Goal: Feedback & Contribution: Contribute content

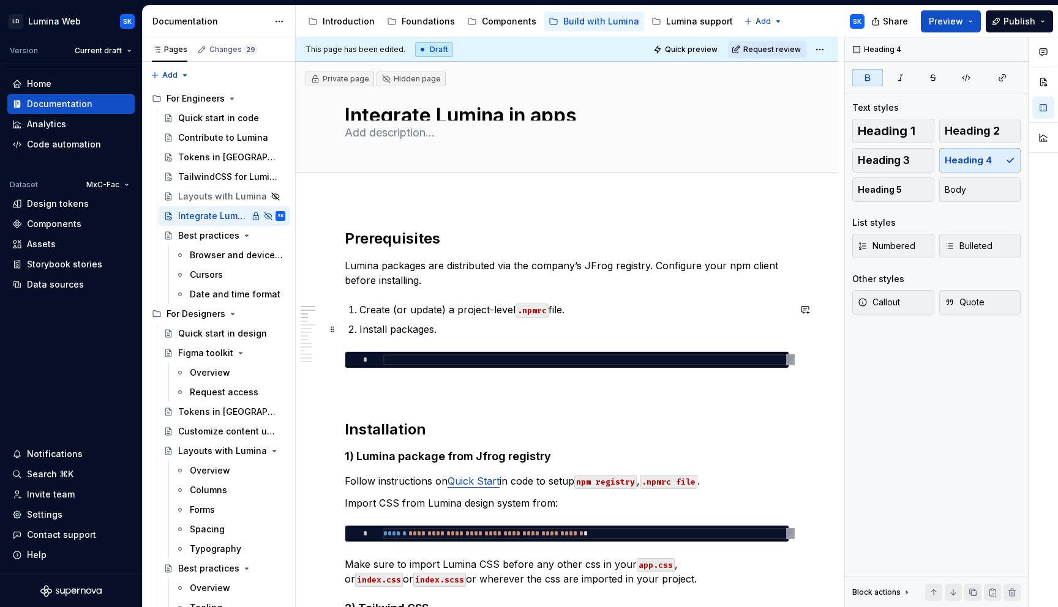
click at [460, 328] on p "Install packages." at bounding box center [574, 329] width 430 height 15
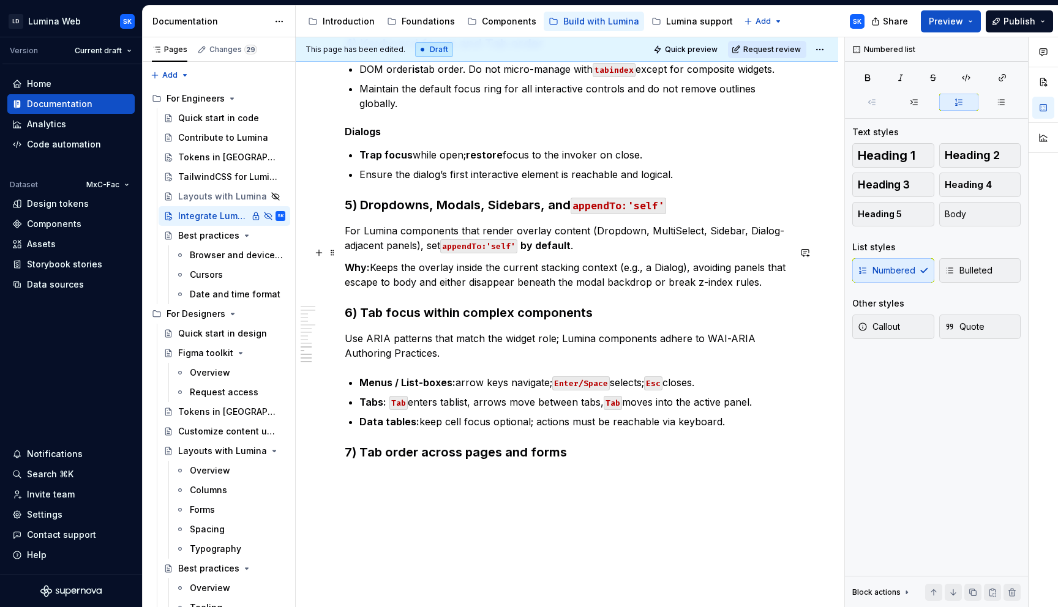
scroll to position [1345, 0]
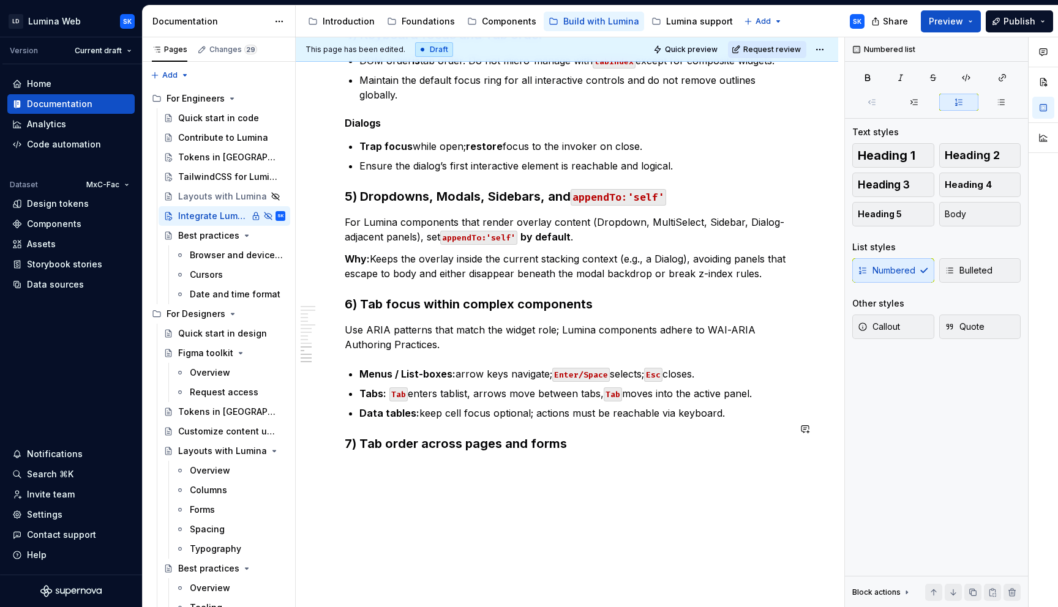
click at [622, 462] on p at bounding box center [567, 469] width 445 height 15
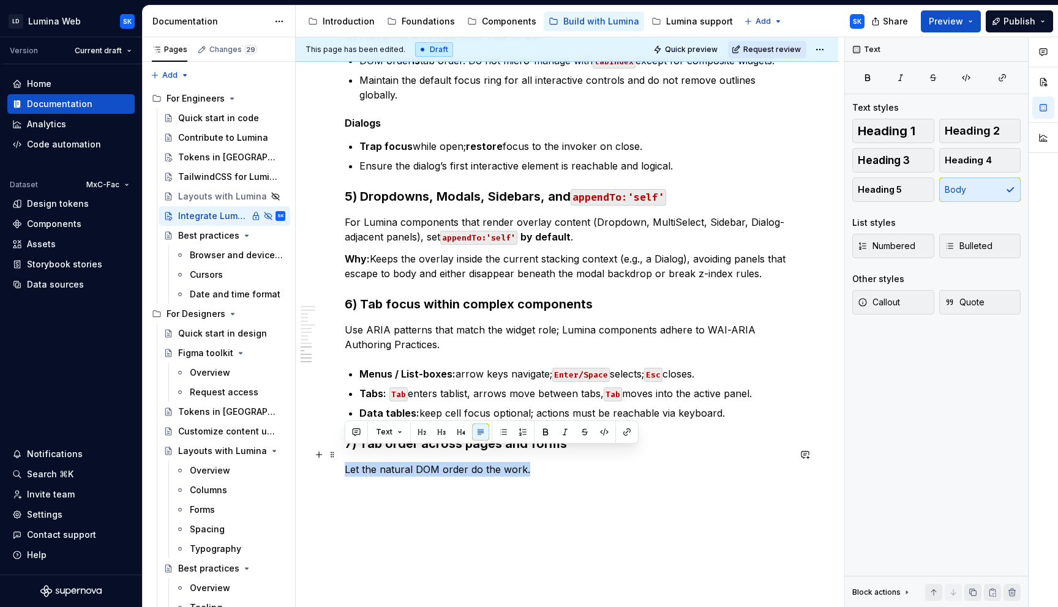
click at [511, 462] on p "Let the natural DOM order do the work." at bounding box center [567, 469] width 445 height 15
drag, startPoint x: 529, startPoint y: 455, endPoint x: 300, endPoint y: 449, distance: 229.1
copy p "Let the natural DOM order do the work."
type textarea "*"
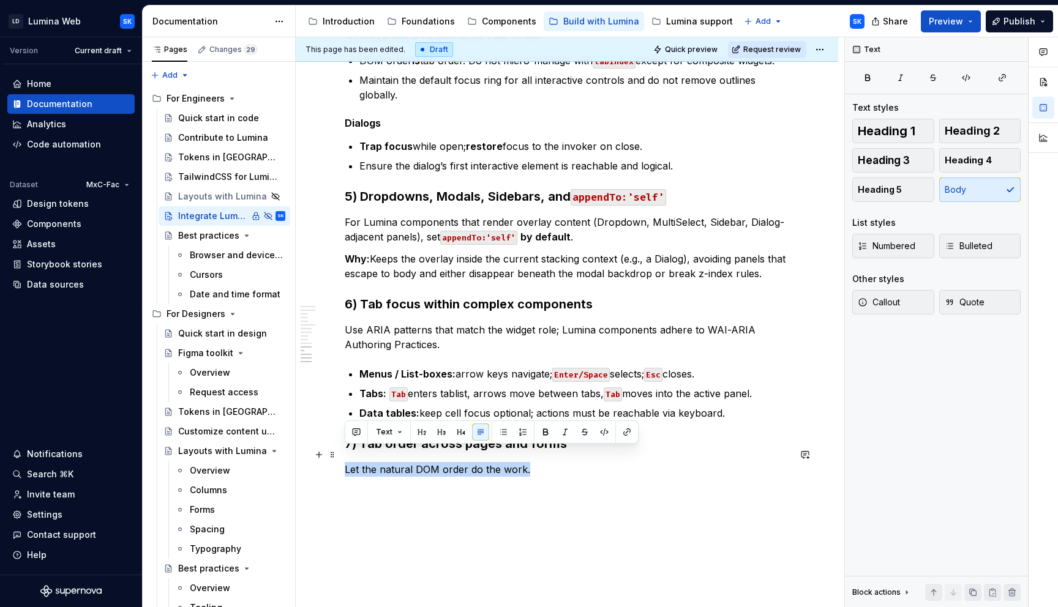
click at [534, 462] on p "Let the natural DOM order do the work." at bounding box center [567, 469] width 445 height 15
drag, startPoint x: 443, startPoint y: 454, endPoint x: 335, endPoint y: 449, distance: 108.5
drag, startPoint x: 346, startPoint y: 452, endPoint x: 527, endPoint y: 459, distance: 180.7
click at [527, 462] on p "Let the natural DOM order do the work." at bounding box center [567, 469] width 445 height 15
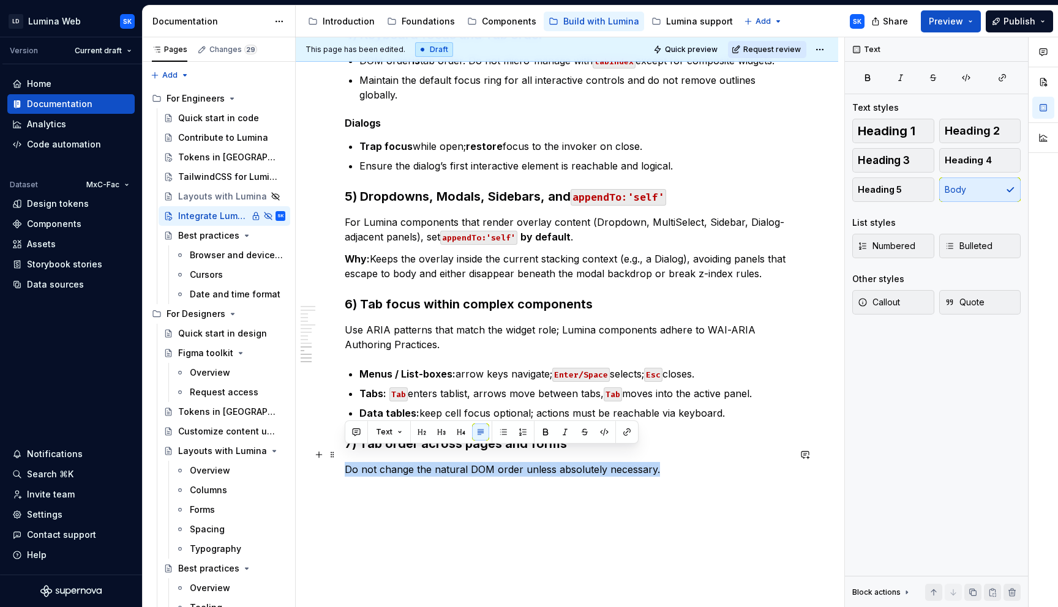
drag, startPoint x: 702, startPoint y: 456, endPoint x: 346, endPoint y: 454, distance: 356.3
click at [346, 462] on p "Do not change the natural DOM order unless absolutely necessary." at bounding box center [567, 469] width 445 height 15
drag, startPoint x: 593, startPoint y: 452, endPoint x: 345, endPoint y: 450, distance: 248.6
click at [345, 462] on p "Do not change the natural DOM order unless absolutely necessary." at bounding box center [567, 469] width 445 height 15
copy p "Do not change the natural DOM order unless absolutely necessary."
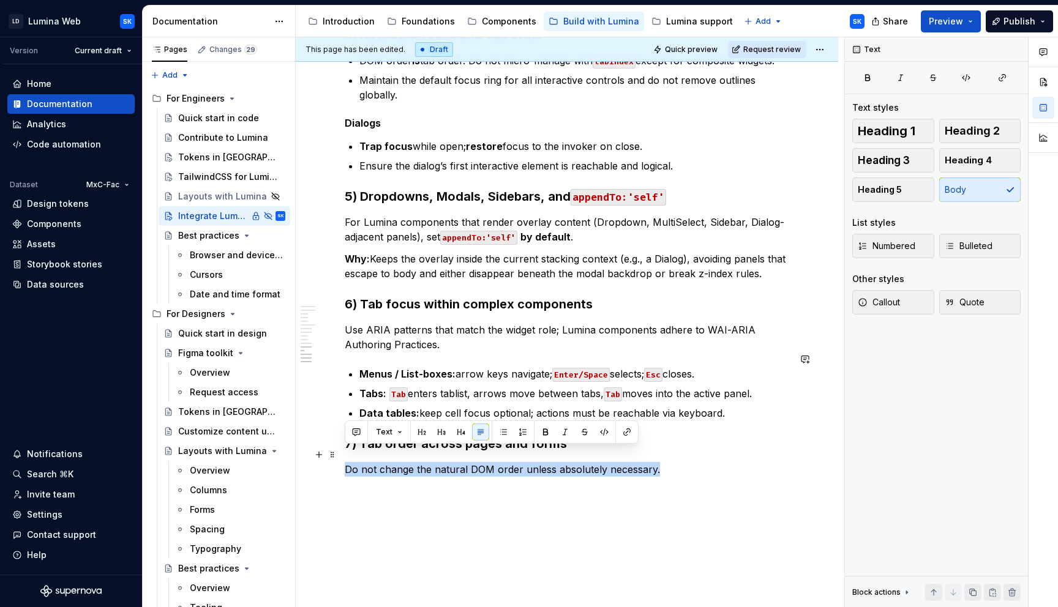
click at [686, 462] on p "Do not change the natural DOM order unless absolutely necessary." at bounding box center [567, 469] width 445 height 15
drag, startPoint x: 673, startPoint y: 456, endPoint x: 344, endPoint y: 452, distance: 328.8
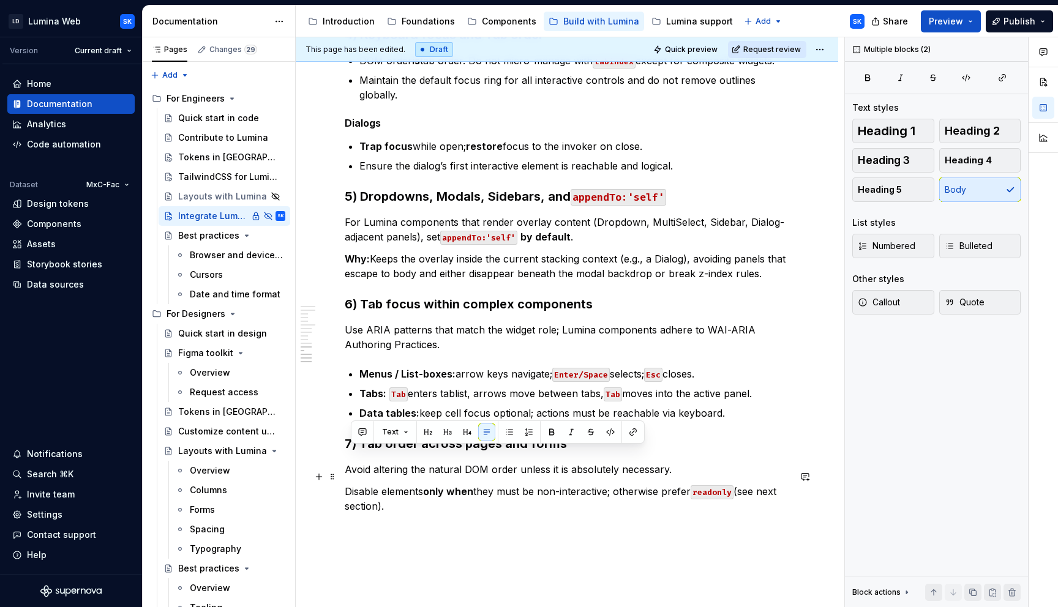
drag, startPoint x: 348, startPoint y: 454, endPoint x: 409, endPoint y: 487, distance: 69.3
click at [395, 487] on p "Disable elements only when they must be non-interactive; otherwise prefer reado…" at bounding box center [567, 498] width 445 height 29
drag, startPoint x: 395, startPoint y: 489, endPoint x: 346, endPoint y: 458, distance: 57.8
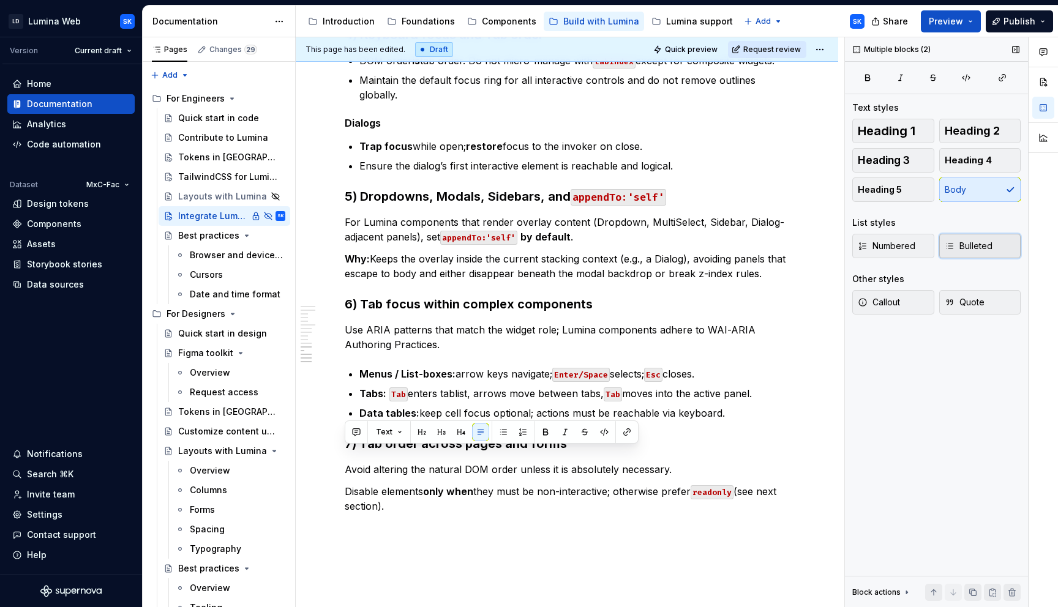
click at [977, 249] on span "Bulleted" at bounding box center [969, 246] width 48 height 12
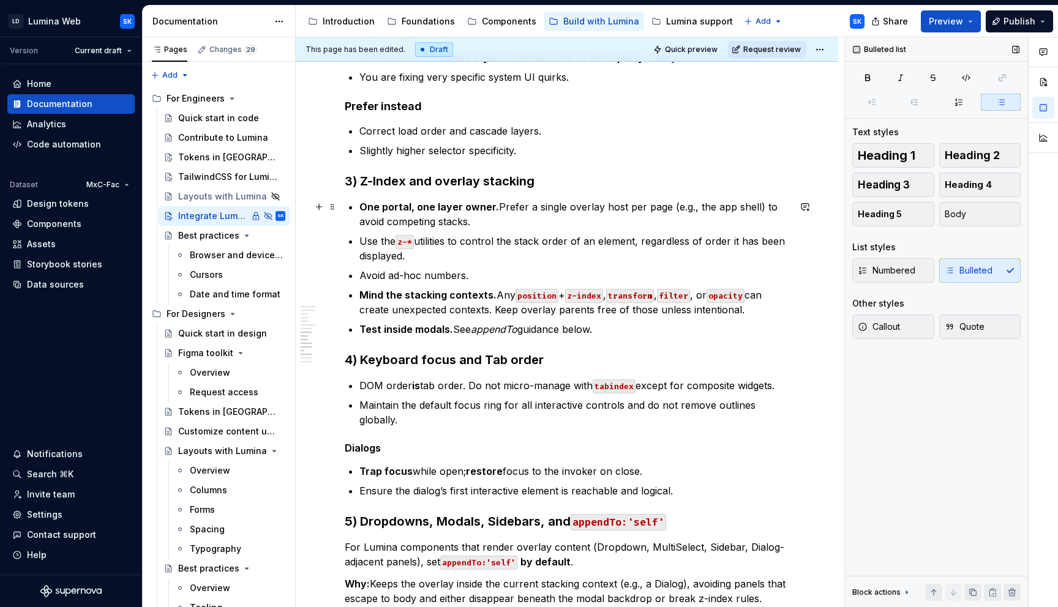
scroll to position [927, 0]
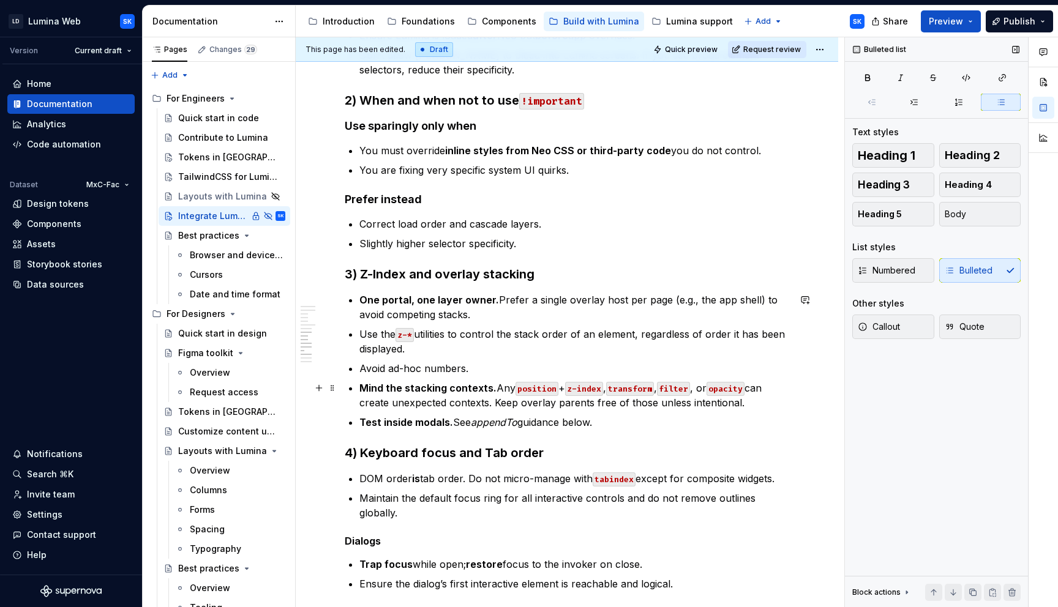
click at [497, 390] on p "Mind the stacking contexts. Any position + z-index , transform , filter , or op…" at bounding box center [574, 395] width 430 height 29
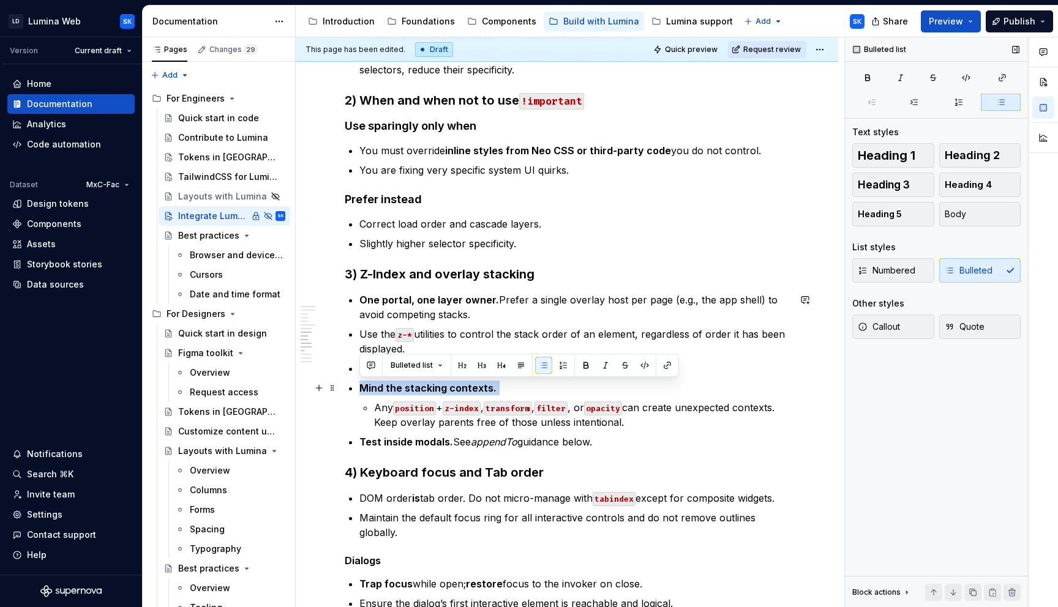
click at [500, 388] on p "Mind the stacking contexts." at bounding box center [574, 388] width 430 height 15
click at [501, 389] on p "Mind the stacking contexts." at bounding box center [574, 388] width 430 height 15
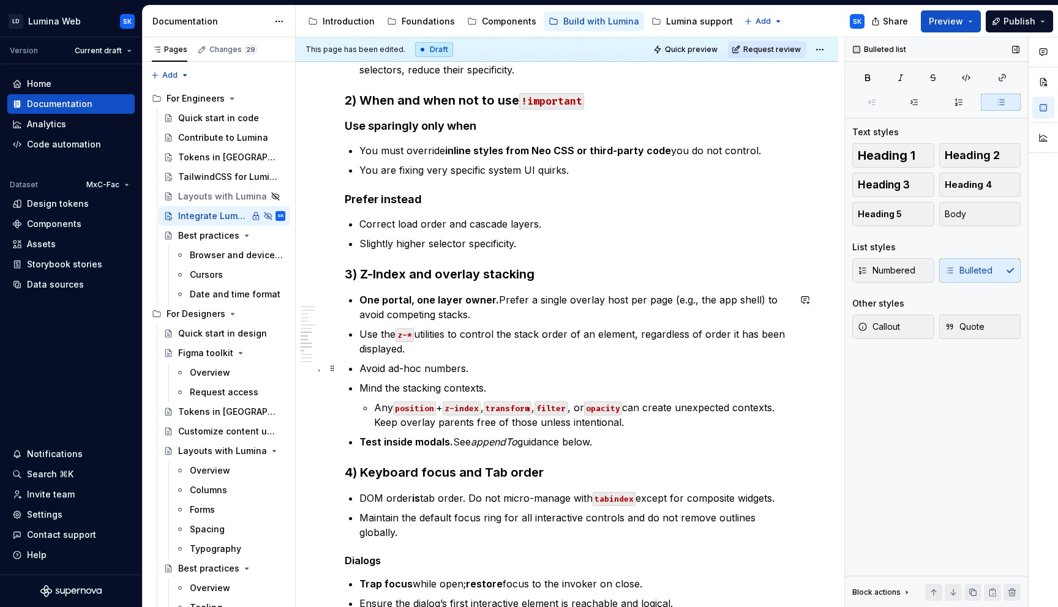
click at [361, 367] on p "Avoid ad-hoc numbers." at bounding box center [574, 368] width 430 height 15
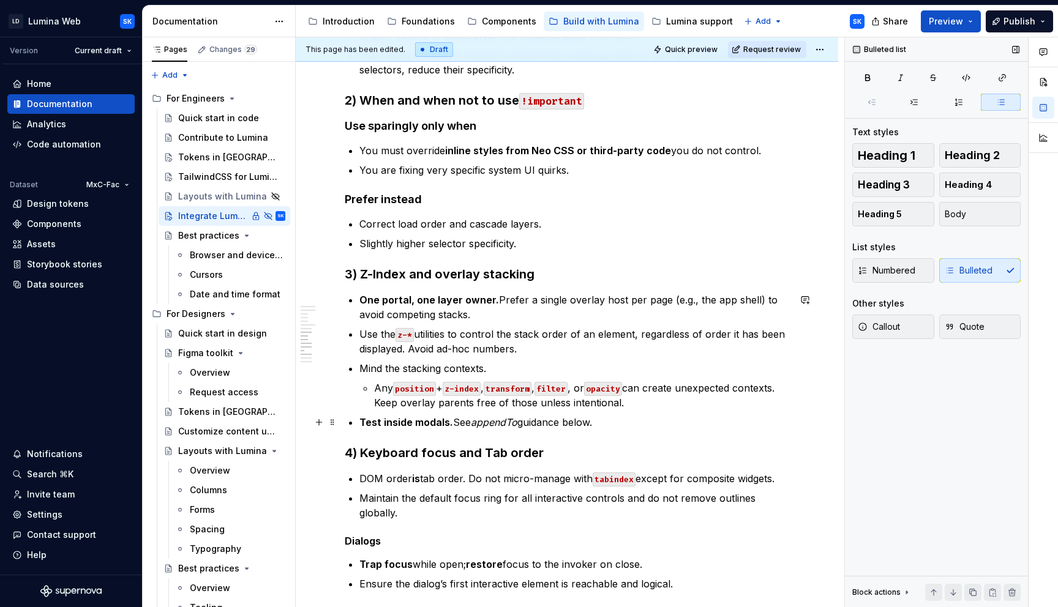
click at [609, 427] on p "Test inside modals. See appendTo guidance below." at bounding box center [574, 422] width 430 height 15
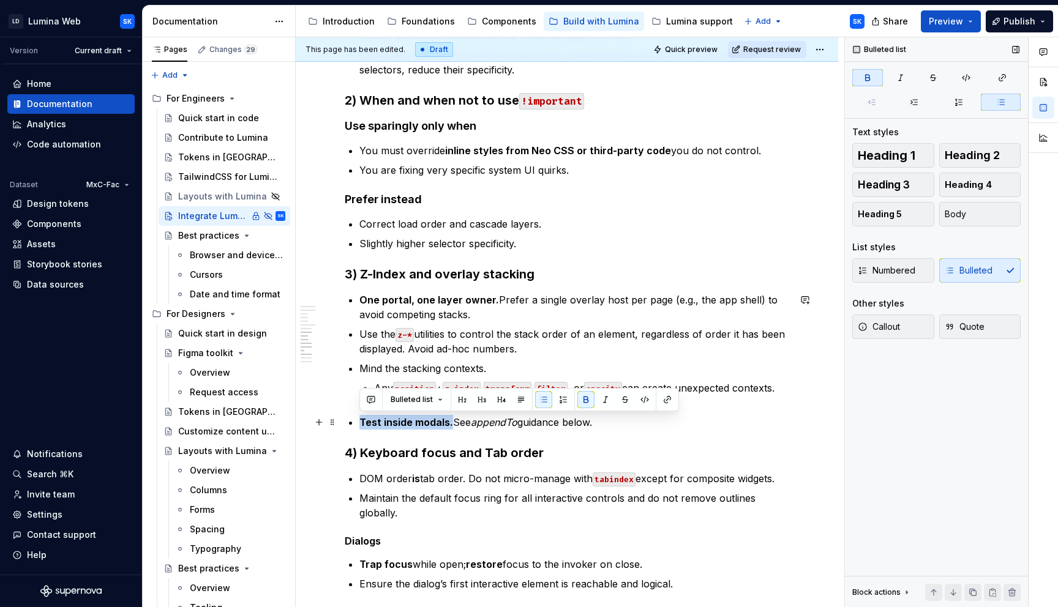
drag, startPoint x: 361, startPoint y: 420, endPoint x: 450, endPoint y: 422, distance: 88.8
click at [450, 422] on strong "Test inside modals." at bounding box center [406, 422] width 94 height 12
click at [645, 422] on p "Test inside modals. See appendTo guidance below." at bounding box center [574, 422] width 430 height 15
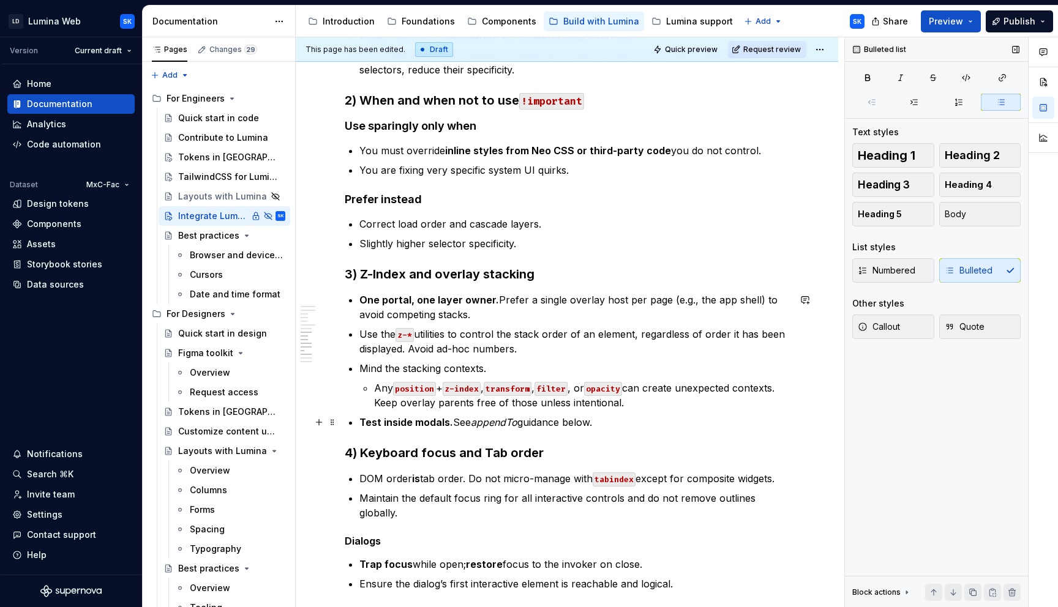
click at [653, 421] on p "Test inside modals. See appendTo guidance below." at bounding box center [574, 422] width 430 height 15
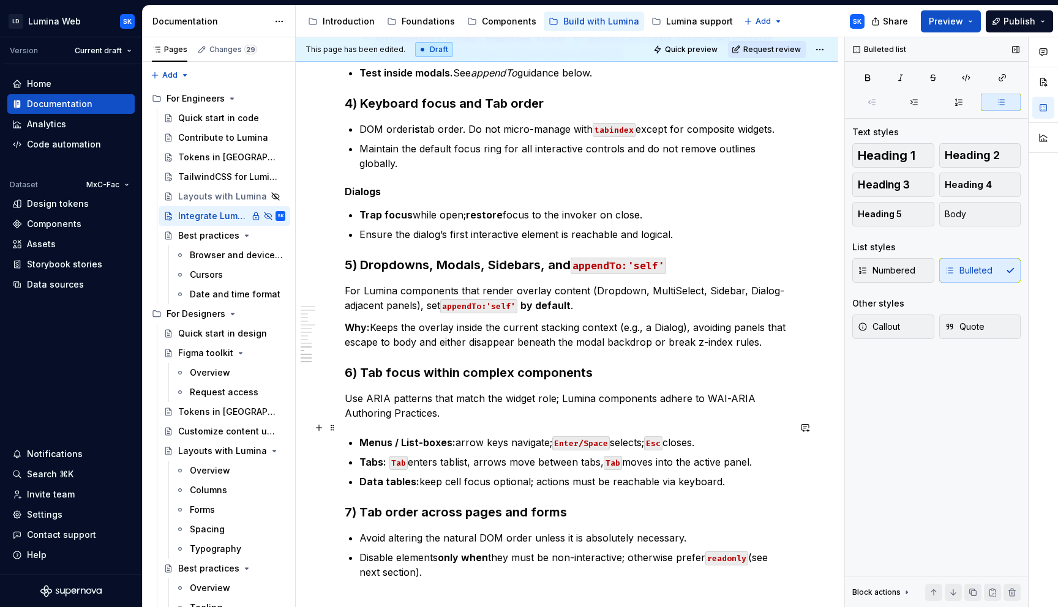
scroll to position [1430, 0]
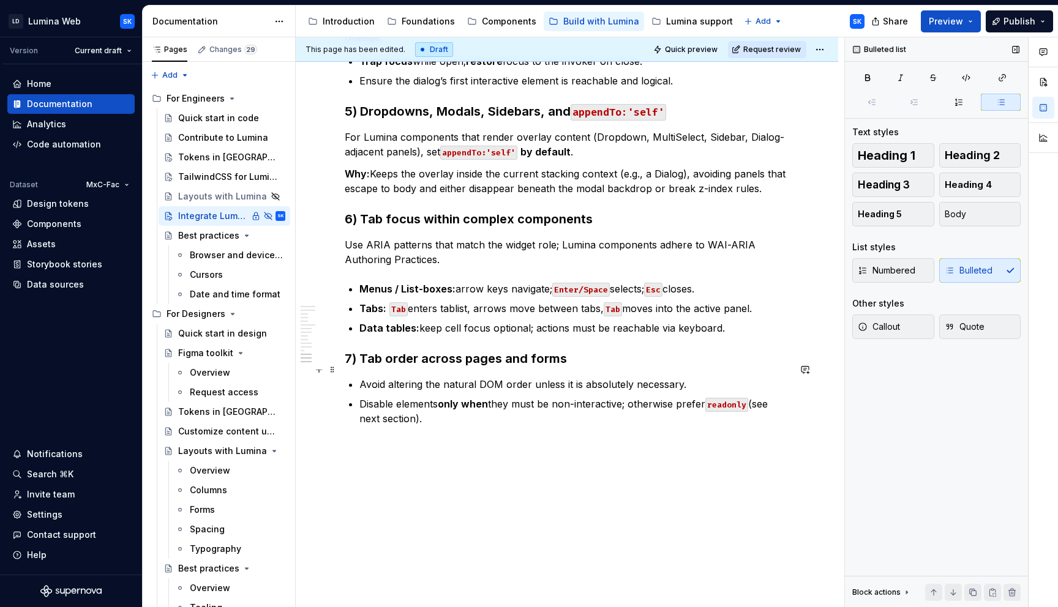
click at [360, 377] on p "Avoid altering the natural DOM order unless it is absolutely necessary." at bounding box center [574, 384] width 430 height 15
click at [967, 214] on button "Body" at bounding box center [980, 214] width 82 height 24
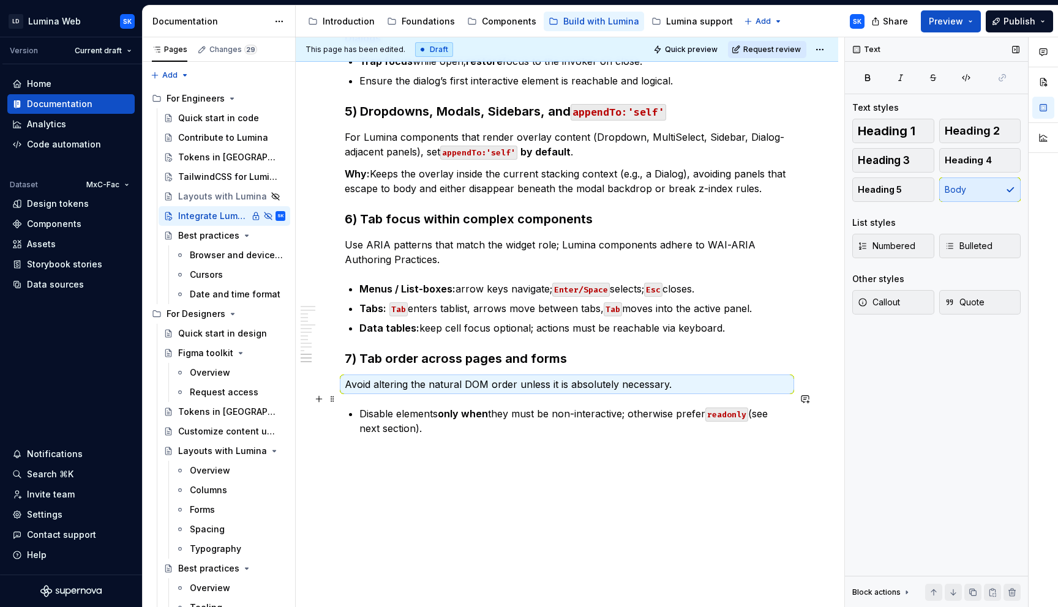
click at [466, 416] on p "Disable elements only when they must be non-interactive; otherwise prefer reado…" at bounding box center [574, 421] width 430 height 29
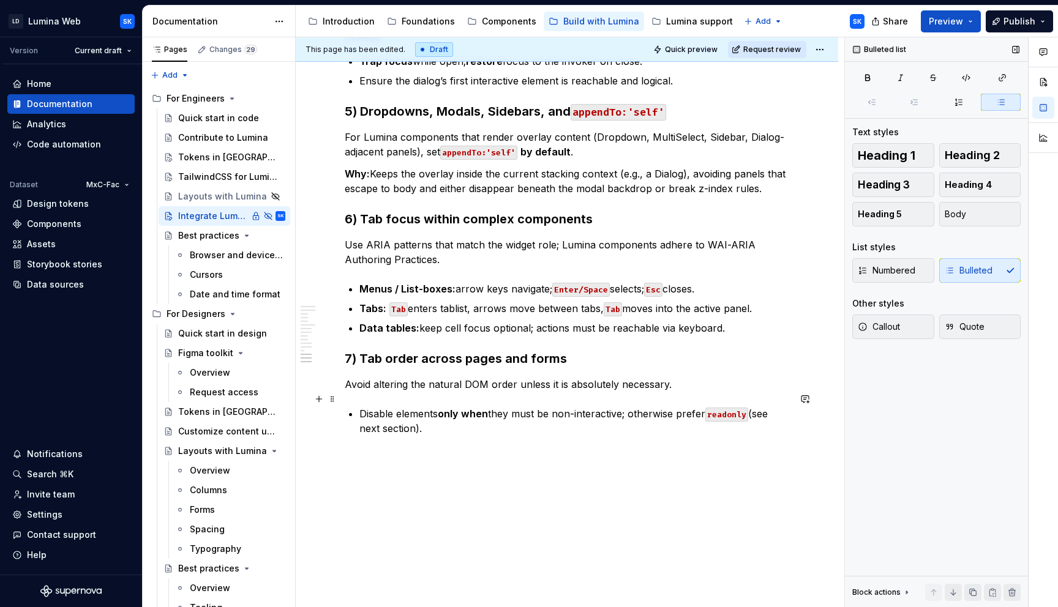
click at [362, 407] on p "Disable elements only when they must be non-interactive; otherwise prefer reado…" at bounding box center [574, 421] width 430 height 29
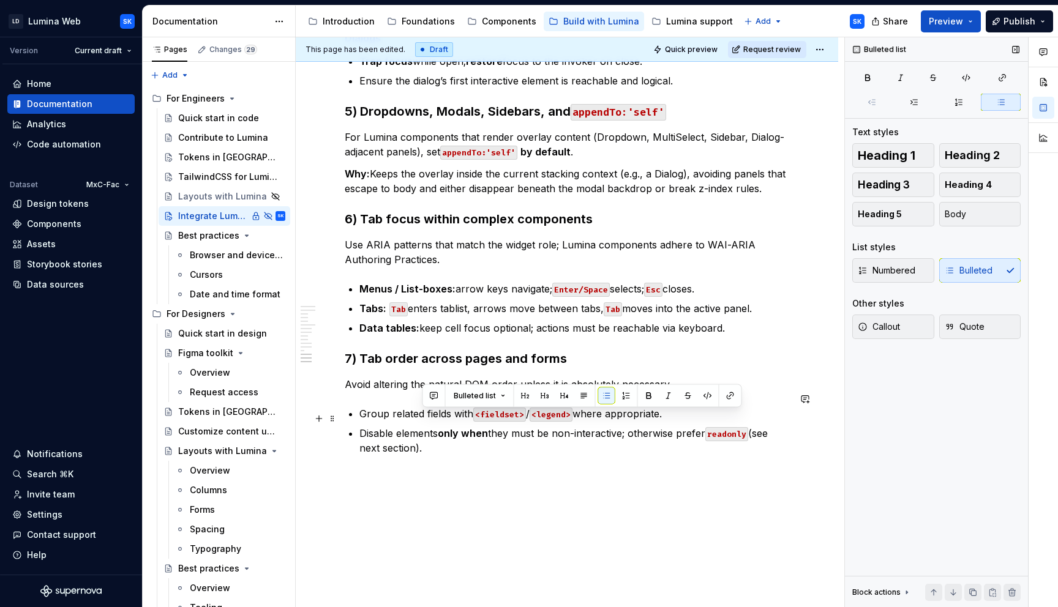
drag, startPoint x: 627, startPoint y: 421, endPoint x: 630, endPoint y: 432, distance: 11.4
click at [630, 432] on p "Disable elements only when they must be non-interactive; otherwise prefer reado…" at bounding box center [574, 440] width 430 height 29
click at [754, 427] on p "Disable elements only when they must be non-interactive; otherwise prefer reado…" at bounding box center [574, 440] width 430 height 29
drag, startPoint x: 754, startPoint y: 421, endPoint x: 768, endPoint y: 440, distance: 23.6
click at [768, 440] on p "Disable elements only when they must be non-interactive; otherwise prefer reado…" at bounding box center [574, 440] width 430 height 29
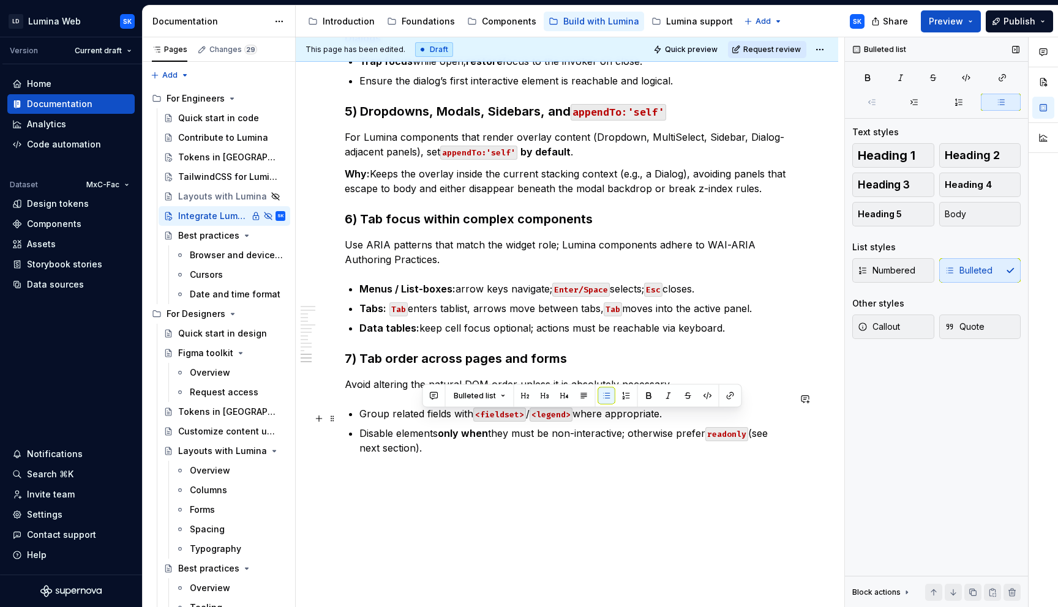
click at [769, 428] on p "Disable elements only when they must be non-interactive; otherwise prefer reado…" at bounding box center [574, 440] width 430 height 29
drag, startPoint x: 758, startPoint y: 420, endPoint x: 768, endPoint y: 437, distance: 19.7
click at [768, 437] on p "Disable elements only when they must be non-interactive; otherwise prefer reado…" at bounding box center [574, 440] width 430 height 29
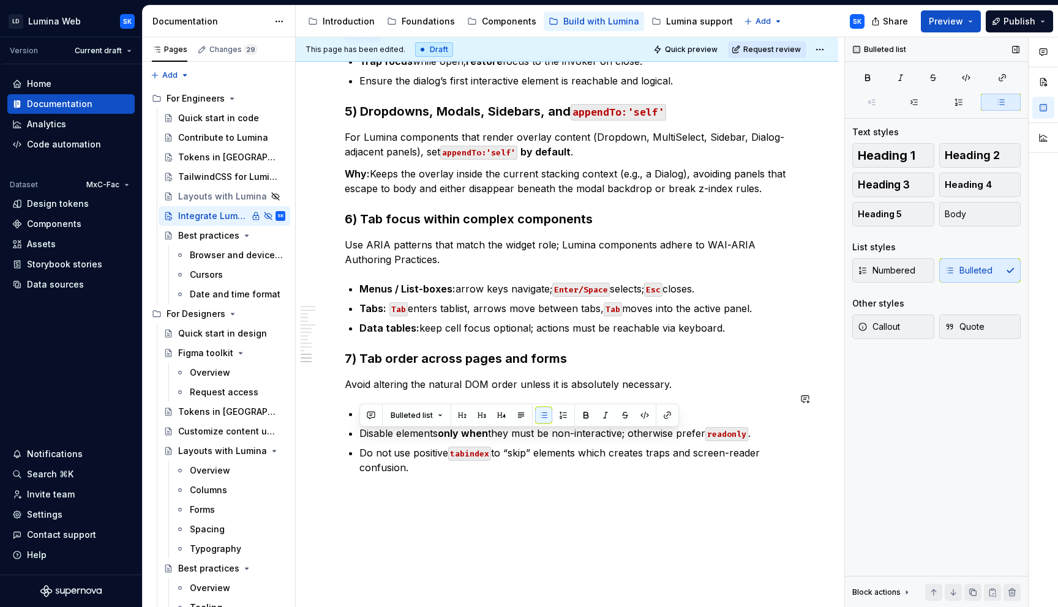
scroll to position [1433, 0]
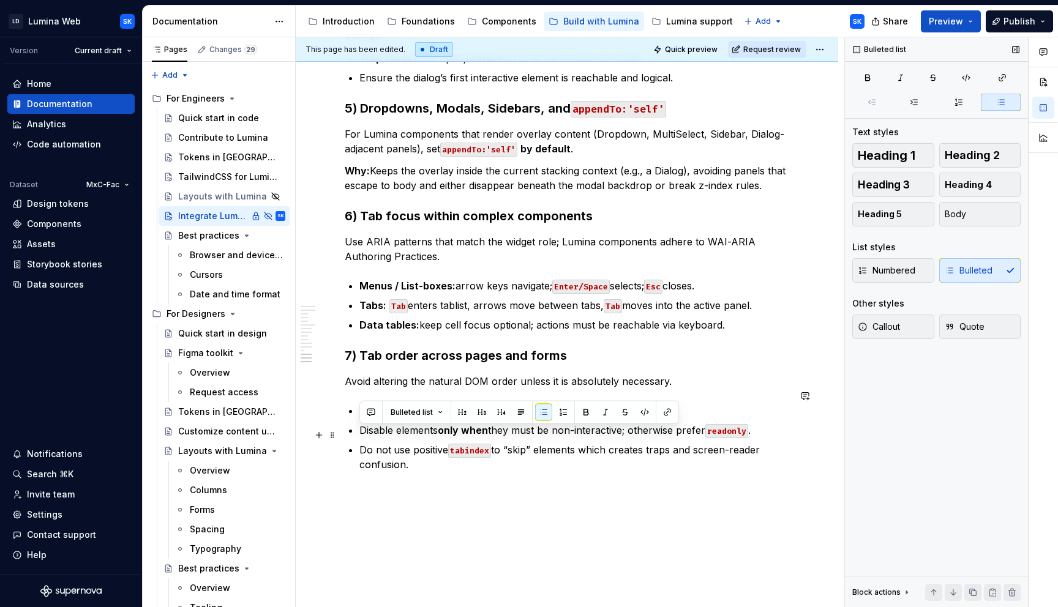
drag, startPoint x: 410, startPoint y: 453, endPoint x: 362, endPoint y: 438, distance: 50.2
click at [362, 443] on p "Do not use positive tabindex to “skip” elements which creates traps and screen-…" at bounding box center [574, 457] width 430 height 29
drag, startPoint x: 411, startPoint y: 451, endPoint x: 355, endPoint y: 437, distance: 57.6
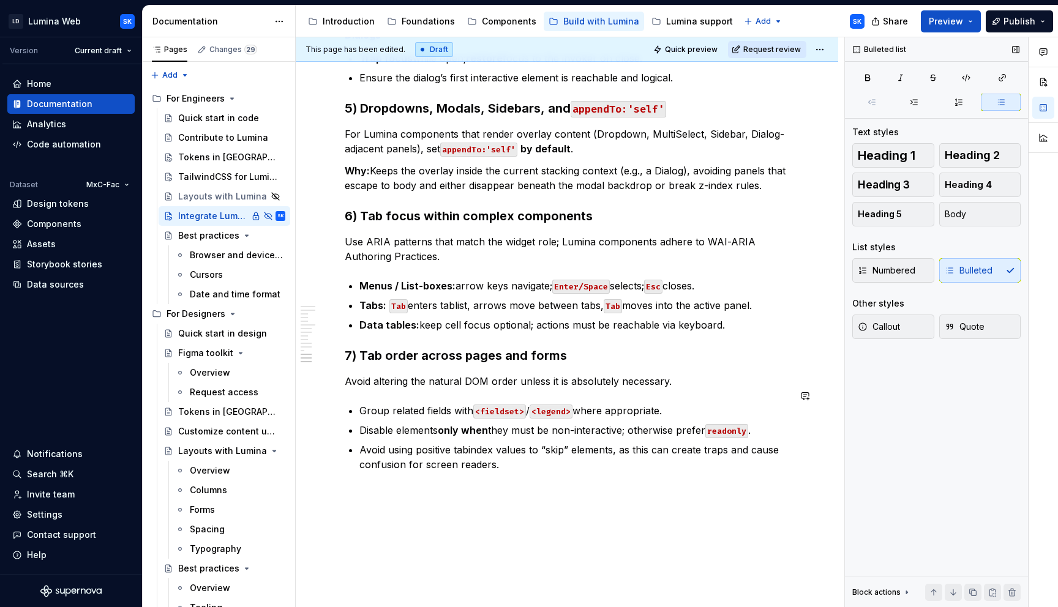
click at [530, 450] on p "Avoid using positive tabindex values to “skip” elements, as this can create tra…" at bounding box center [574, 457] width 430 height 29
click at [561, 449] on p "Avoid using positive tabindex values to “skip” elements, as this can create tra…" at bounding box center [574, 457] width 430 height 29
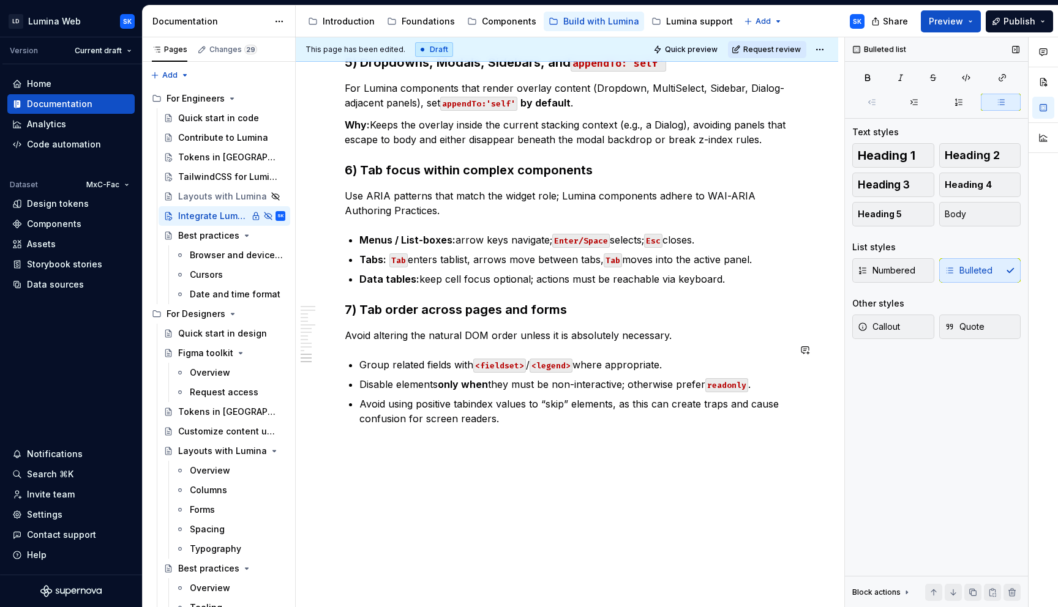
scroll to position [1477, 0]
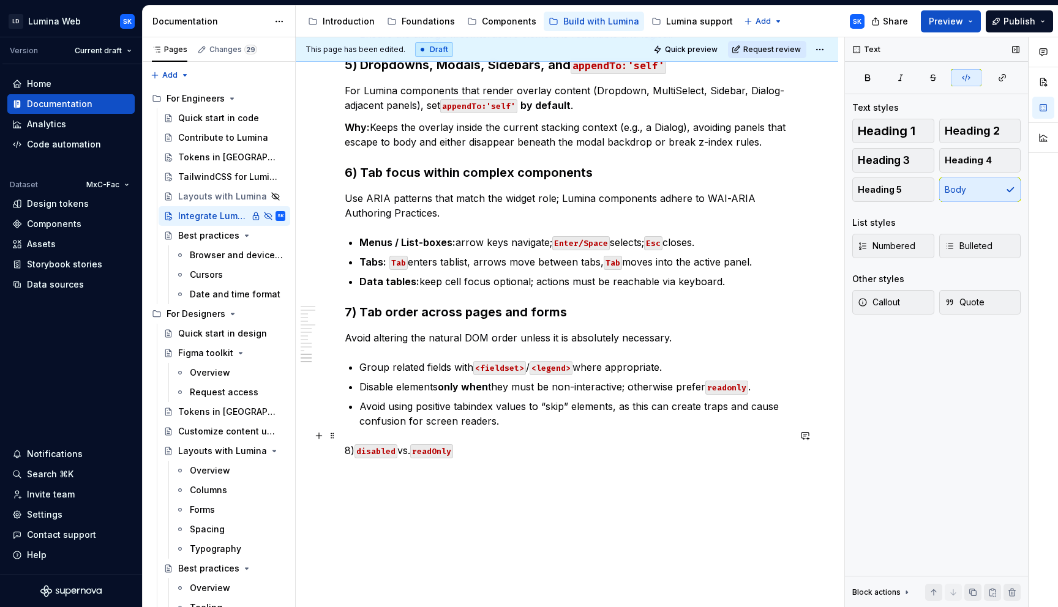
click at [482, 443] on p "8) disabled vs. readOnly" at bounding box center [567, 450] width 445 height 15
click at [926, 146] on div "Heading 1 Heading 2 Heading 3 Heading 4 Heading 5 Body" at bounding box center [936, 160] width 168 height 83
click at [920, 159] on button "Heading 3" at bounding box center [893, 160] width 82 height 24
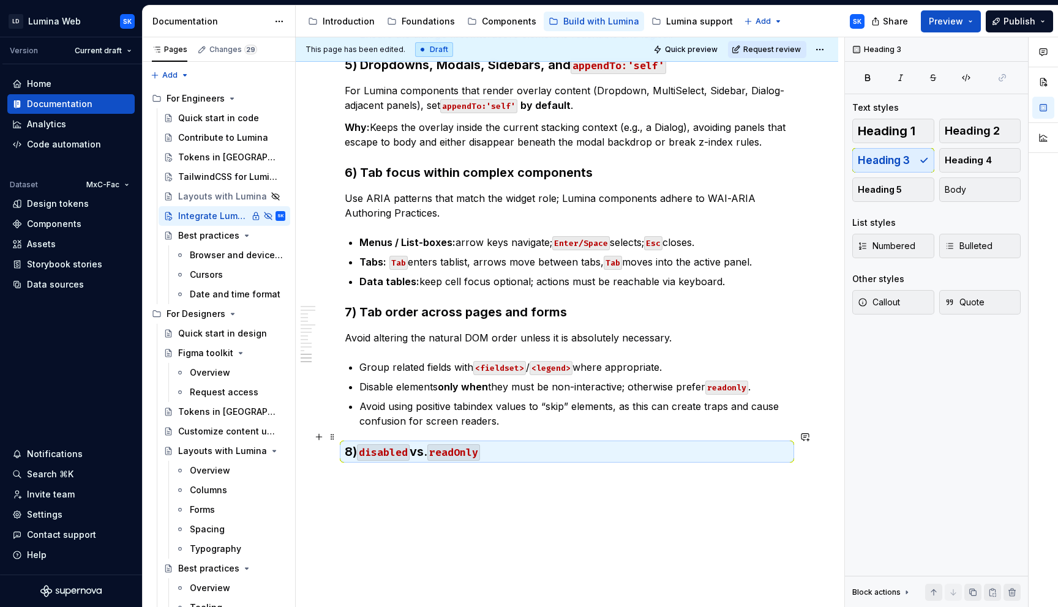
click at [530, 443] on h3 "8) disabled vs. readOnly" at bounding box center [567, 451] width 445 height 17
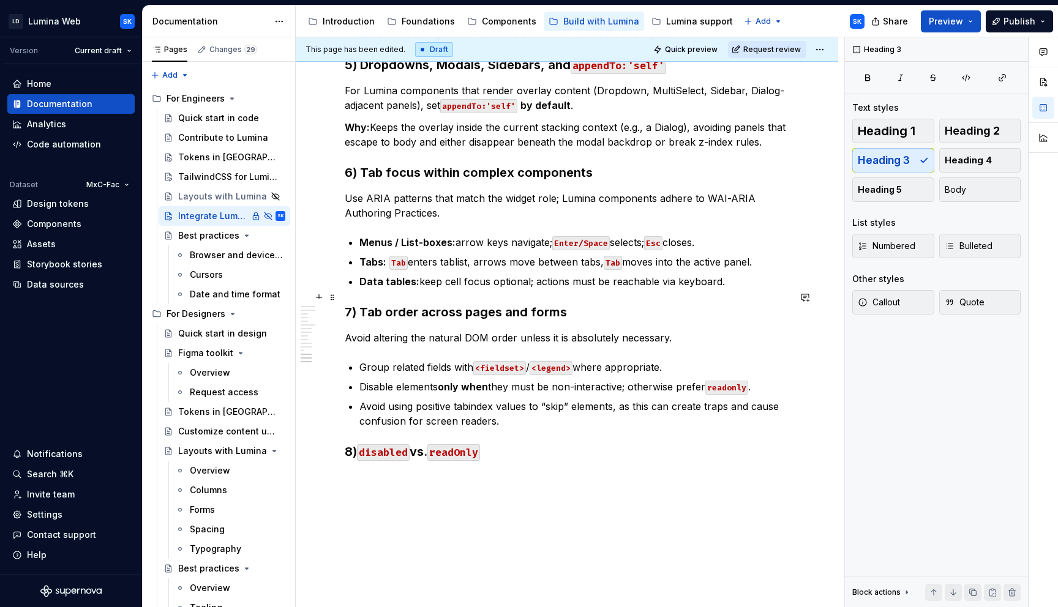
click at [587, 304] on h3 "7) Tab order across pages and forms" at bounding box center [567, 312] width 445 height 17
click at [499, 443] on h3 "8) disabled vs. readOnly" at bounding box center [567, 451] width 445 height 17
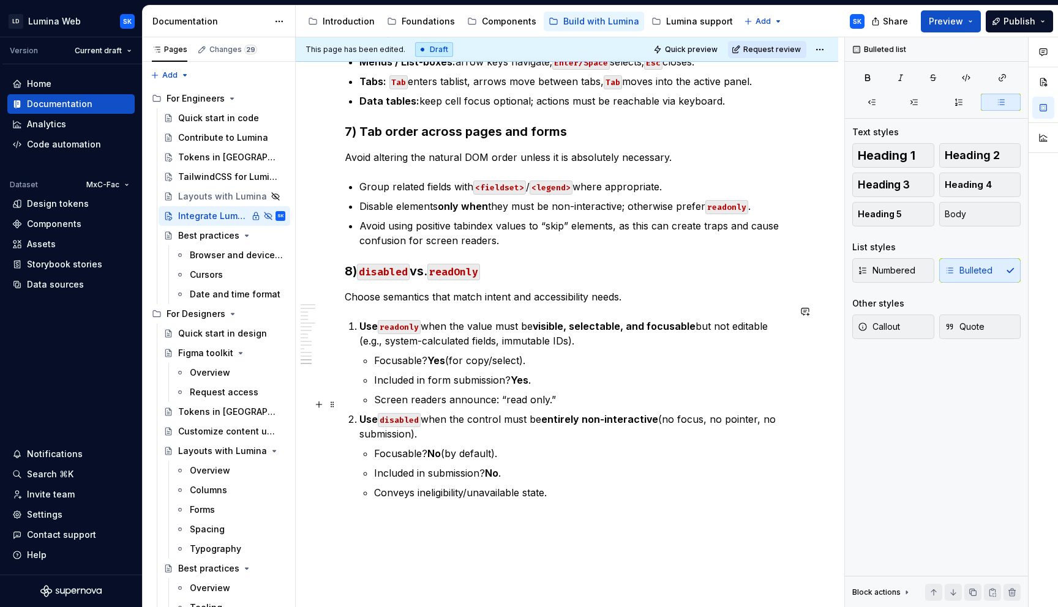
scroll to position [1657, 0]
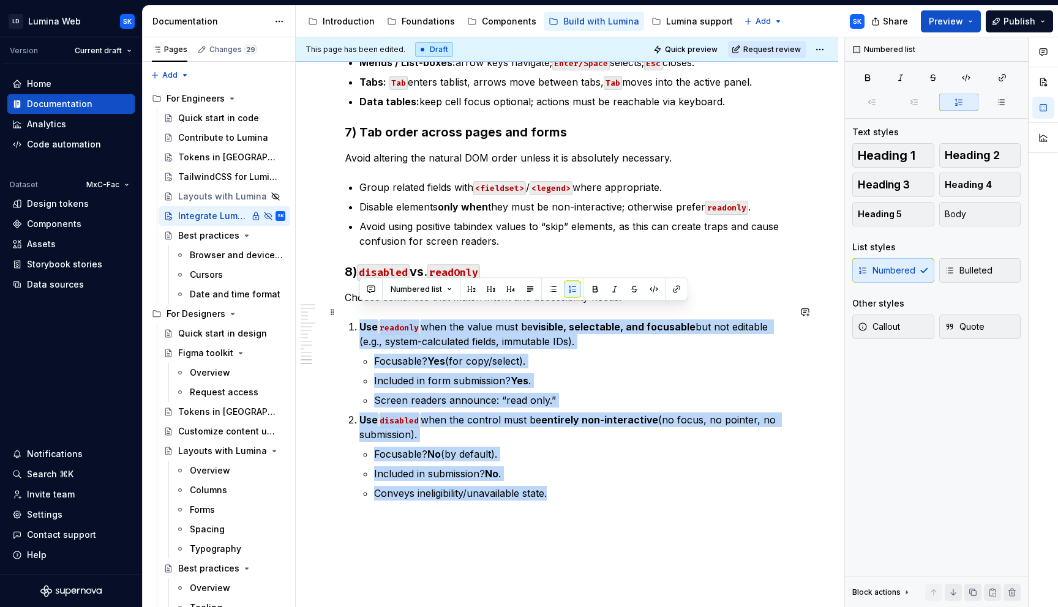
drag, startPoint x: 557, startPoint y: 478, endPoint x: 344, endPoint y: 313, distance: 268.9
click at [976, 272] on span "Bulleted" at bounding box center [969, 271] width 48 height 12
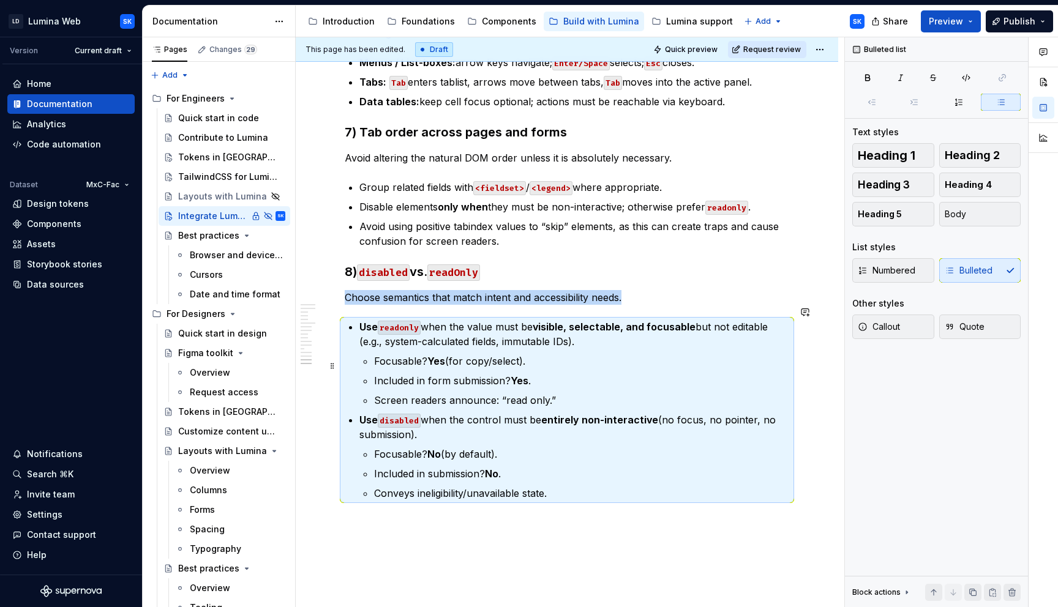
click at [578, 373] on p "Included in form submission? Yes ." at bounding box center [581, 380] width 415 height 15
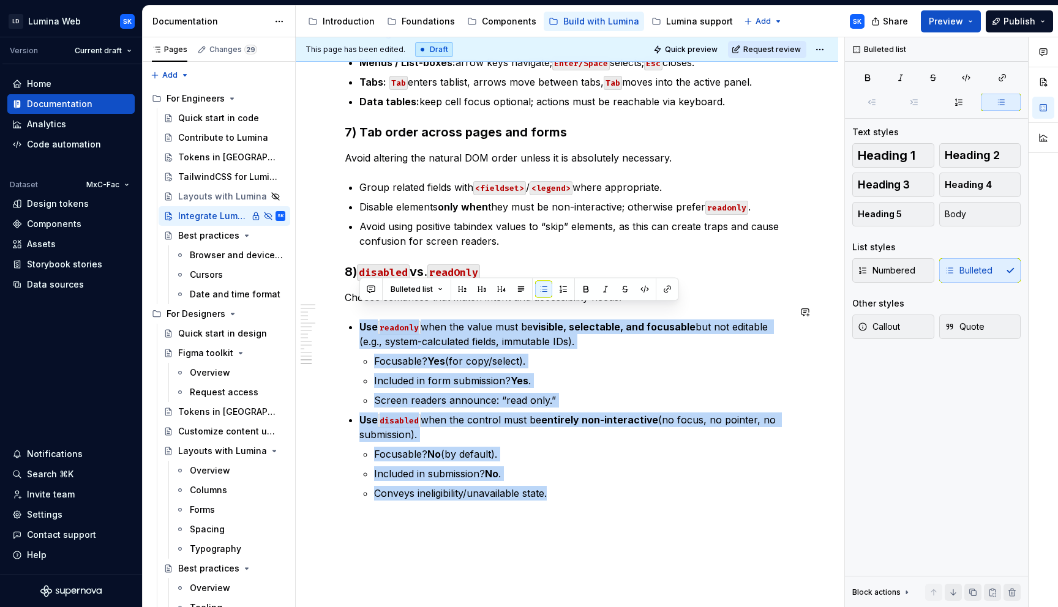
drag, startPoint x: 549, startPoint y: 479, endPoint x: 348, endPoint y: 301, distance: 268.9
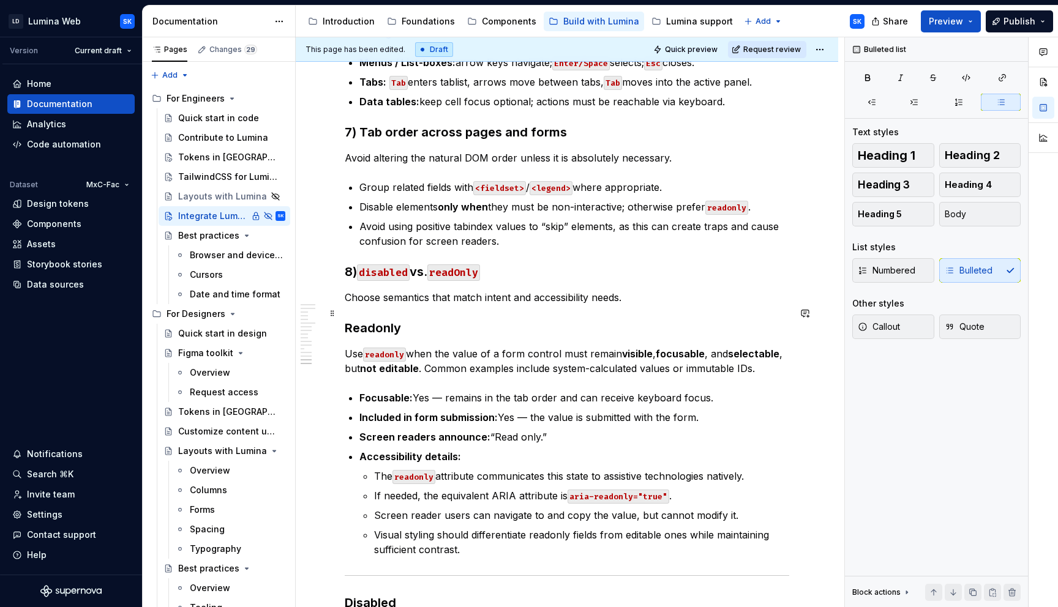
click at [435, 320] on h3 "Readonly" at bounding box center [567, 328] width 445 height 17
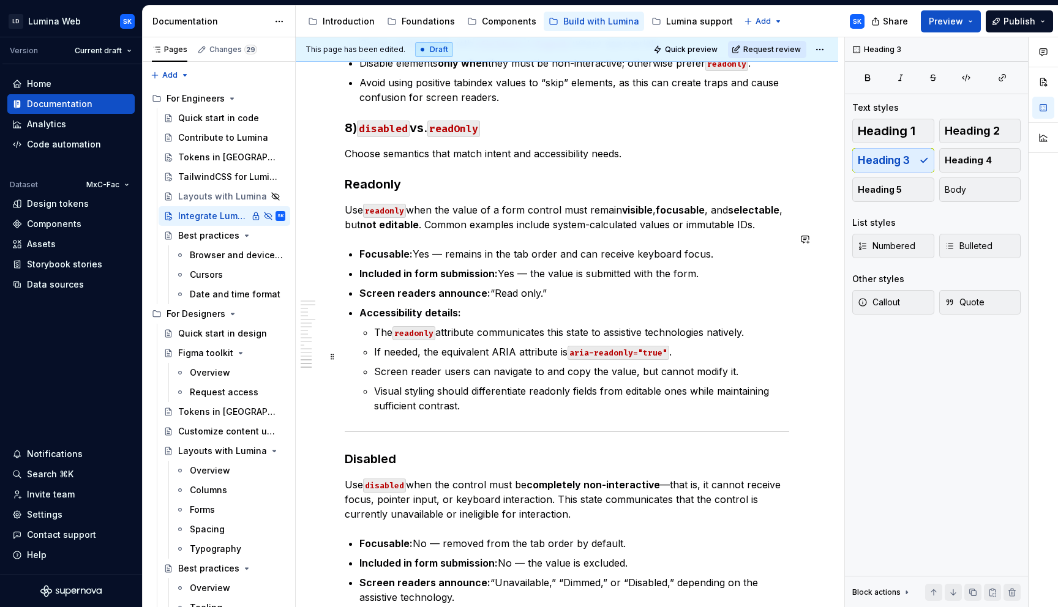
scroll to position [1802, 0]
click at [330, 417] on span at bounding box center [333, 418] width 10 height 17
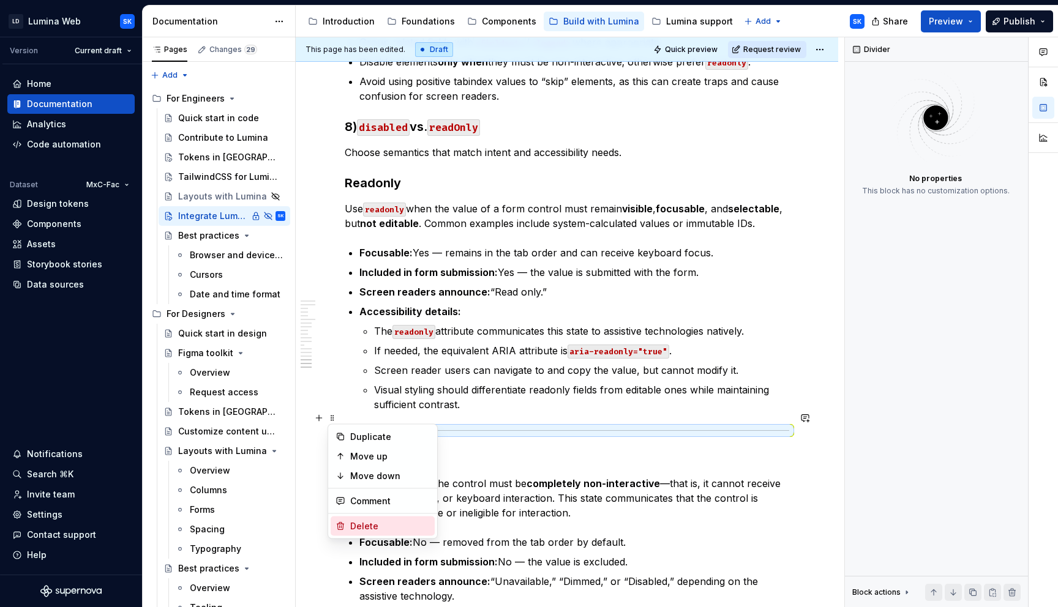
click at [389, 520] on div "Delete" at bounding box center [390, 526] width 80 height 12
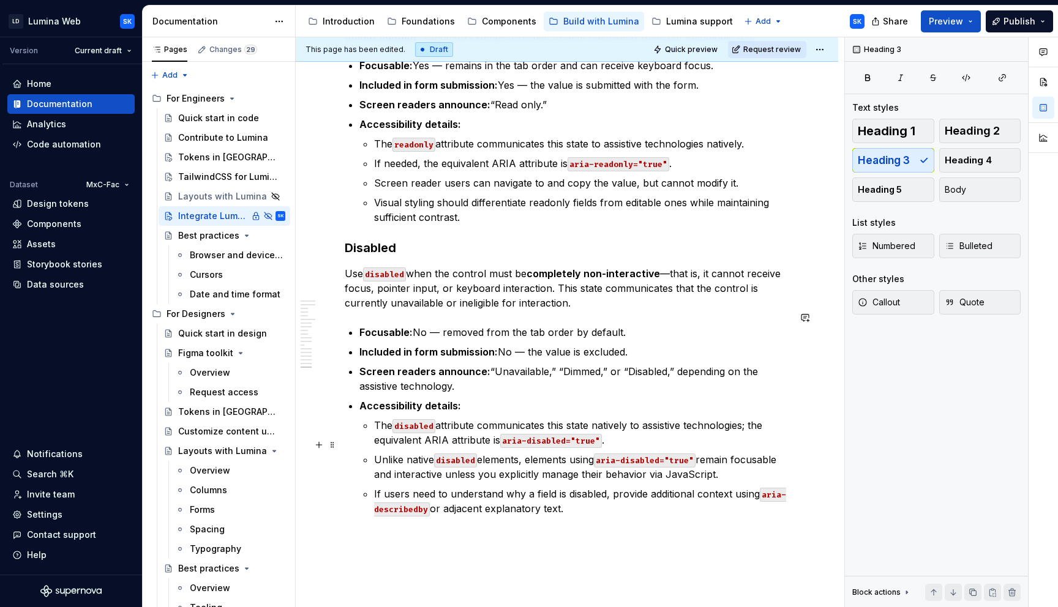
scroll to position [1982, 0]
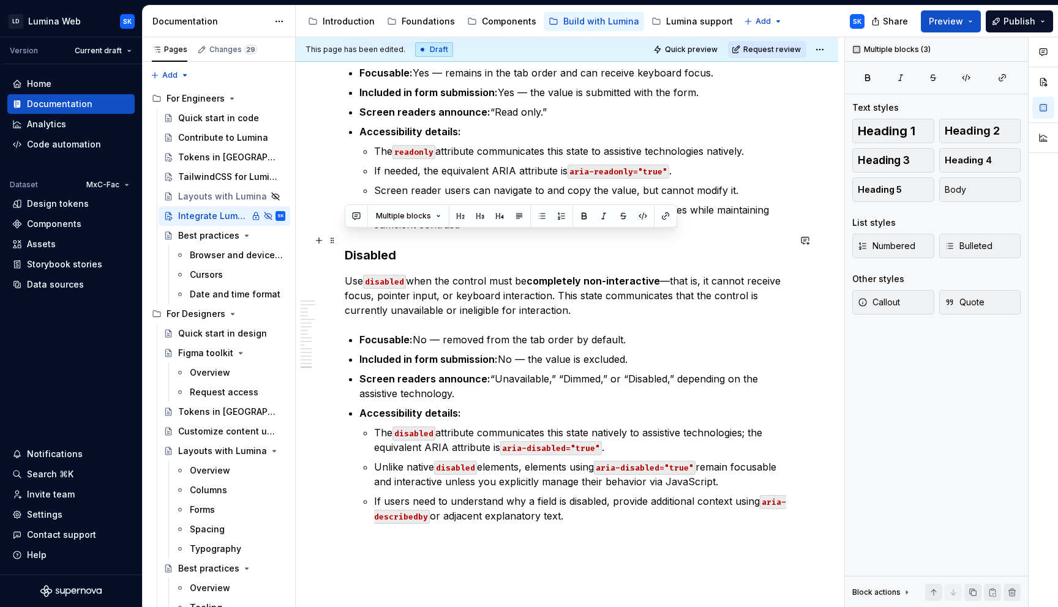
drag, startPoint x: 574, startPoint y: 503, endPoint x: 340, endPoint y: 239, distance: 352.2
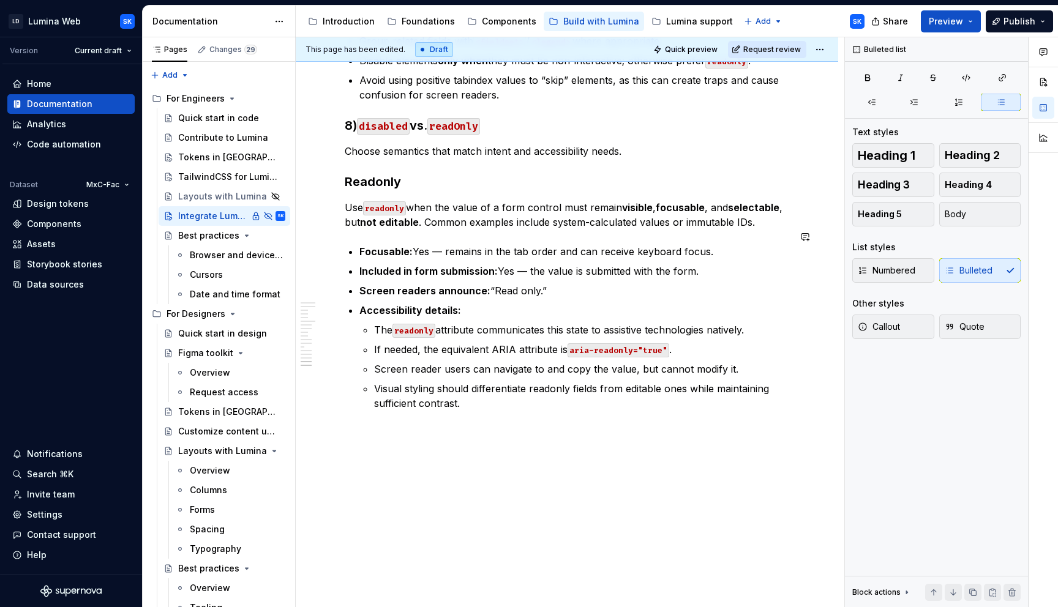
scroll to position [1788, 0]
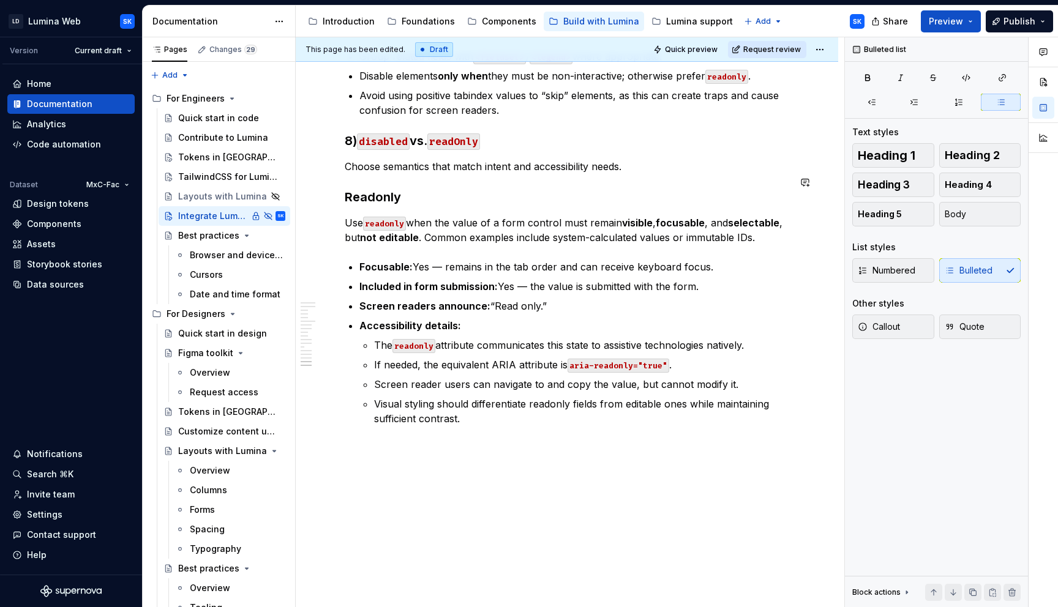
click at [433, 189] on h3 "Readonly" at bounding box center [567, 197] width 445 height 17
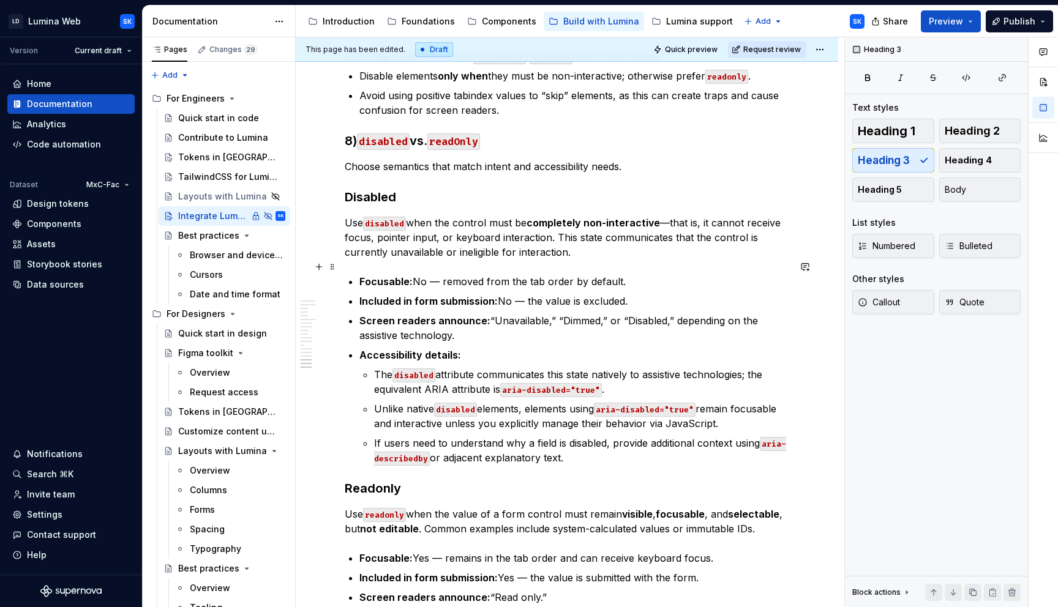
scroll to position [1787, 0]
click at [408, 189] on h3 "Disabled" at bounding box center [567, 197] width 445 height 17
click at [960, 154] on button "Heading 4" at bounding box center [980, 160] width 82 height 24
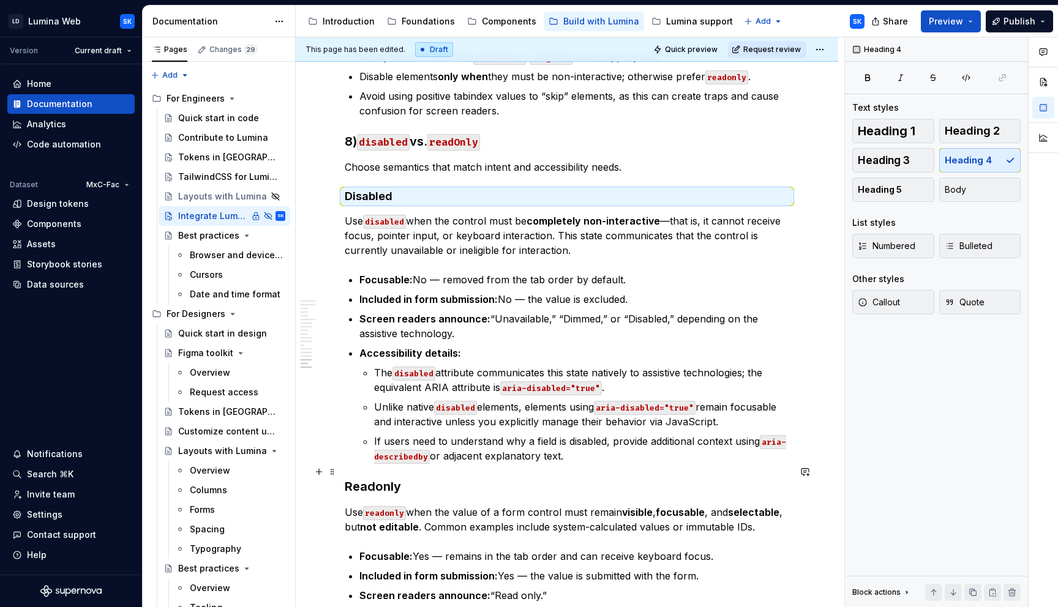
drag, startPoint x: 426, startPoint y: 470, endPoint x: 432, endPoint y: 468, distance: 7.0
click at [426, 478] on h3 "Readonly" at bounding box center [567, 486] width 445 height 17
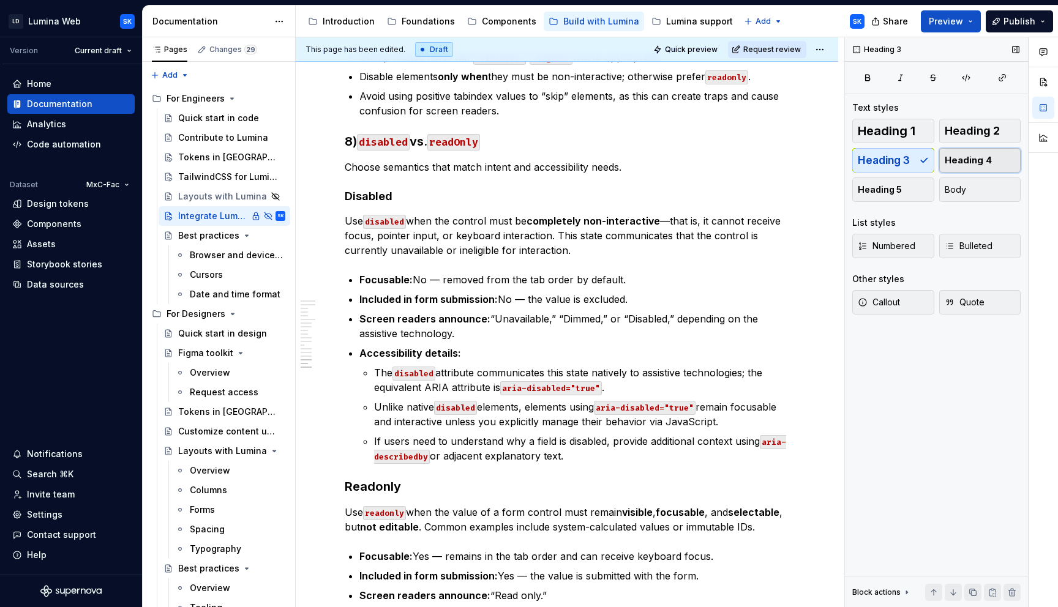
click at [966, 165] on span "Heading 4" at bounding box center [968, 160] width 47 height 12
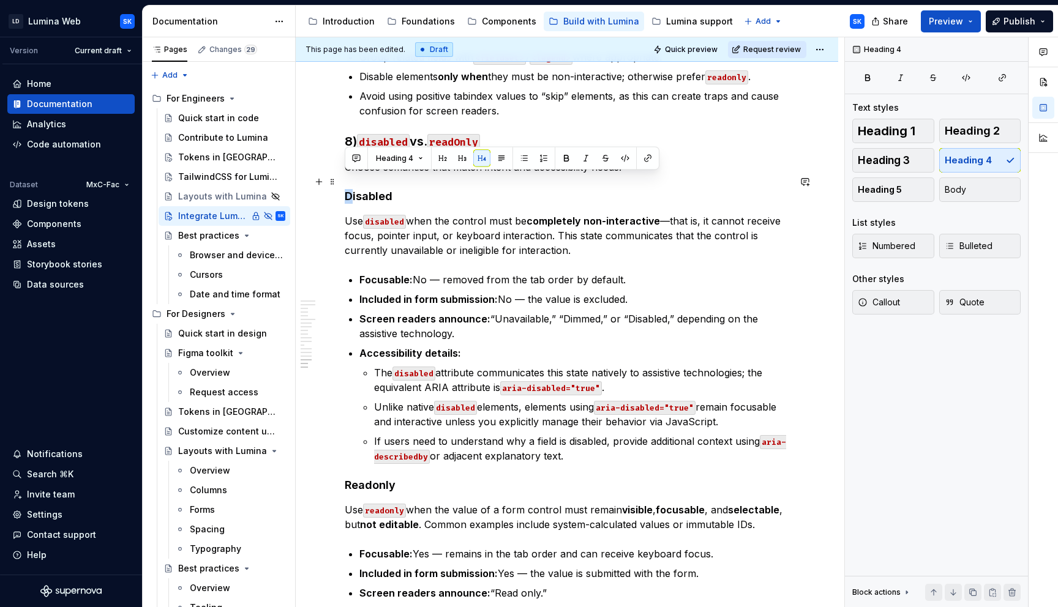
click at [345, 189] on h4 "Disabled" at bounding box center [567, 196] width 445 height 15
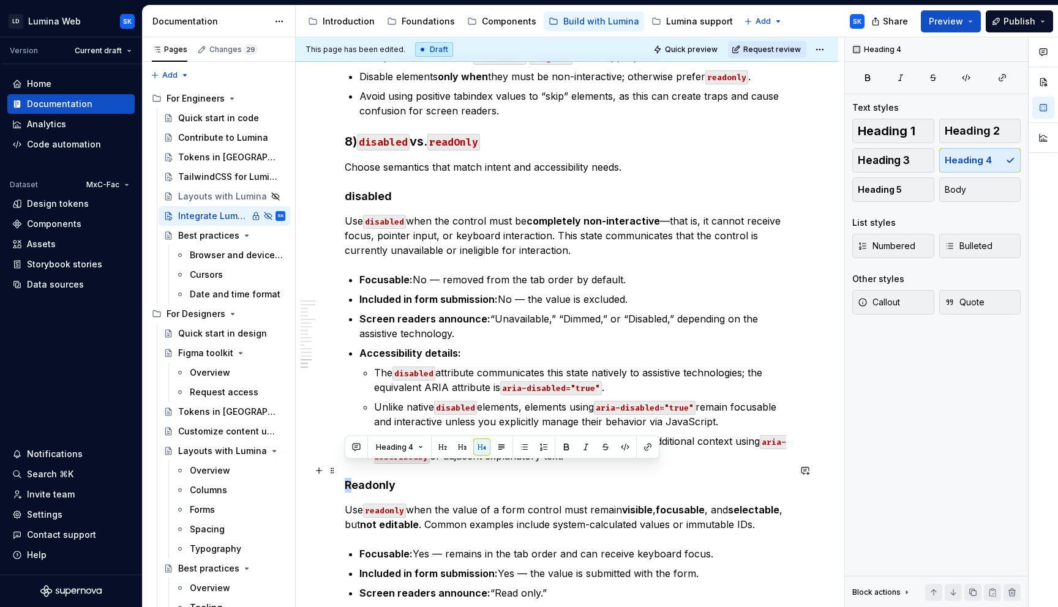
drag, startPoint x: 353, startPoint y: 465, endPoint x: 345, endPoint y: 468, distance: 8.0
click at [345, 478] on h4 "Readonly" at bounding box center [567, 485] width 445 height 15
click at [373, 478] on h4 "readonly" at bounding box center [567, 485] width 445 height 15
click at [414, 478] on h4 "readOnly" at bounding box center [567, 485] width 445 height 15
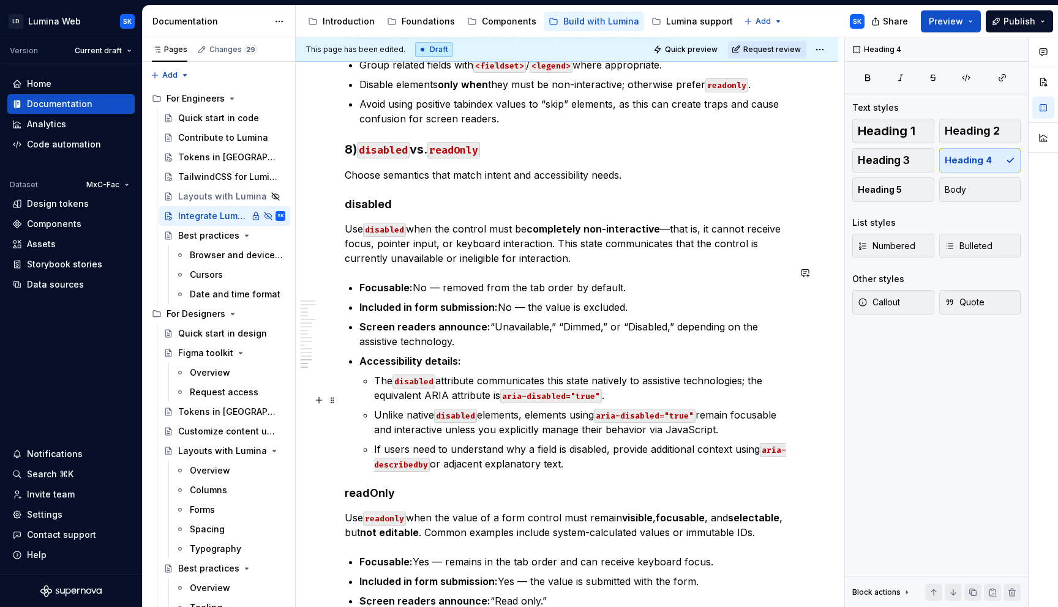
scroll to position [1714, 0]
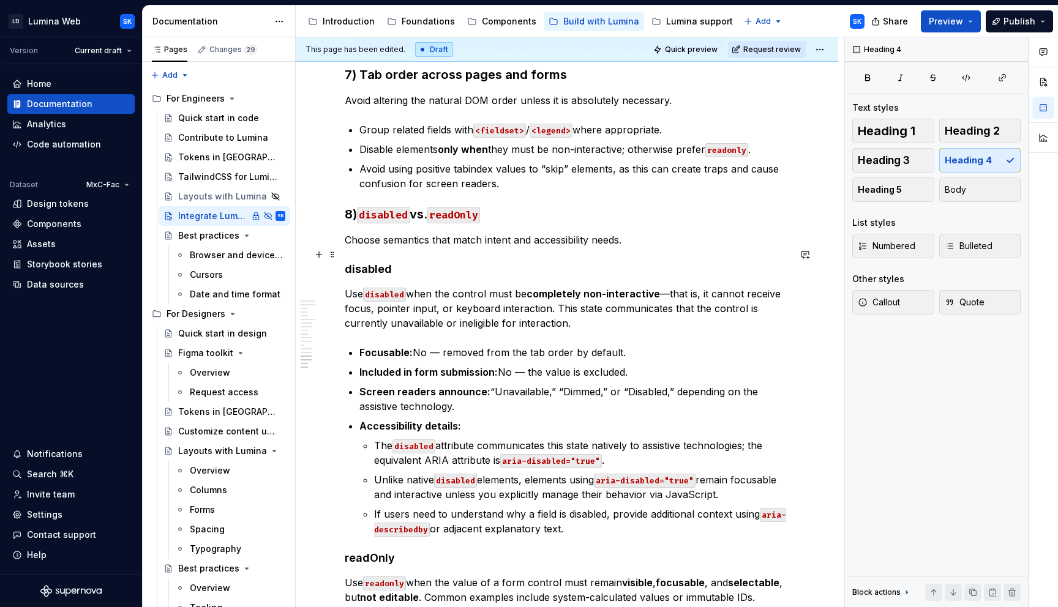
click at [372, 262] on h4 "disabled" at bounding box center [567, 269] width 445 height 15
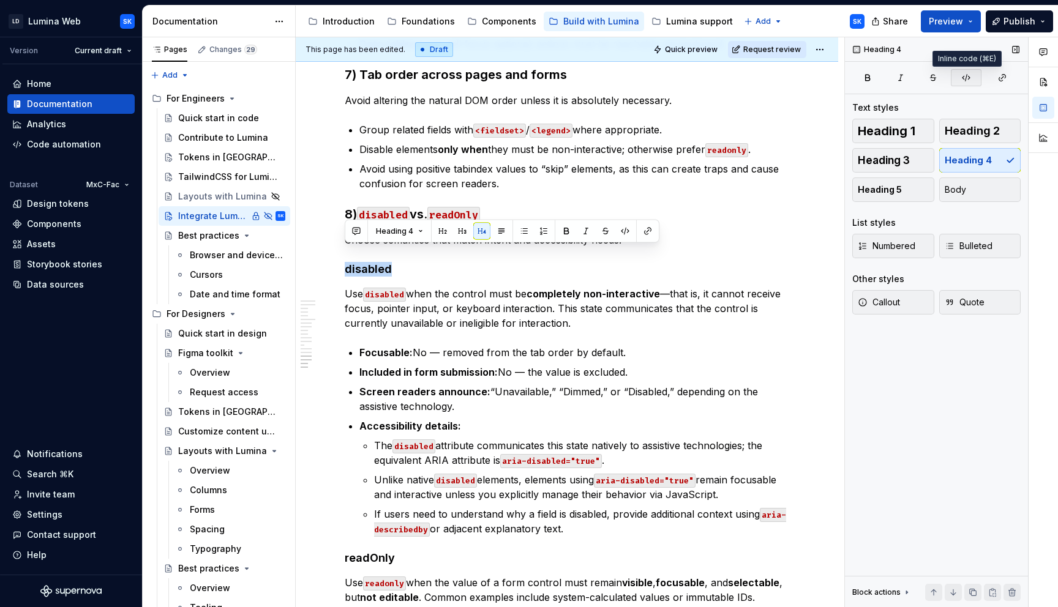
click at [967, 75] on icon "button" at bounding box center [966, 78] width 7 height 7
click at [621, 230] on button "button" at bounding box center [626, 233] width 17 height 17
click at [411, 262] on h4 "disabled" at bounding box center [567, 269] width 445 height 15
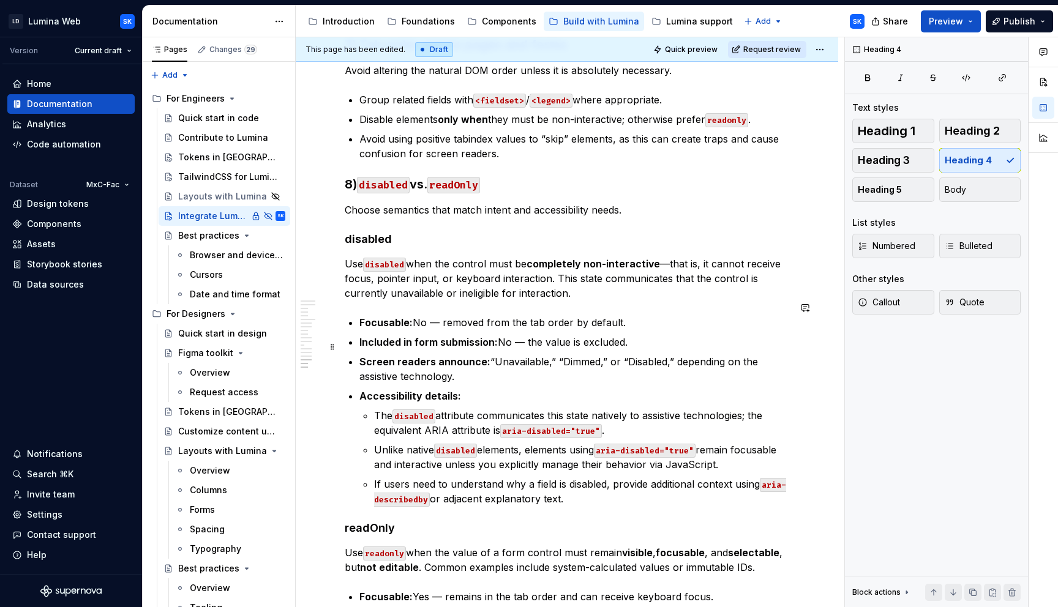
scroll to position [1804, 0]
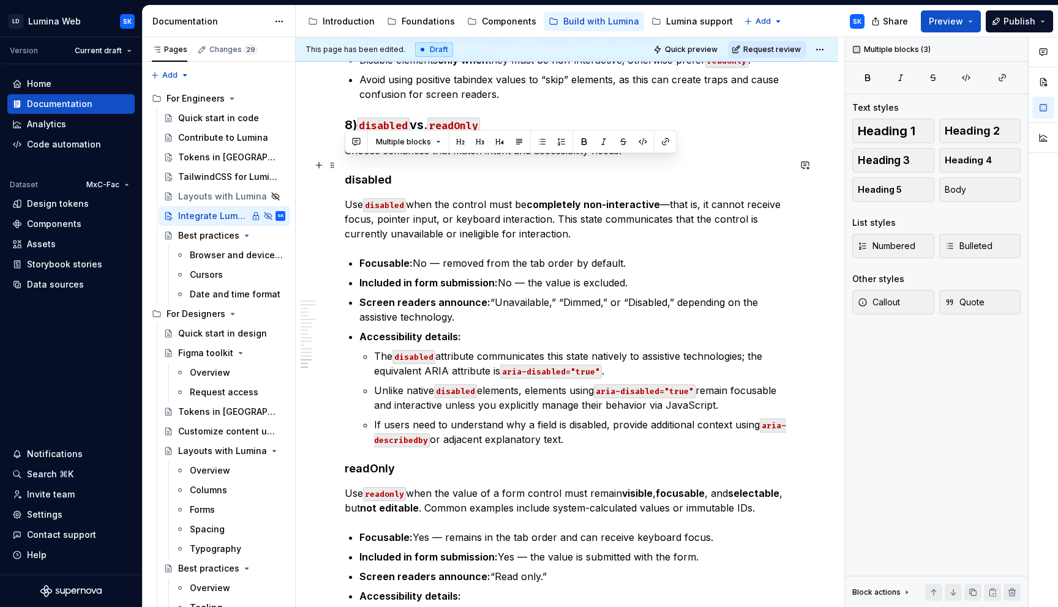
drag, startPoint x: 573, startPoint y: 427, endPoint x: 339, endPoint y: 168, distance: 348.9
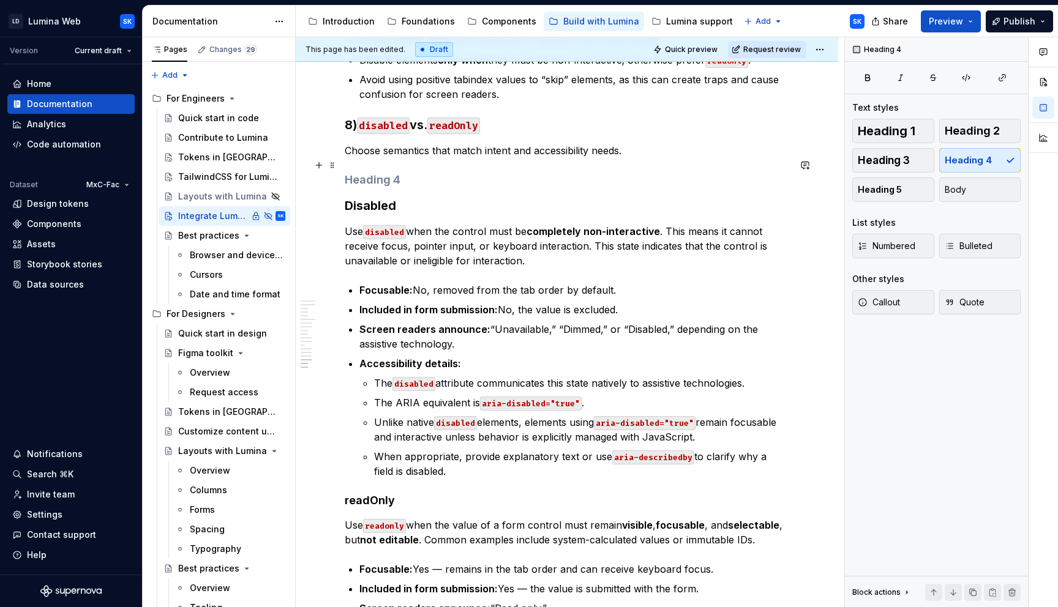
click at [385, 173] on h4 at bounding box center [567, 180] width 445 height 15
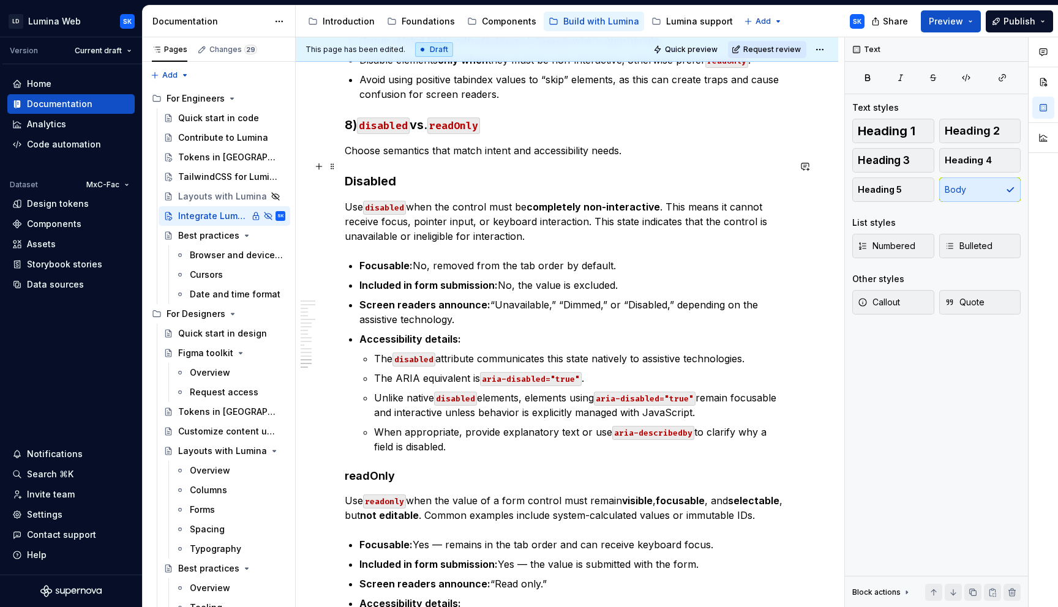
click at [398, 173] on h3 "Disabled" at bounding box center [567, 181] width 445 height 17
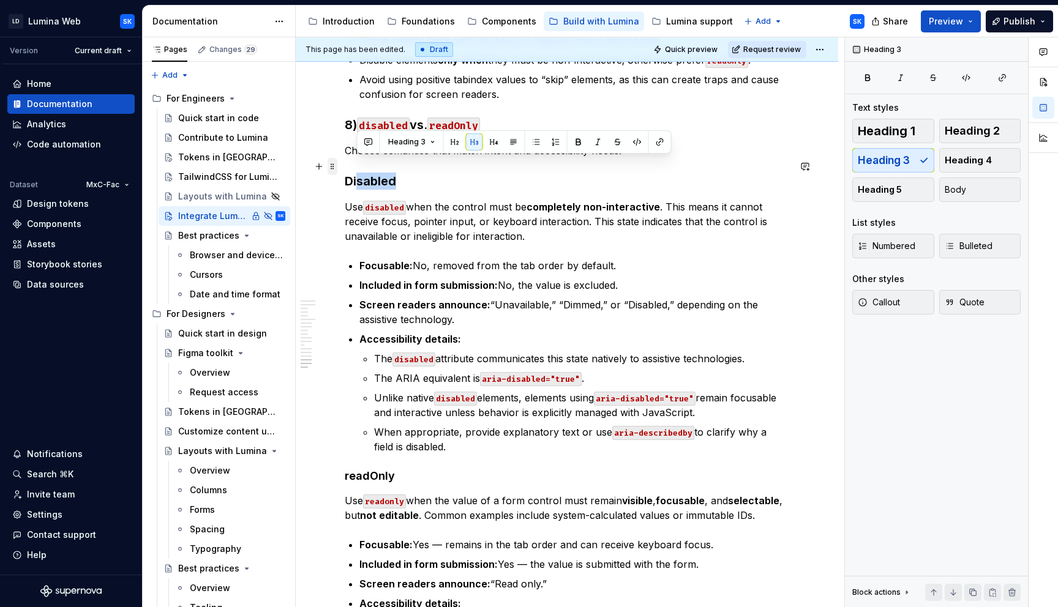
drag, startPoint x: 399, startPoint y: 165, endPoint x: 330, endPoint y: 164, distance: 69.2
click at [364, 173] on h3 "Disabled" at bounding box center [567, 181] width 445 height 17
click at [967, 163] on span "Heading 4" at bounding box center [968, 160] width 47 height 12
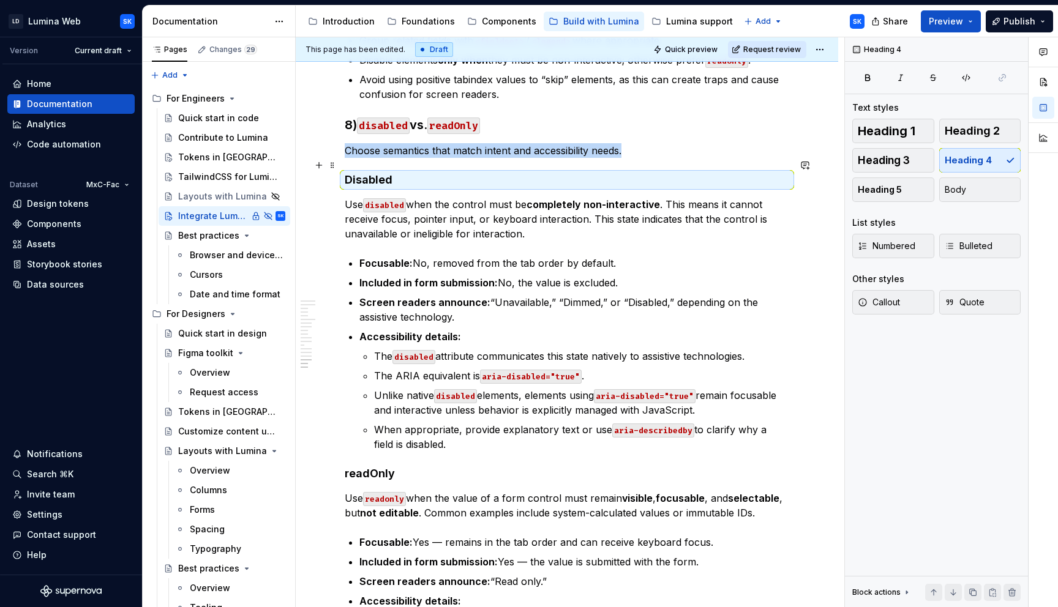
click at [349, 173] on h4 "Disabled" at bounding box center [567, 180] width 445 height 15
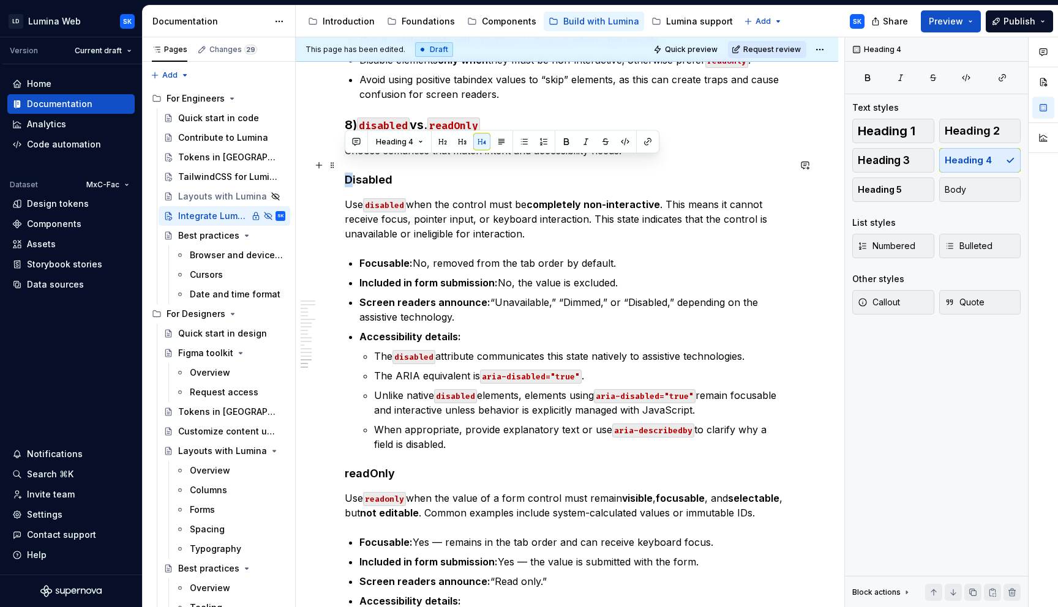
click at [345, 173] on h4 "Disabled" at bounding box center [567, 180] width 445 height 15
click at [465, 197] on p "Use disabled when the control must be completely non-interactive . This means i…" at bounding box center [567, 219] width 445 height 44
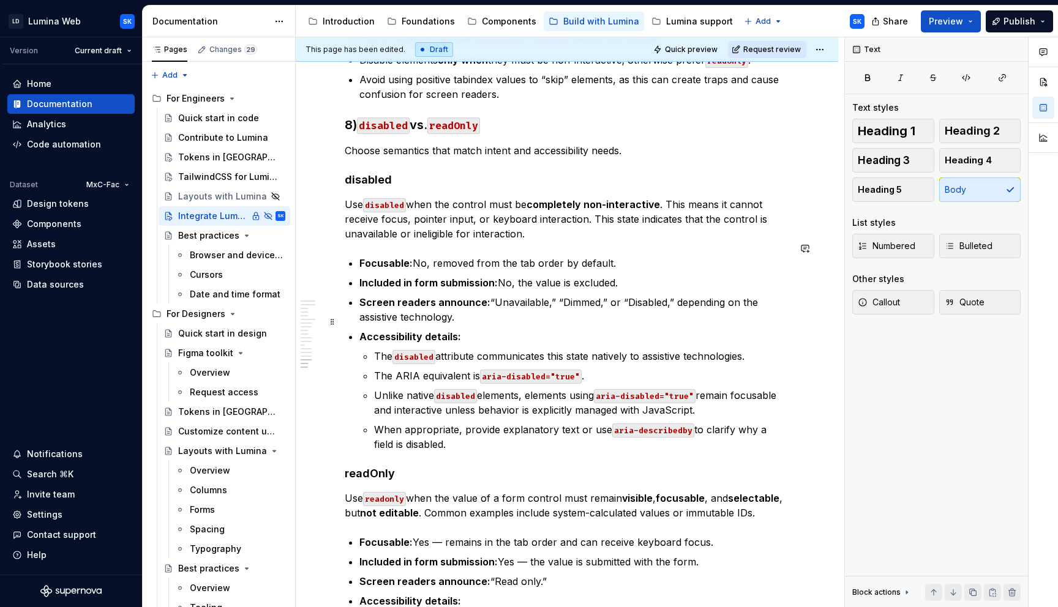
click at [482, 329] on p "Accessibility details:" at bounding box center [574, 336] width 430 height 15
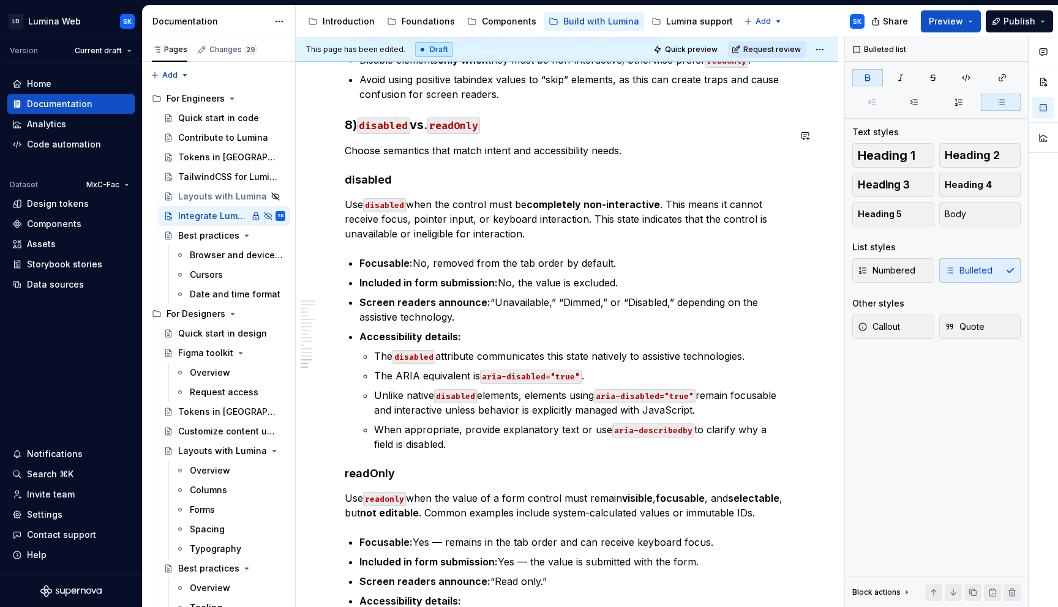
click at [641, 143] on p "Choose semantics that match intent and accessibility needs." at bounding box center [567, 150] width 445 height 15
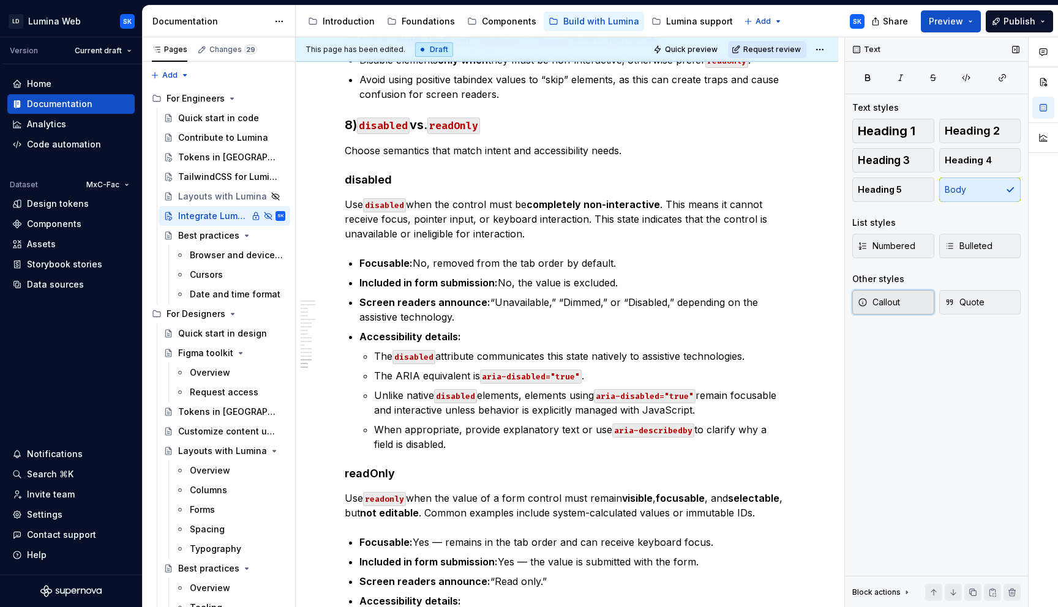
click at [884, 299] on span "Callout" at bounding box center [879, 302] width 42 height 12
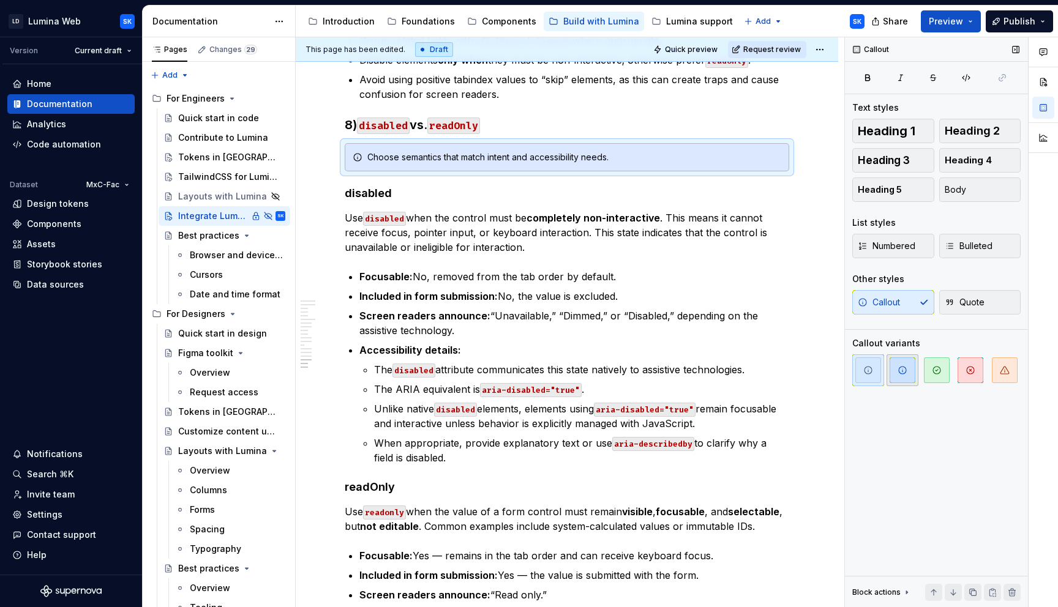
click at [898, 369] on icon "button" at bounding box center [903, 371] width 10 height 10
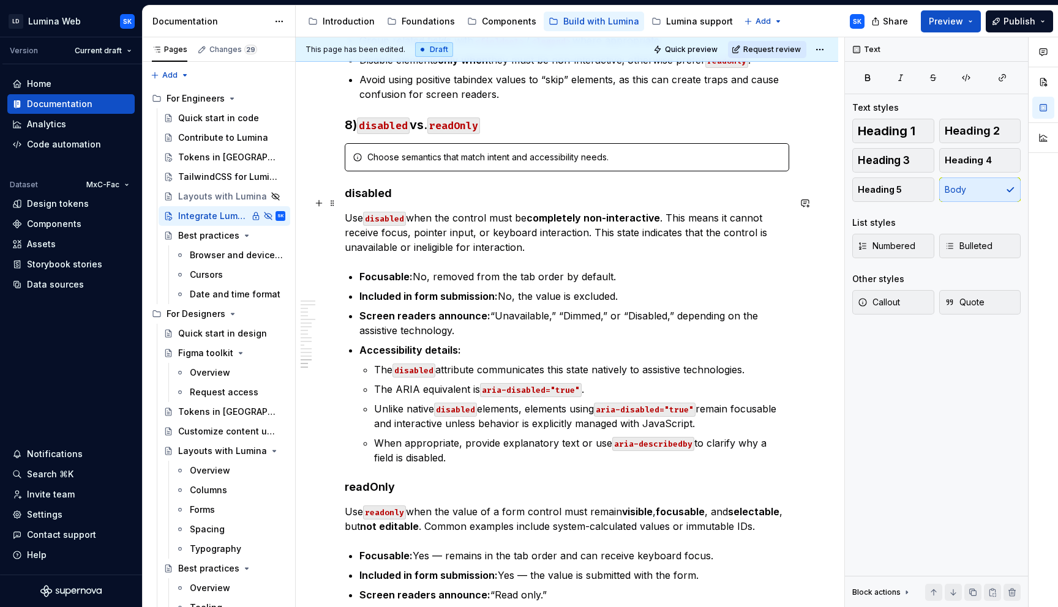
click at [549, 211] on p "Use disabled when the control must be completely non-interactive . This means i…" at bounding box center [567, 233] width 445 height 44
click at [659, 229] on p "Use disabled when the control must be completely non-interactive . This means i…" at bounding box center [567, 233] width 445 height 44
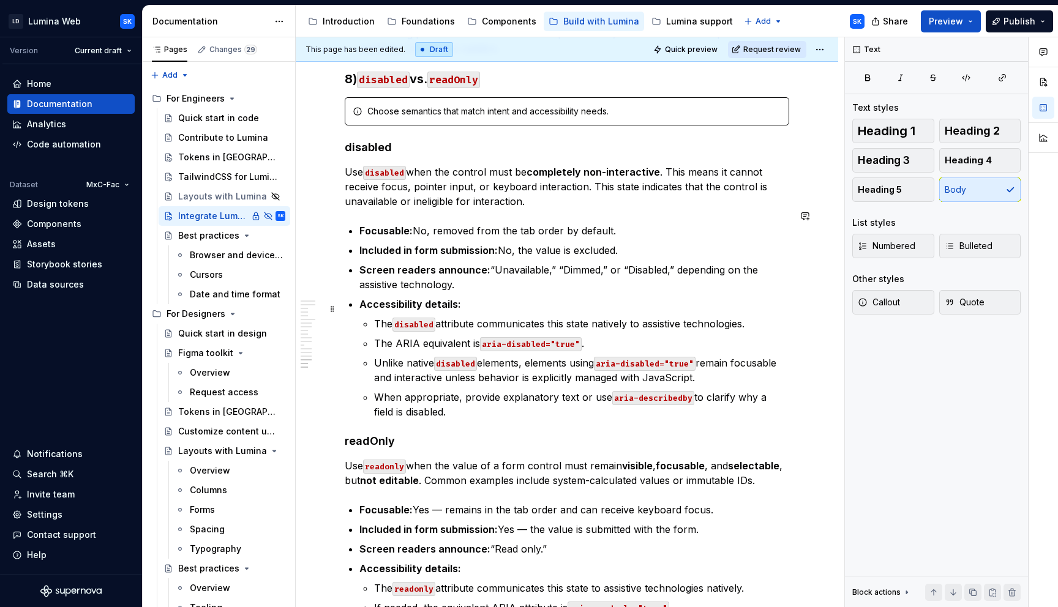
scroll to position [1867, 0]
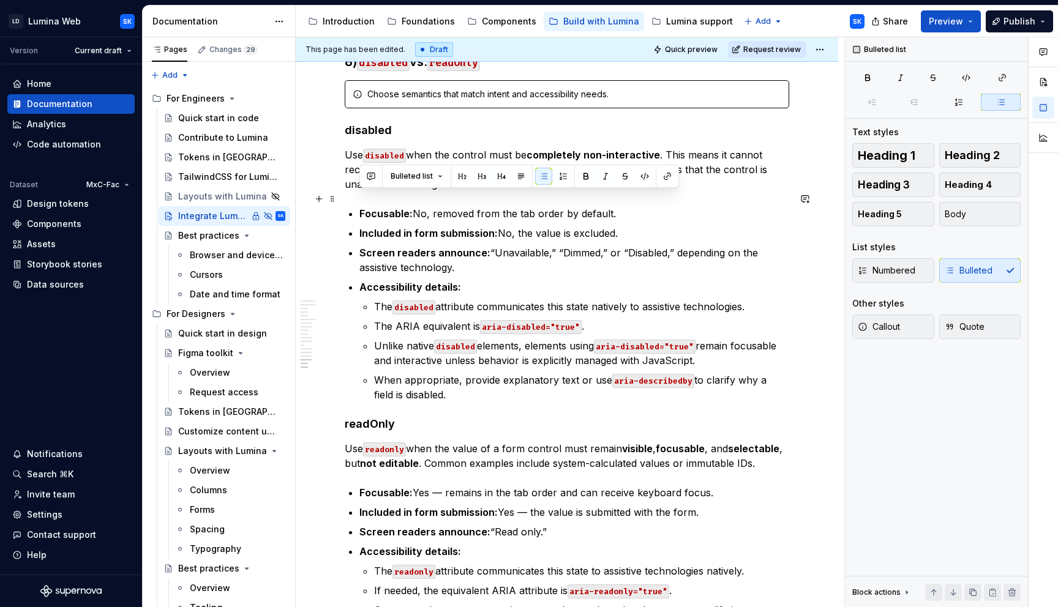
drag, startPoint x: 444, startPoint y: 380, endPoint x: 358, endPoint y: 198, distance: 201.0
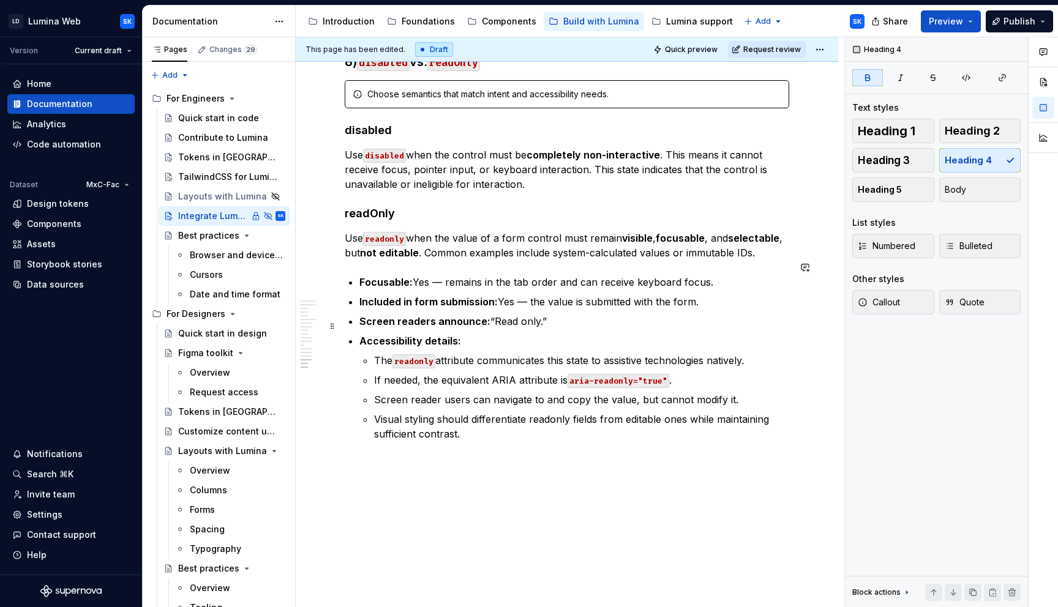
scroll to position [1847, 0]
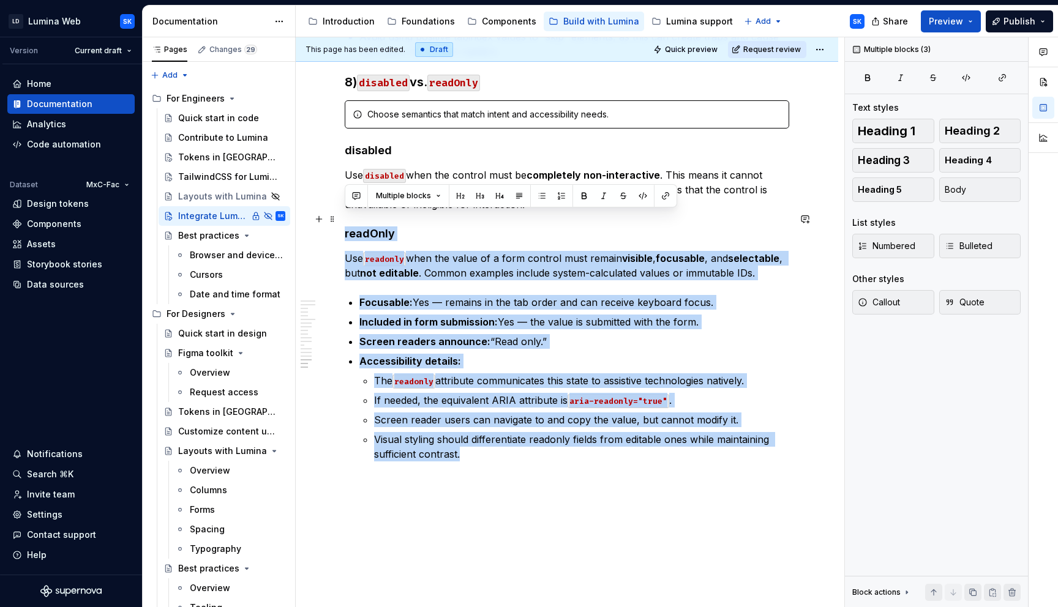
drag, startPoint x: 475, startPoint y: 441, endPoint x: 343, endPoint y: 215, distance: 261.5
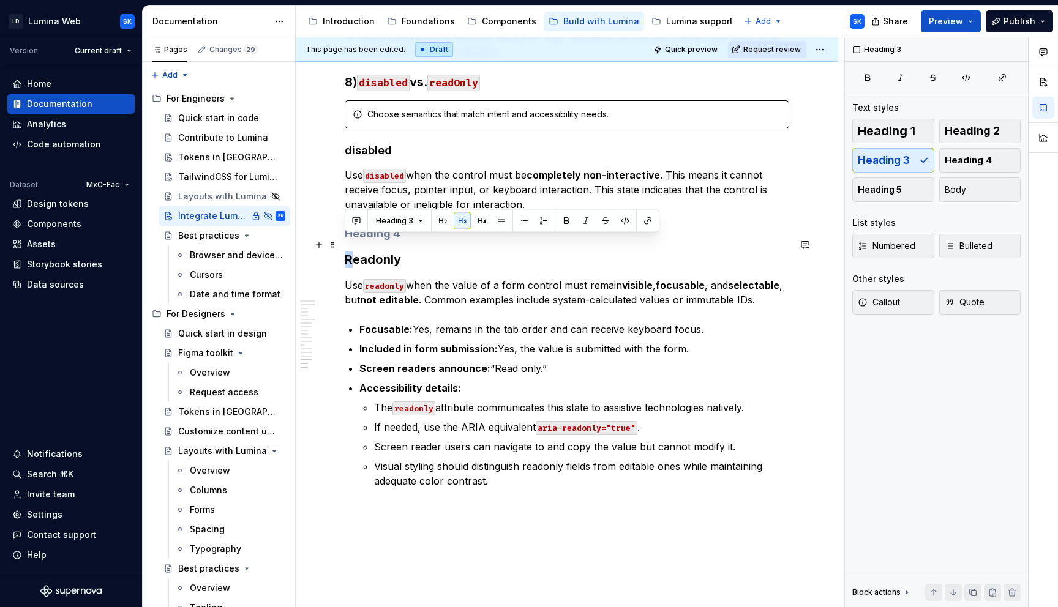
click at [348, 251] on h3 "Readonly" at bounding box center [567, 259] width 445 height 17
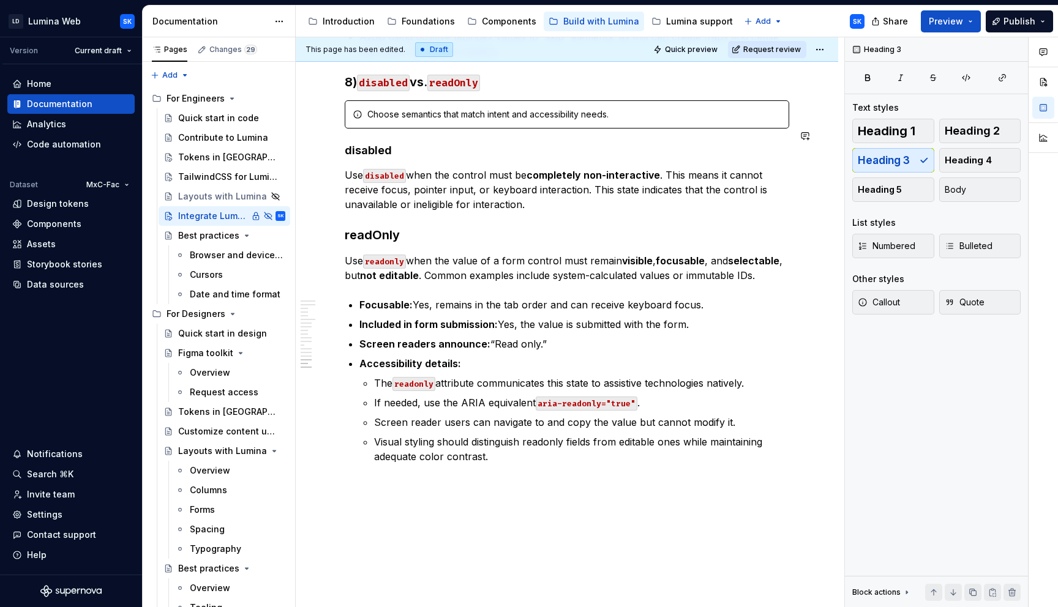
click at [408, 143] on h4 "disabled" at bounding box center [567, 150] width 445 height 15
click at [410, 227] on h3 "readOnly" at bounding box center [567, 235] width 445 height 17
click at [969, 165] on span "Heading 4" at bounding box center [968, 160] width 47 height 12
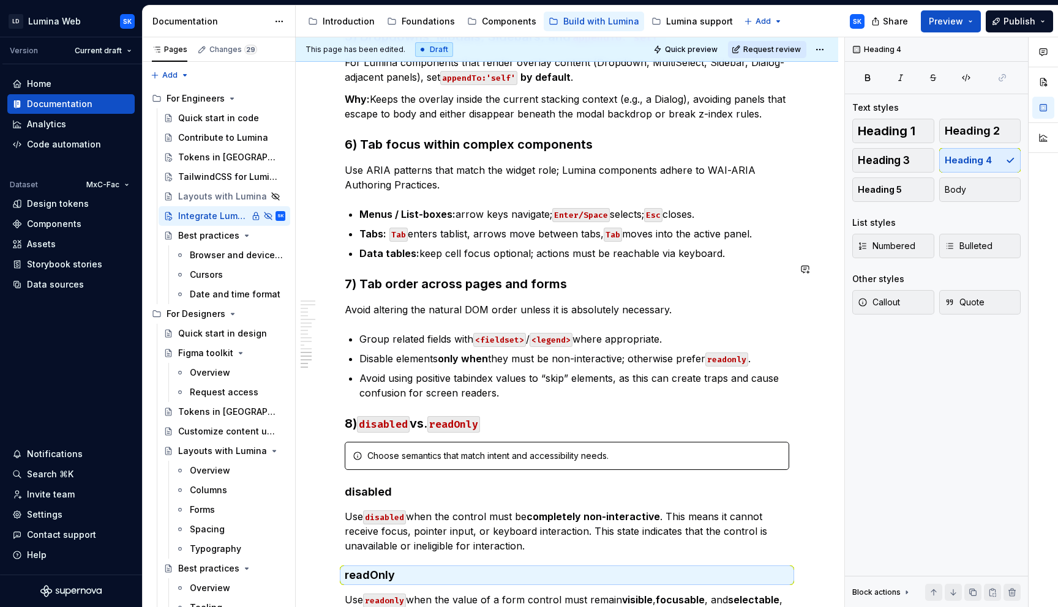
scroll to position [1446, 0]
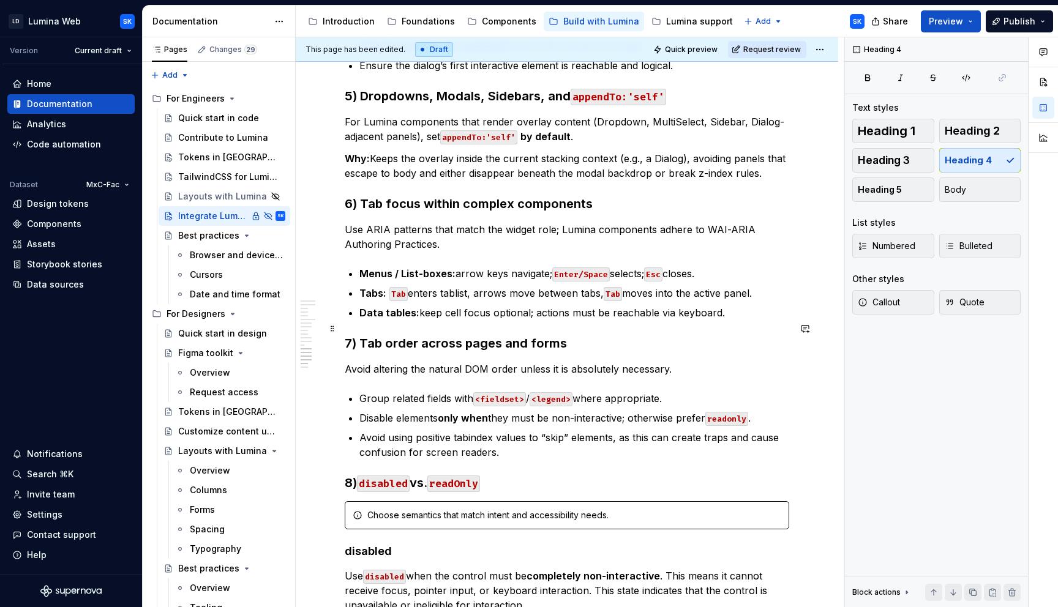
click at [572, 335] on h3 "7) Tab order across pages and forms" at bounding box center [567, 343] width 445 height 17
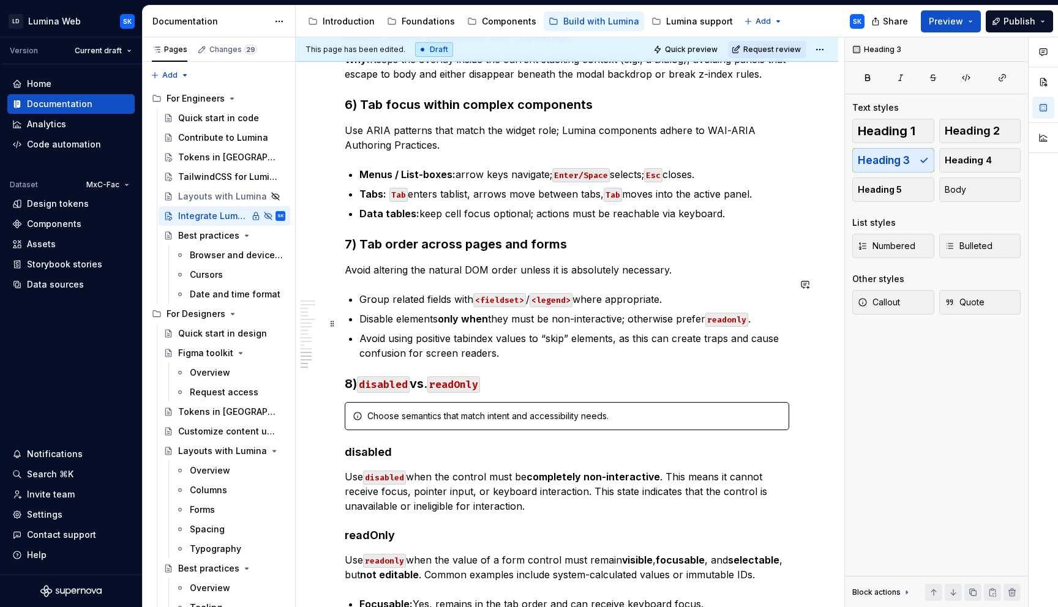
scroll to position [1711, 0]
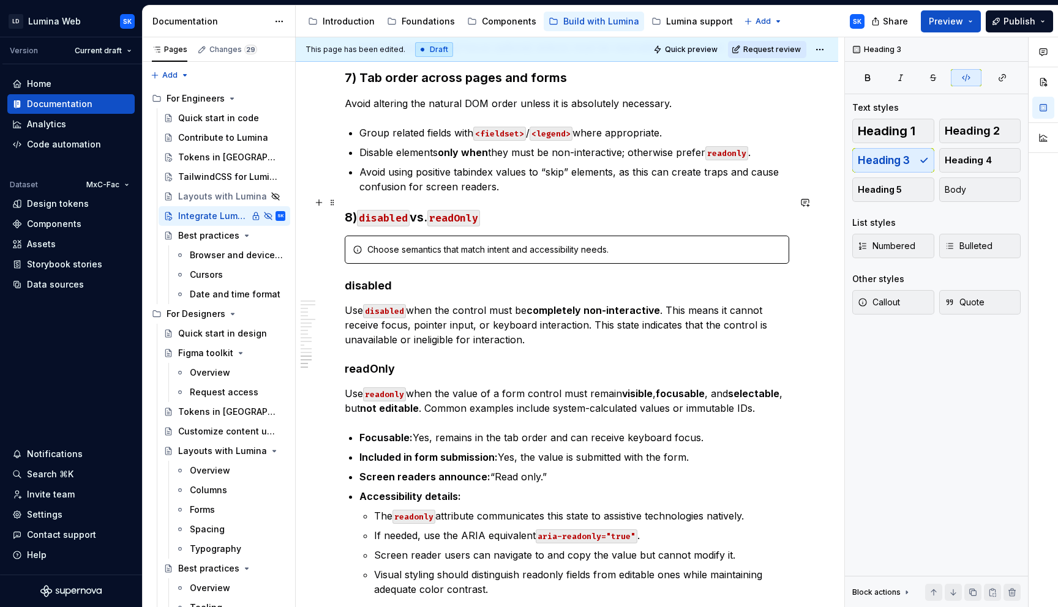
click at [493, 209] on h3 "8) disabled vs. readOnly" at bounding box center [567, 217] width 445 height 17
click at [401, 279] on h4 "disabled" at bounding box center [567, 286] width 445 height 15
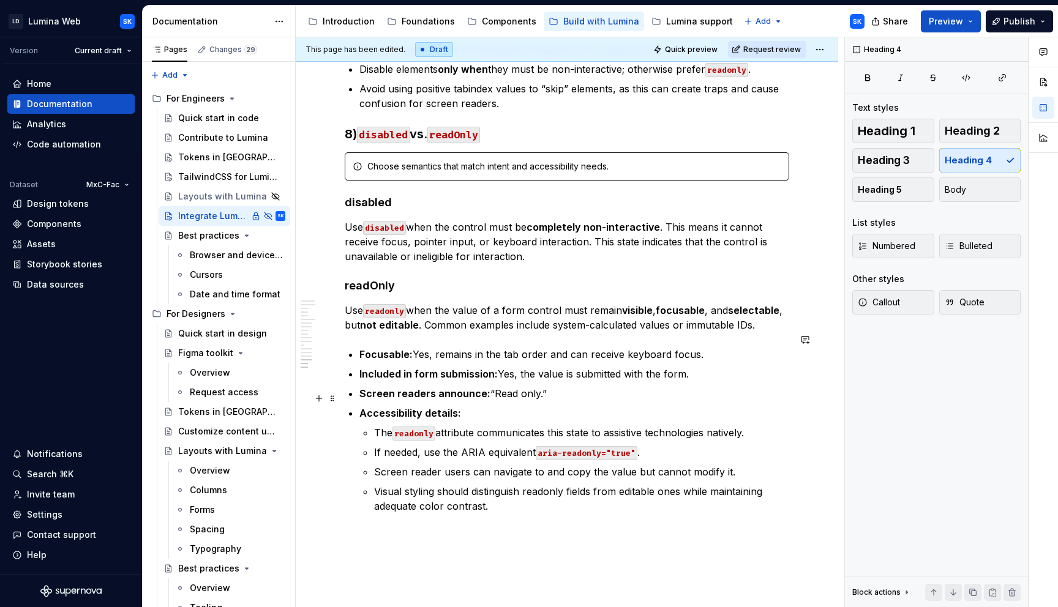
scroll to position [1811, 0]
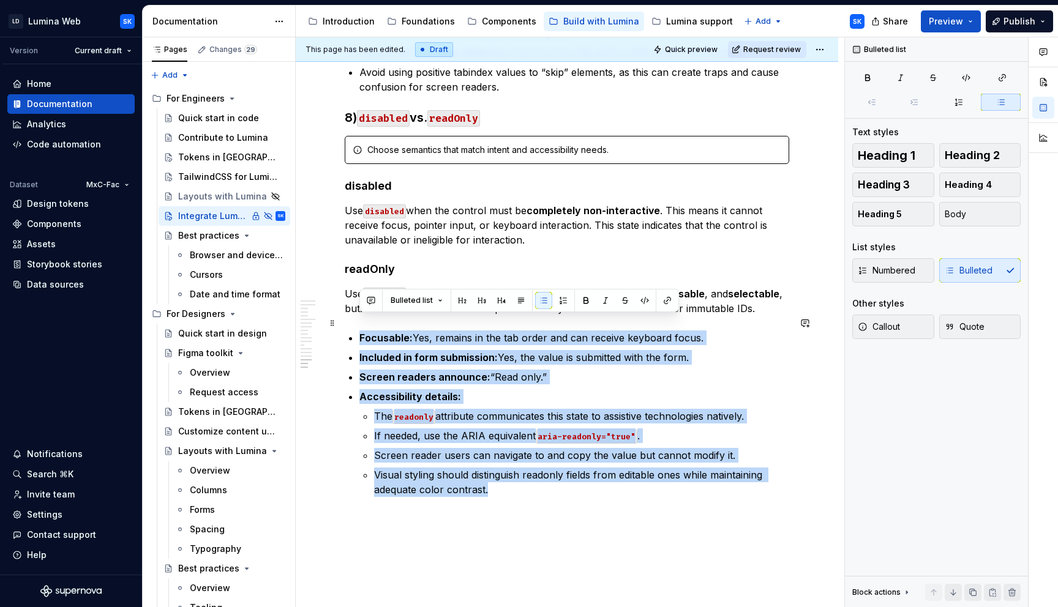
drag, startPoint x: 498, startPoint y: 481, endPoint x: 342, endPoint y: 319, distance: 224.3
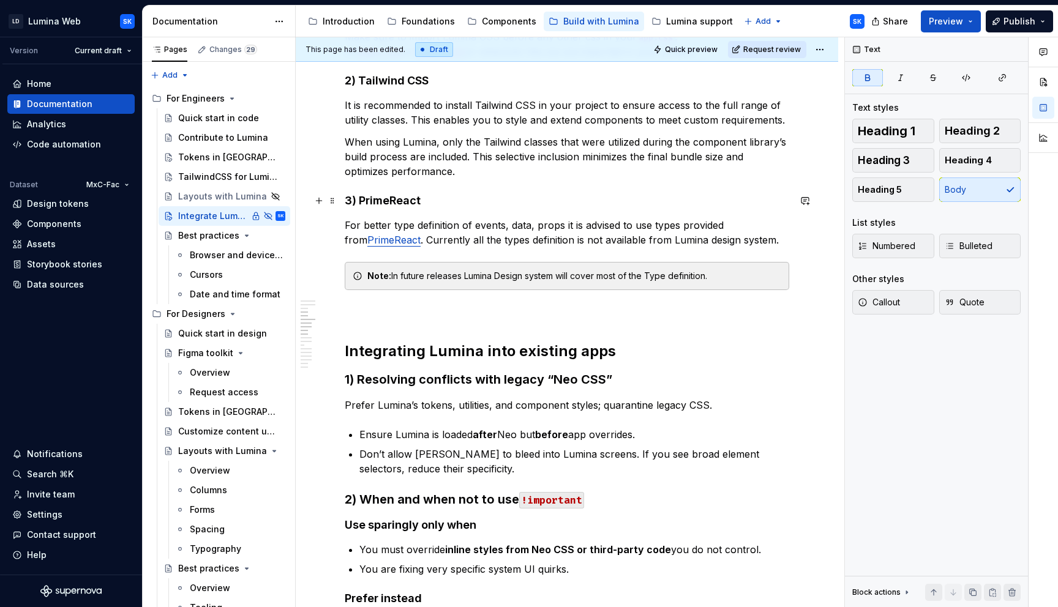
scroll to position [529, 0]
click at [621, 352] on h2 "Integrating Lumina into existing apps" at bounding box center [567, 350] width 445 height 20
click at [611, 383] on h3 "1) Resolving conflicts with legacy “Neo CSS”" at bounding box center [567, 378] width 445 height 17
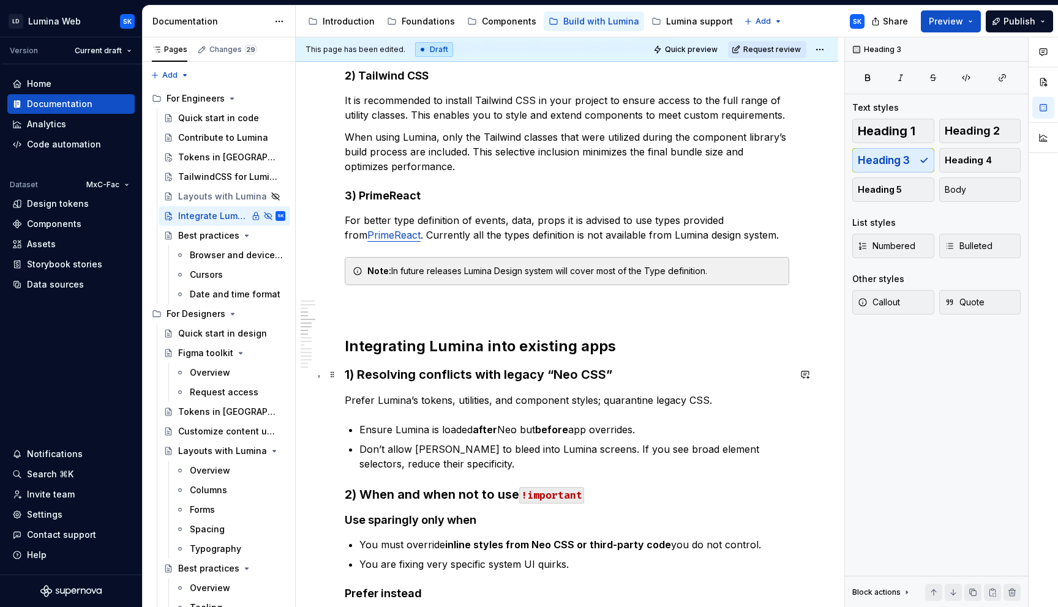
scroll to position [534, 0]
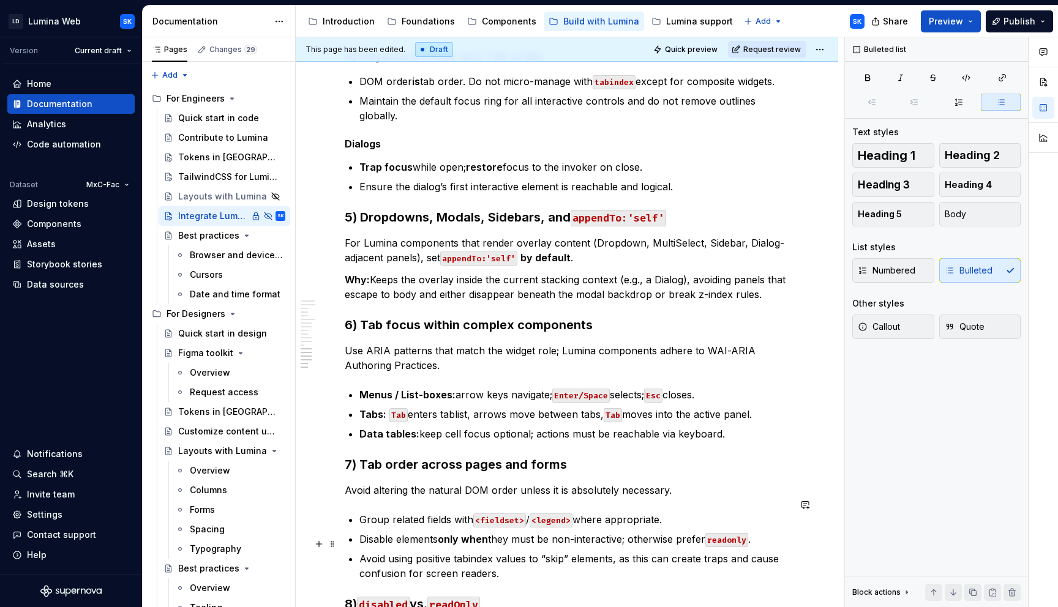
scroll to position [1597, 0]
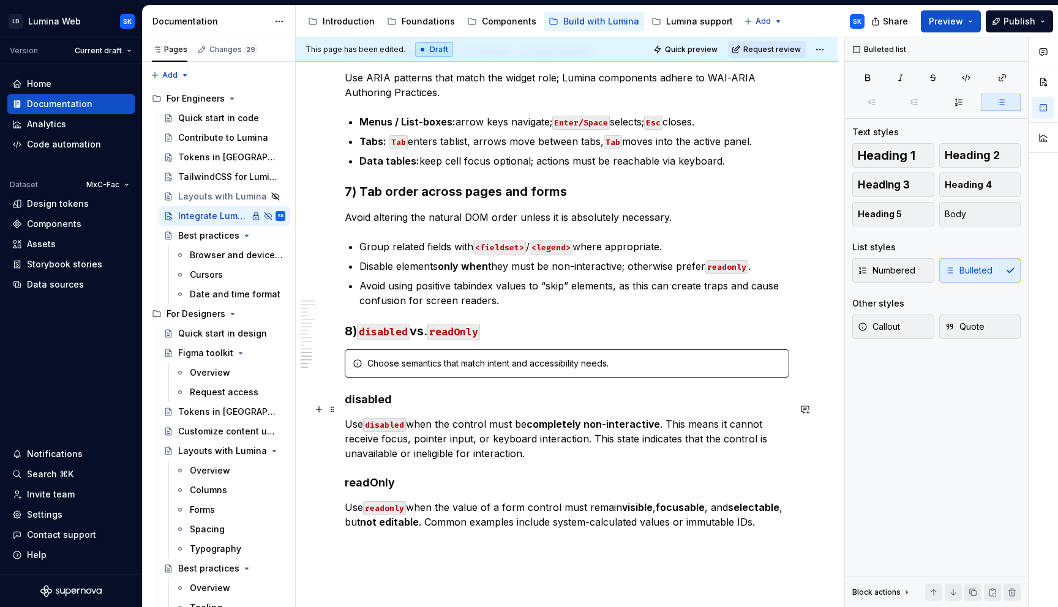
click at [440, 438] on p "Use disabled when the control must be completely non-interactive . This means i…" at bounding box center [567, 439] width 445 height 44
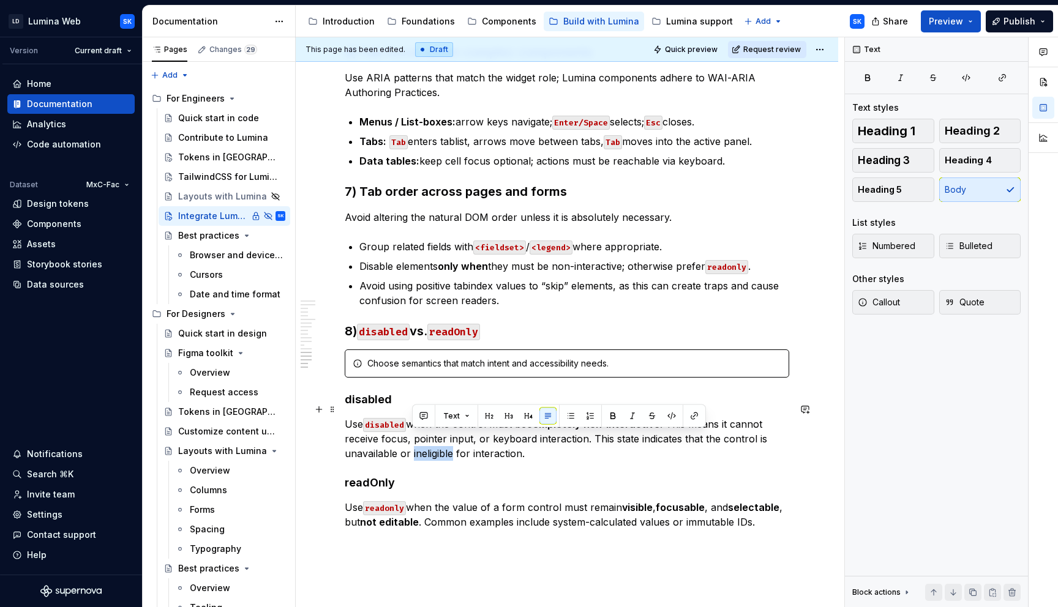
click at [440, 438] on p "Use disabled when the control must be completely non-interactive . This means i…" at bounding box center [567, 439] width 445 height 44
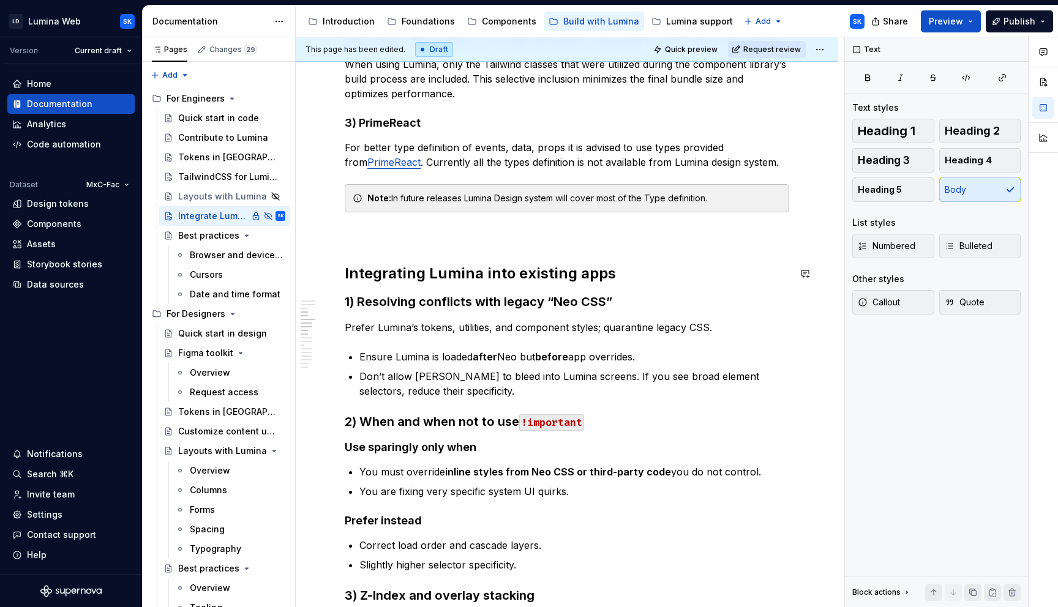
scroll to position [631, 0]
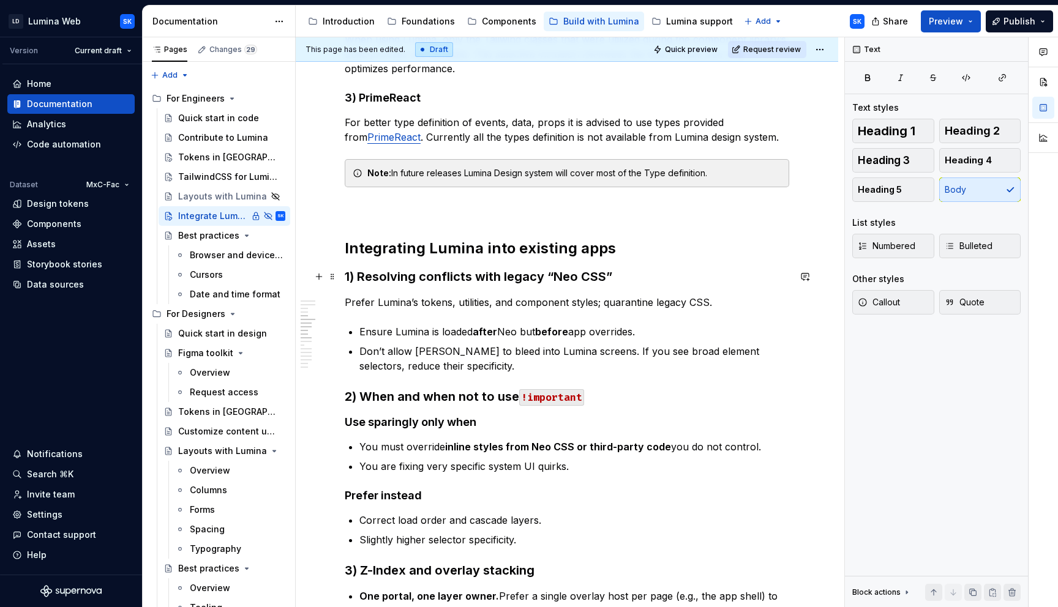
click at [358, 276] on h3 "1) Resolving conflicts with legacy “Neo CSS”" at bounding box center [567, 276] width 445 height 17
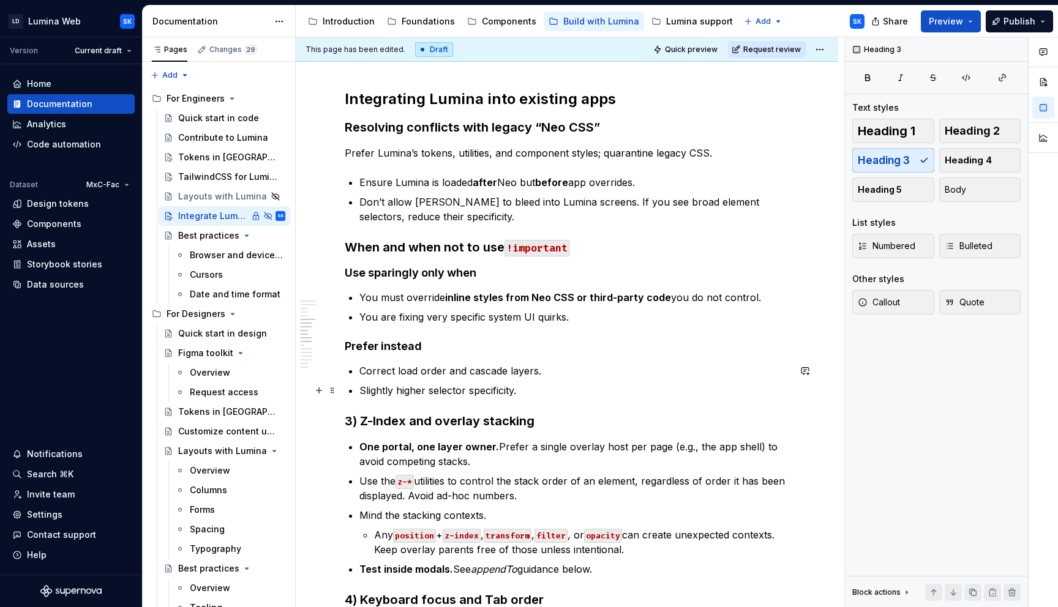
scroll to position [848, 0]
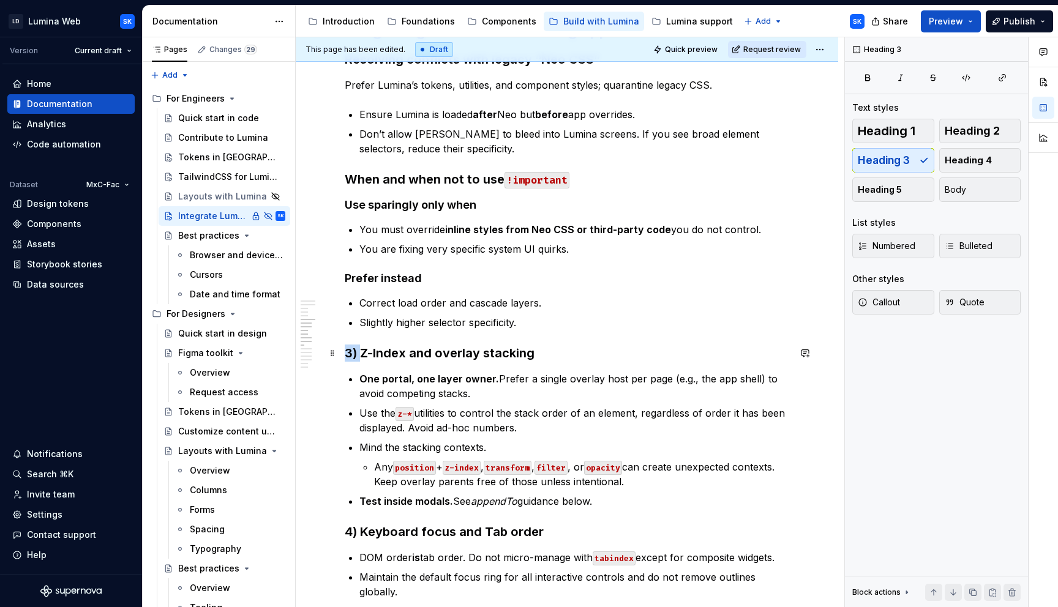
click at [345, 352] on h3 "3) Z-Index and overlay stacking" at bounding box center [567, 353] width 445 height 17
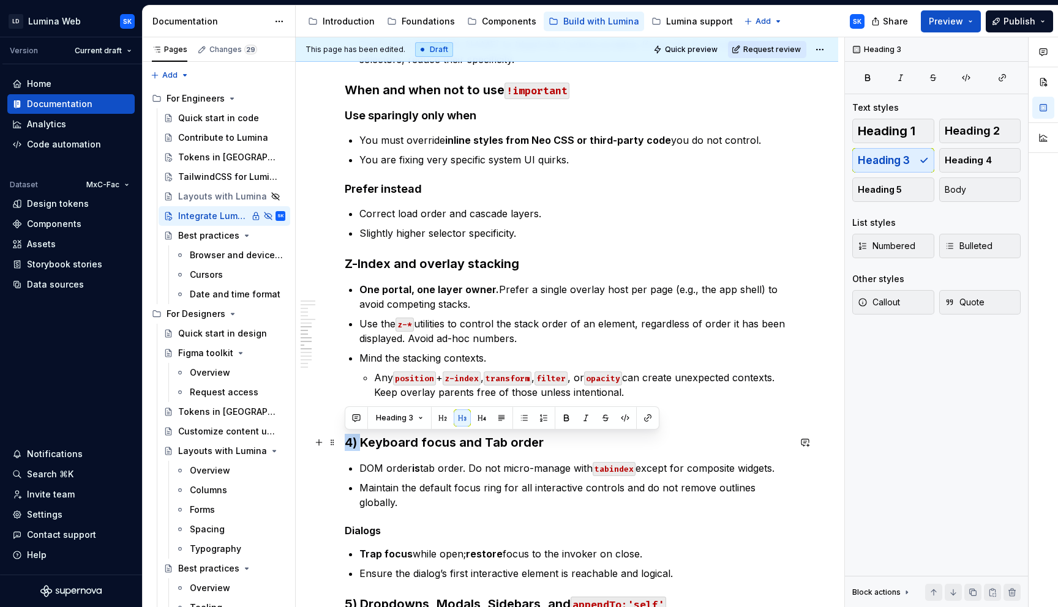
drag, startPoint x: 362, startPoint y: 438, endPoint x: 370, endPoint y: 443, distance: 9.2
click at [348, 439] on h3 "4) Keyboard focus and Tab order" at bounding box center [567, 442] width 445 height 17
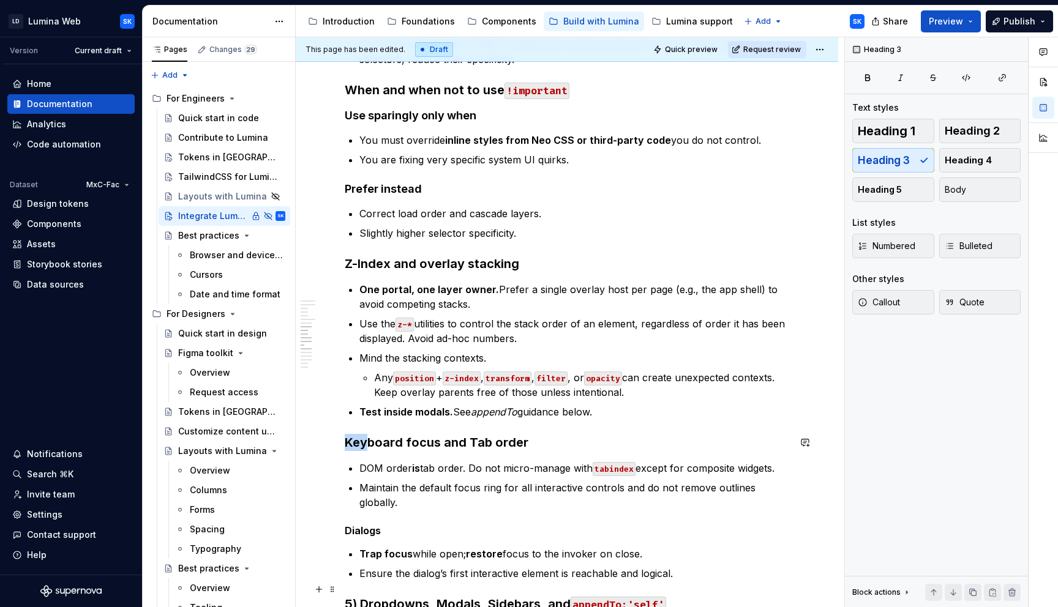
scroll to position [1085, 0]
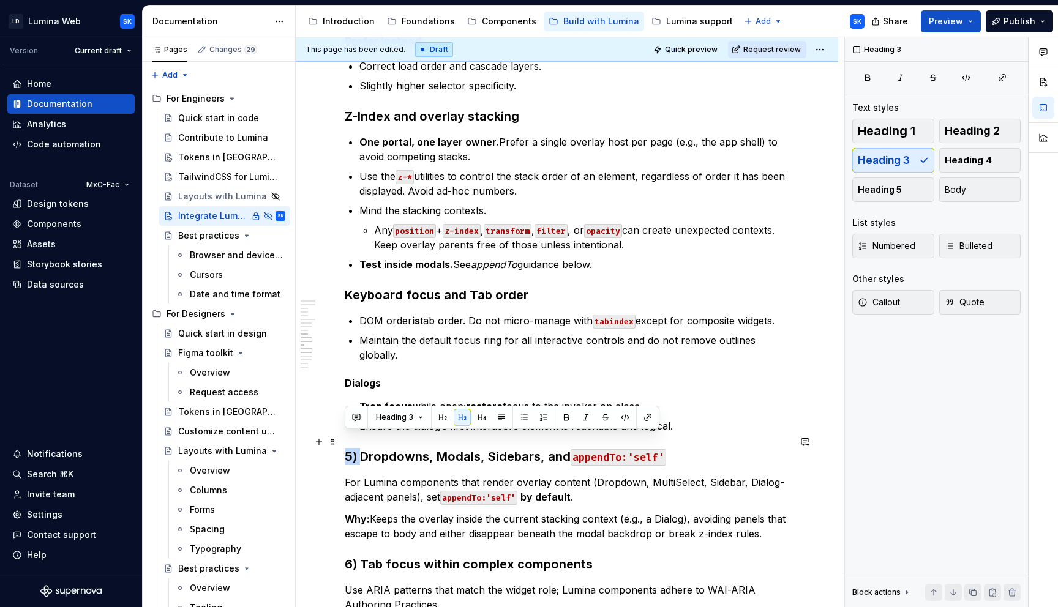
click at [347, 448] on h3 "5) Dropdowns, Modals, Sidebars, and appendTo:'self'" at bounding box center [567, 456] width 445 height 17
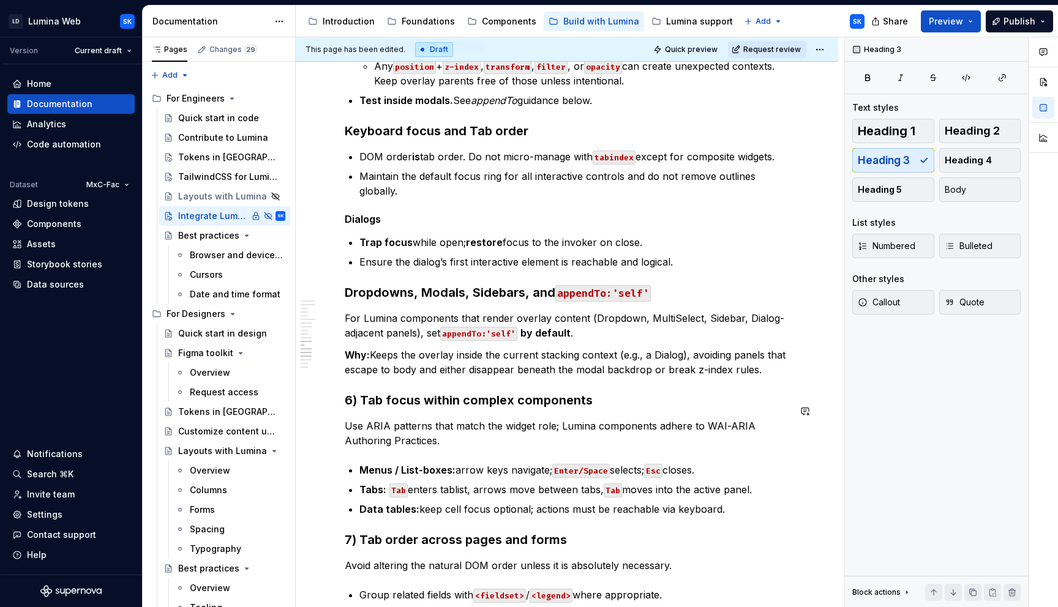
scroll to position [1245, 0]
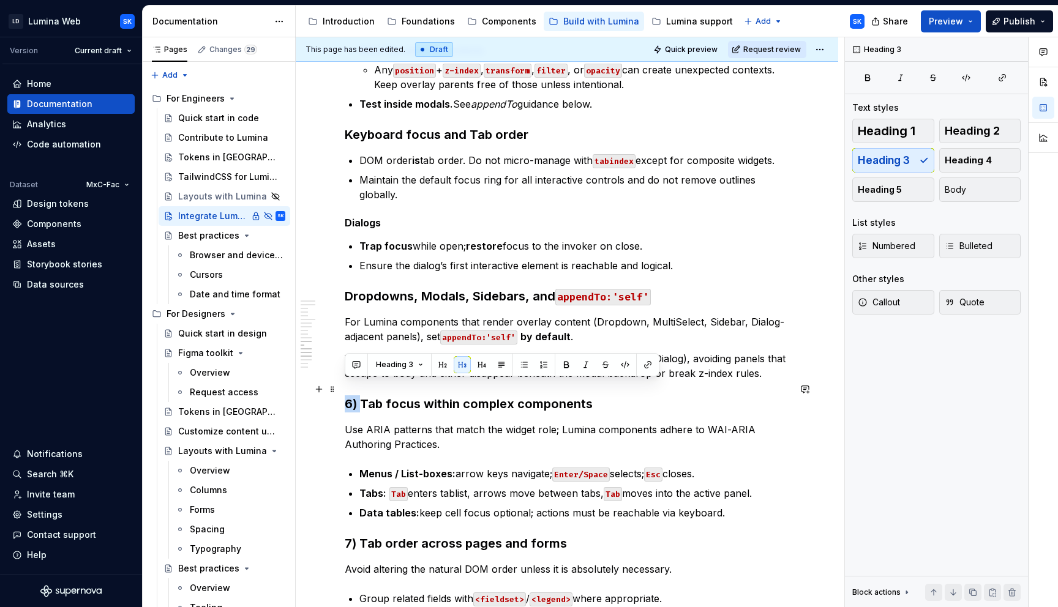
drag, startPoint x: 354, startPoint y: 389, endPoint x: 373, endPoint y: 399, distance: 21.9
click at [347, 396] on h3 "6) Tab focus within complex components" at bounding box center [567, 404] width 445 height 17
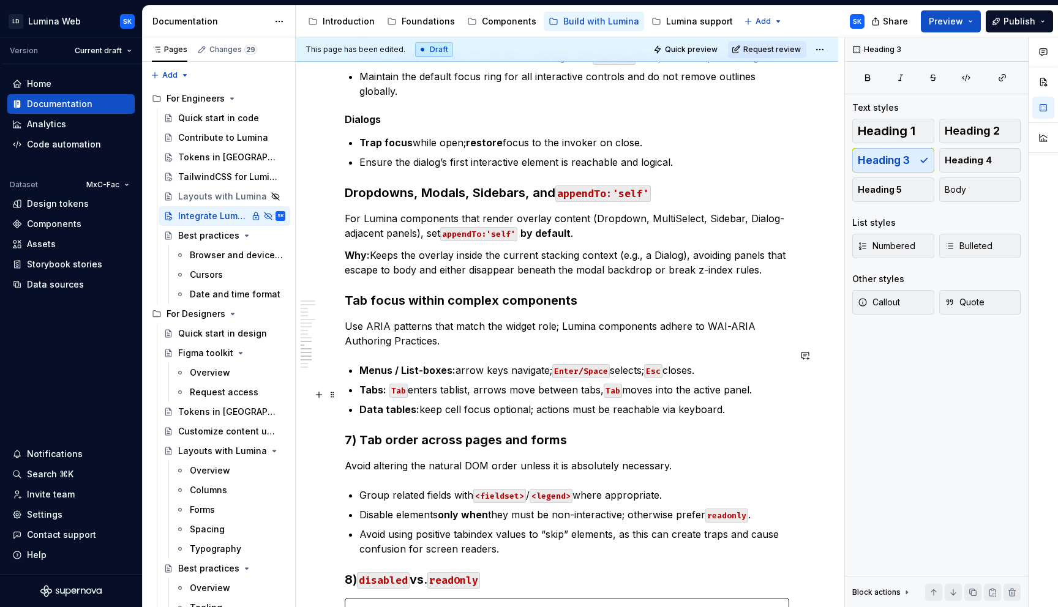
scroll to position [1367, 0]
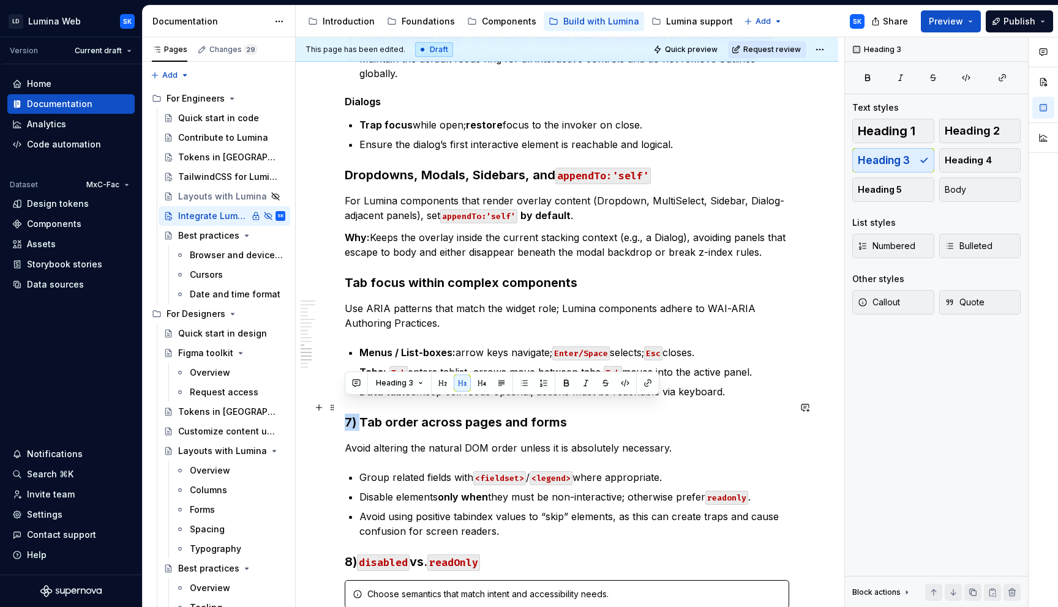
click at [347, 414] on h3 "7) Tab order across pages and forms" at bounding box center [567, 422] width 445 height 17
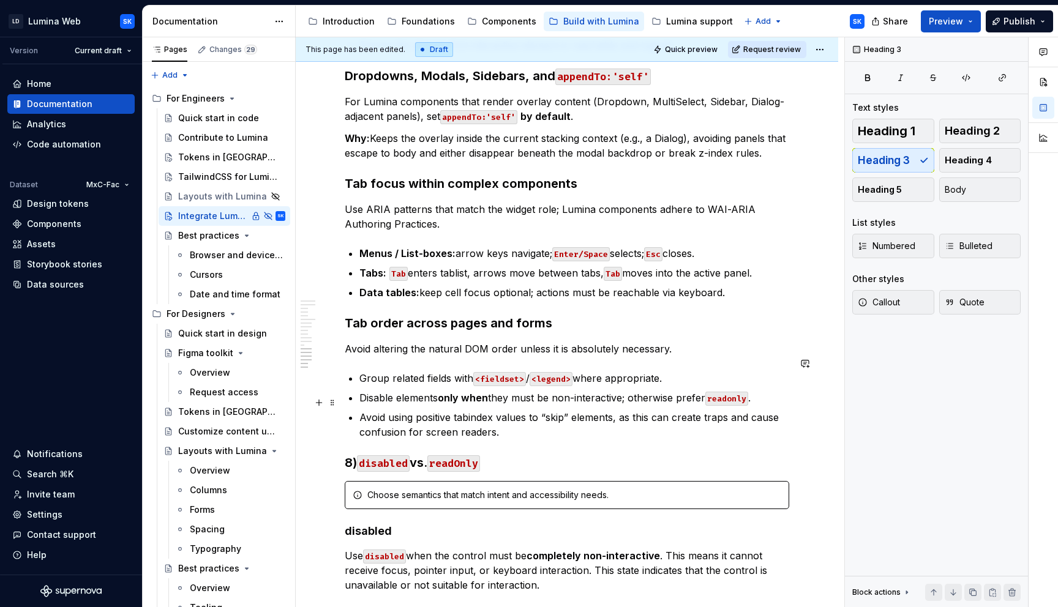
scroll to position [1470, 0]
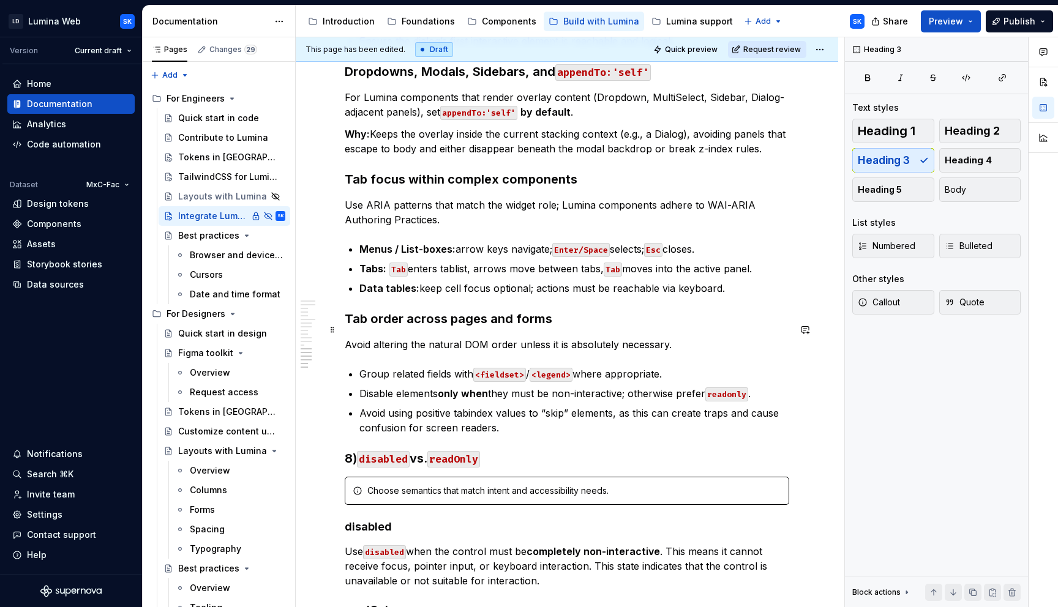
click at [666, 337] on p "Avoid altering the natural DOM order unless it is absolutely necessary." at bounding box center [567, 344] width 445 height 15
click at [899, 307] on span "Callout" at bounding box center [879, 302] width 42 height 12
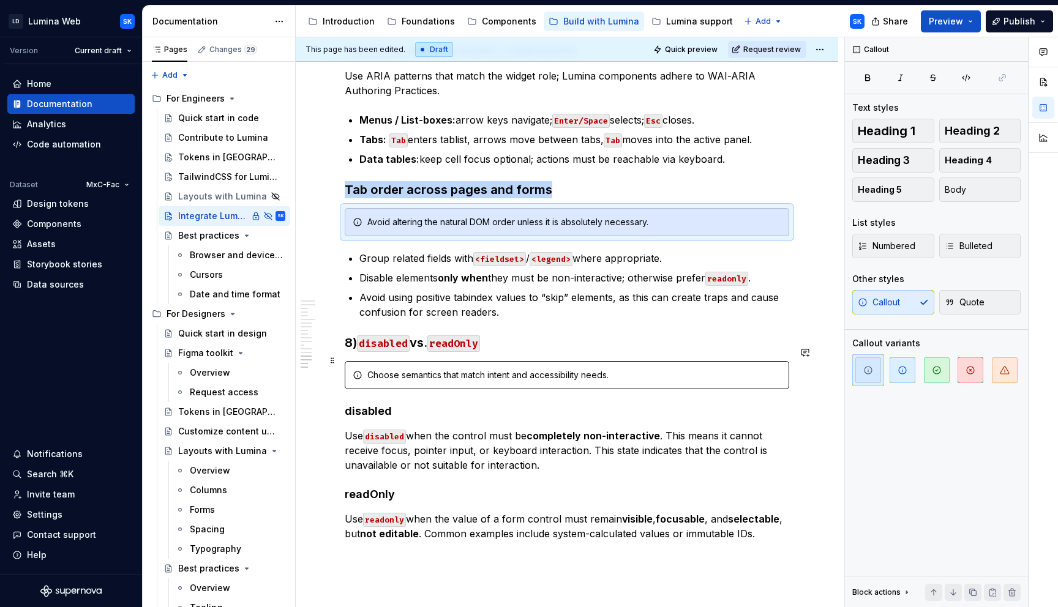
scroll to position [1608, 0]
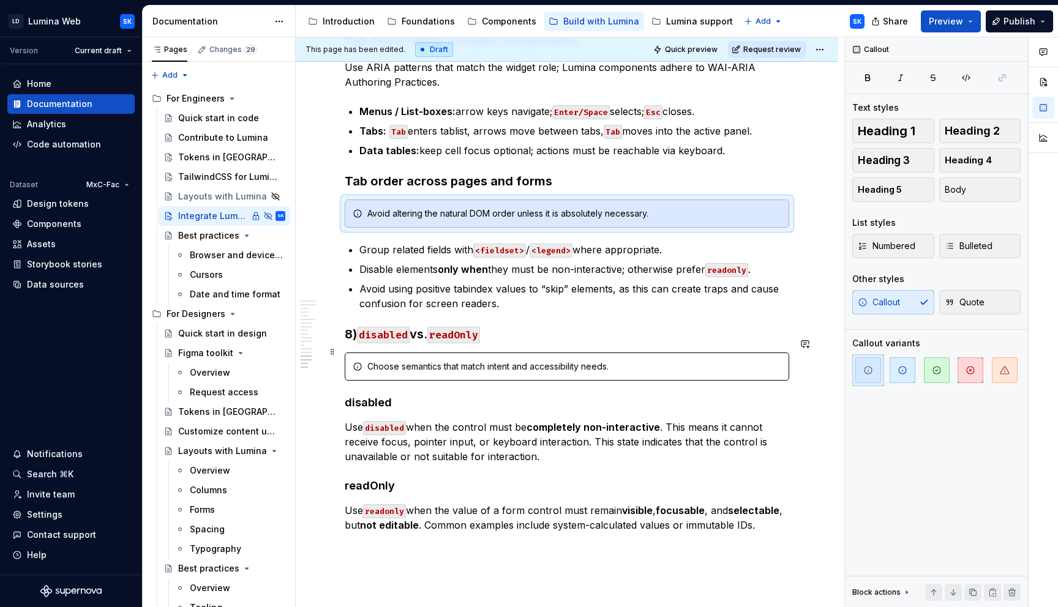
click at [636, 361] on div "Choose semantics that match intent and accessibility needs." at bounding box center [574, 367] width 414 height 12
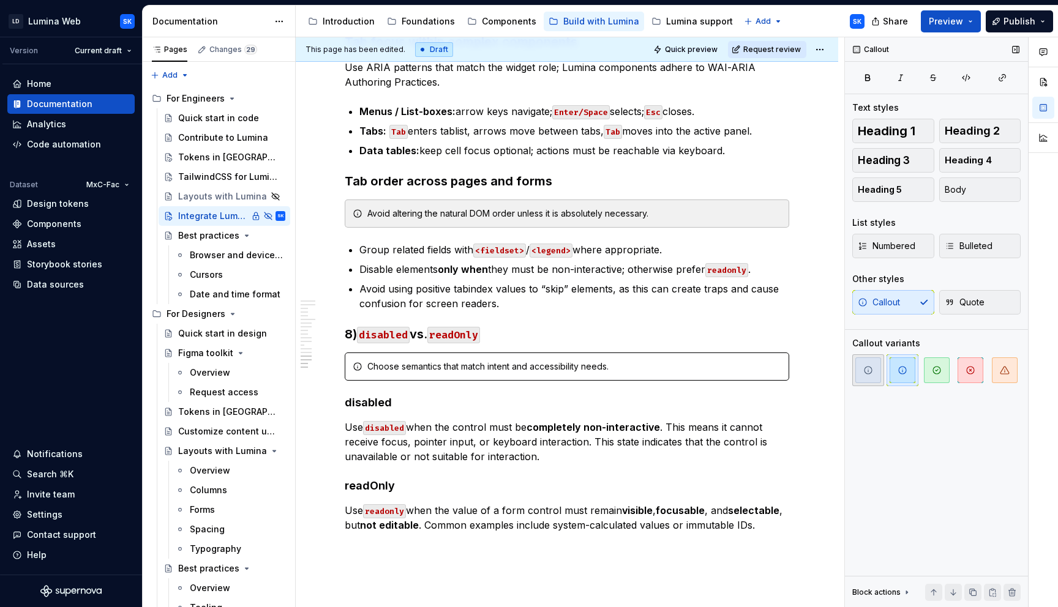
click at [859, 365] on span "button" at bounding box center [868, 371] width 26 height 26
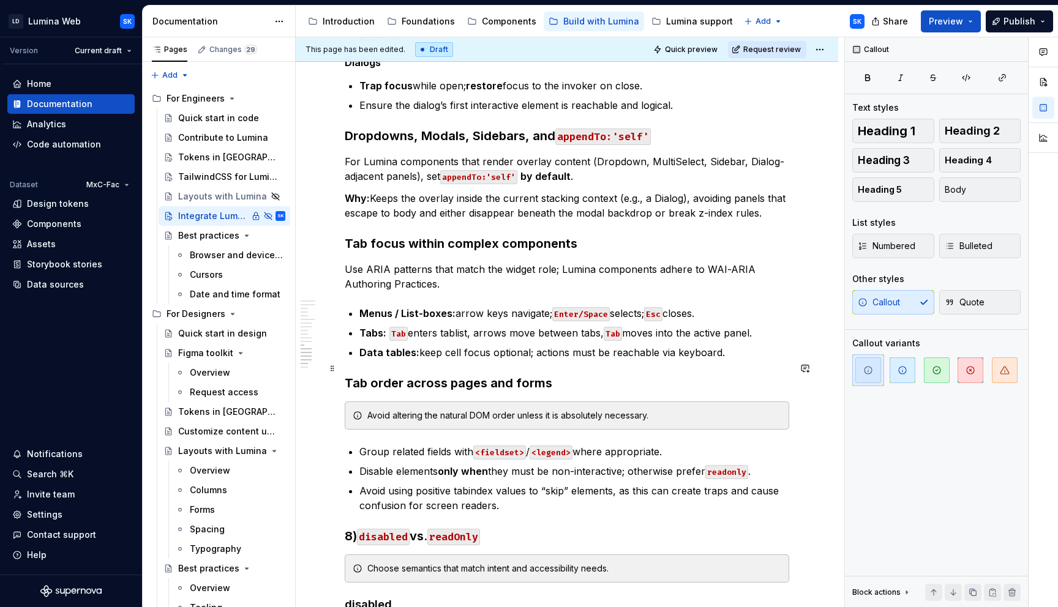
scroll to position [1389, 0]
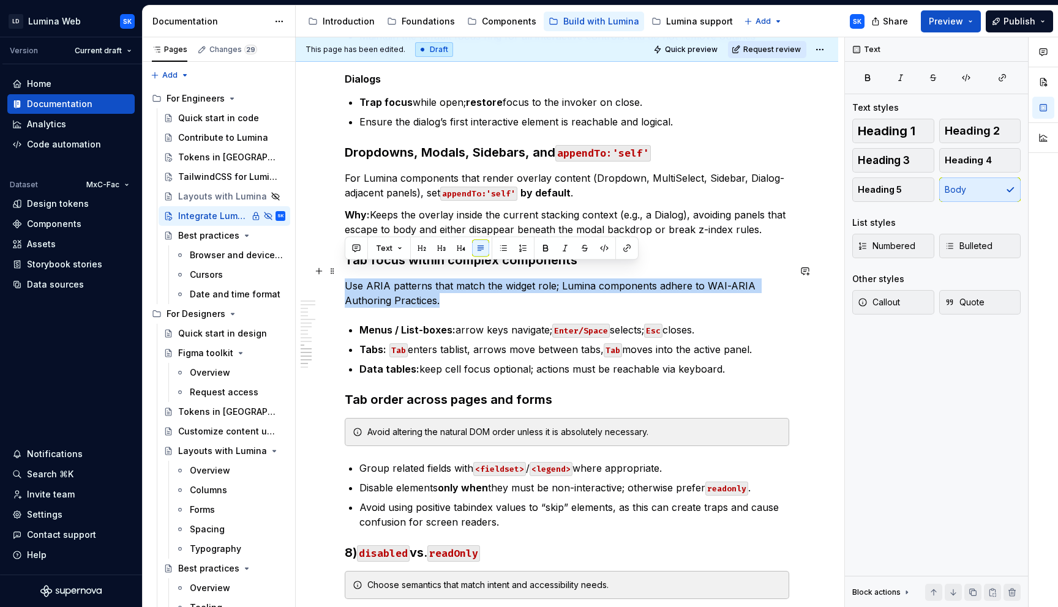
drag, startPoint x: 459, startPoint y: 288, endPoint x: 342, endPoint y: 272, distance: 118.6
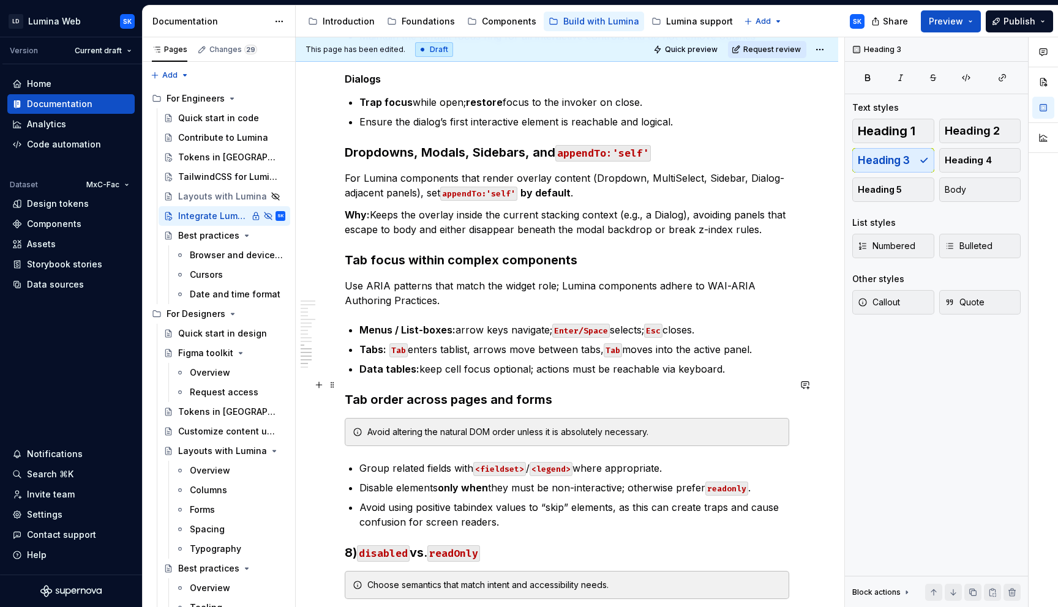
drag, startPoint x: 558, startPoint y: 381, endPoint x: 577, endPoint y: 383, distance: 19.1
click at [558, 391] on h3 "Tab order across pages and forms" at bounding box center [567, 399] width 445 height 17
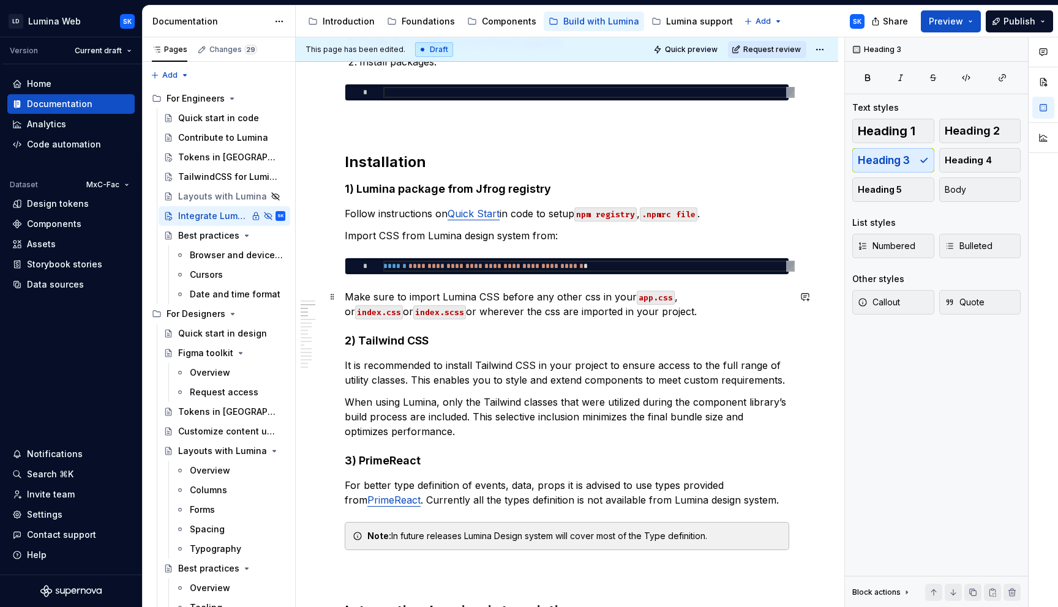
scroll to position [251, 0]
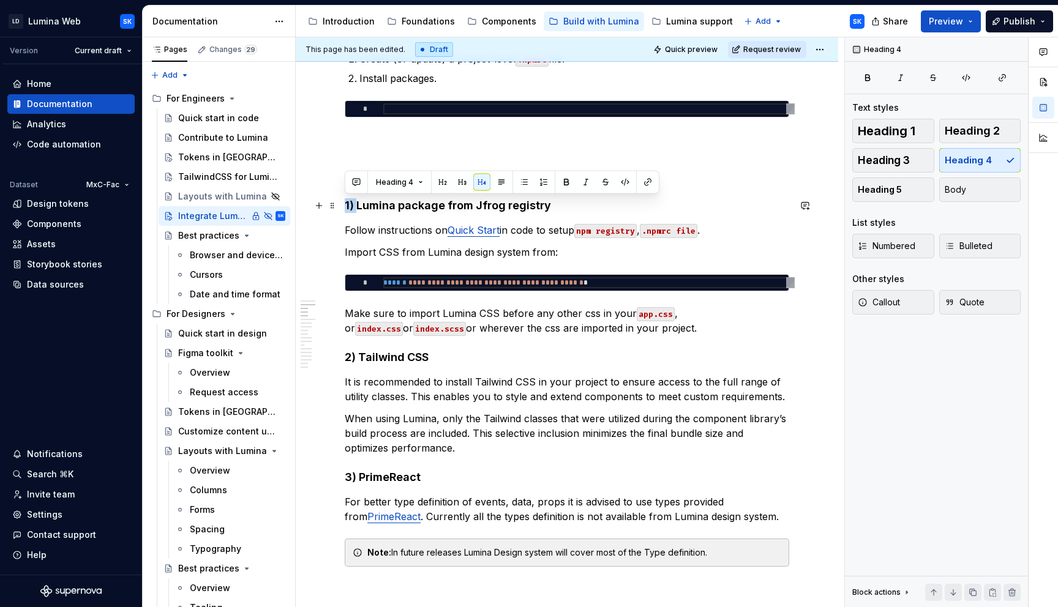
drag, startPoint x: 355, startPoint y: 207, endPoint x: 345, endPoint y: 207, distance: 10.4
click at [345, 207] on h4 "1) Lumina package from Jfrog registry" at bounding box center [567, 205] width 445 height 15
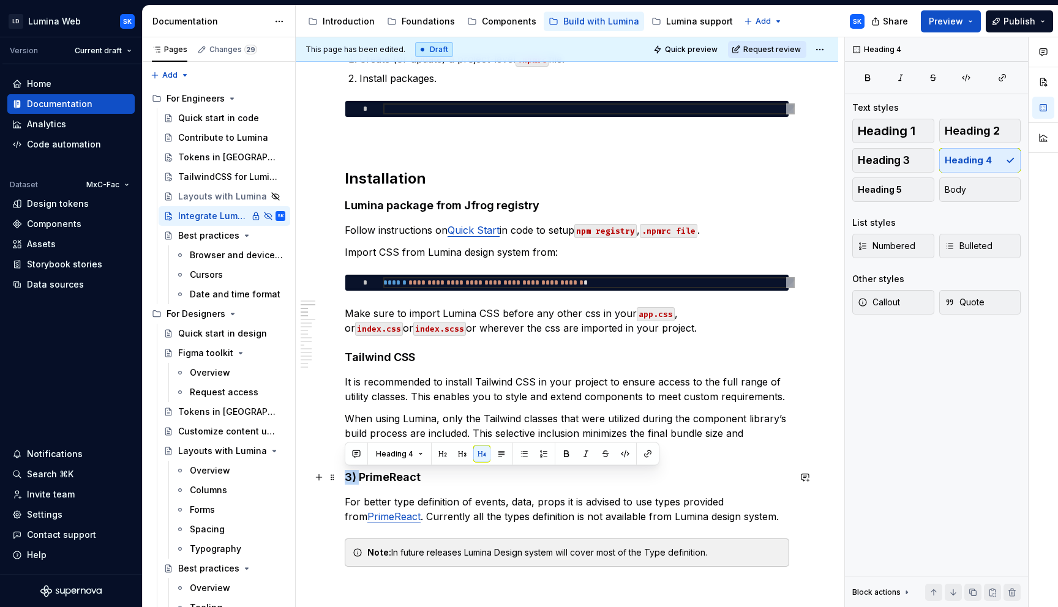
drag, startPoint x: 347, startPoint y: 476, endPoint x: 464, endPoint y: 475, distance: 116.9
click at [347, 476] on h4 "3) PrimeReact" at bounding box center [567, 477] width 445 height 15
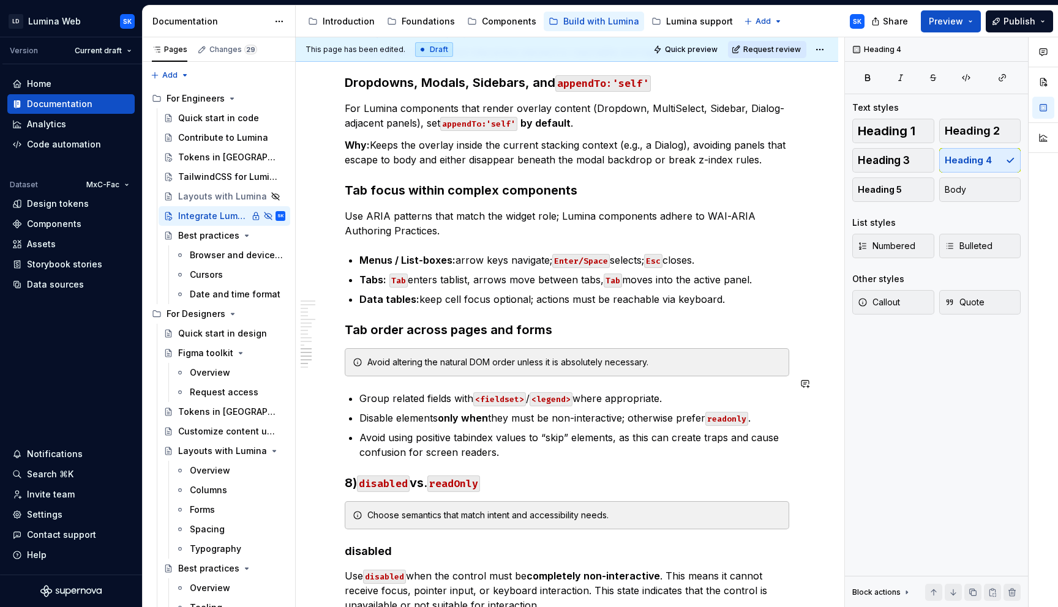
scroll to position [1569, 0]
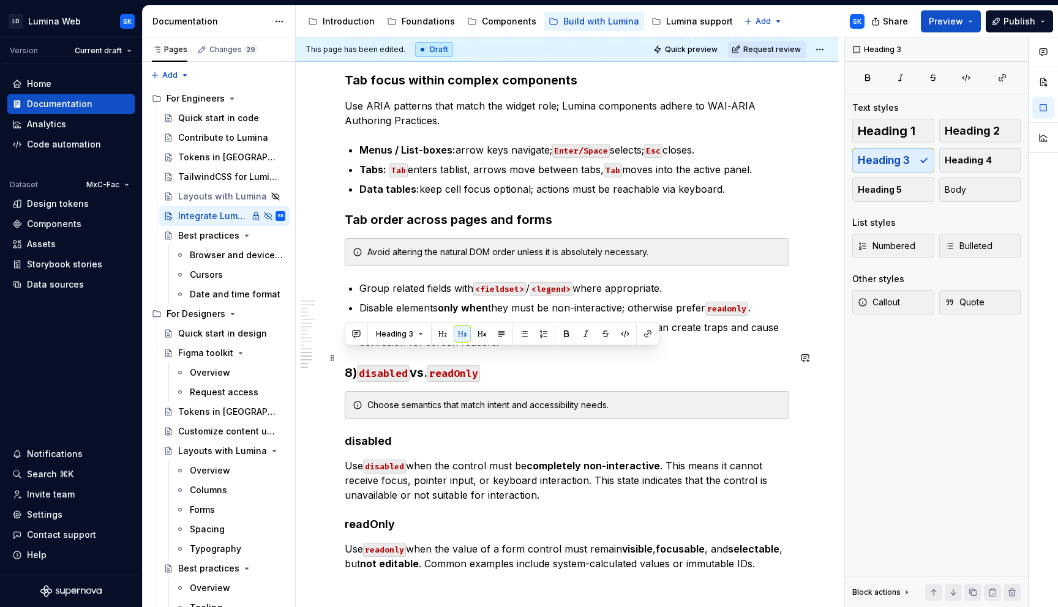
drag, startPoint x: 360, startPoint y: 362, endPoint x: 350, endPoint y: 363, distance: 9.9
click at [347, 364] on h3 "8) disabled vs. readOnly" at bounding box center [567, 372] width 445 height 17
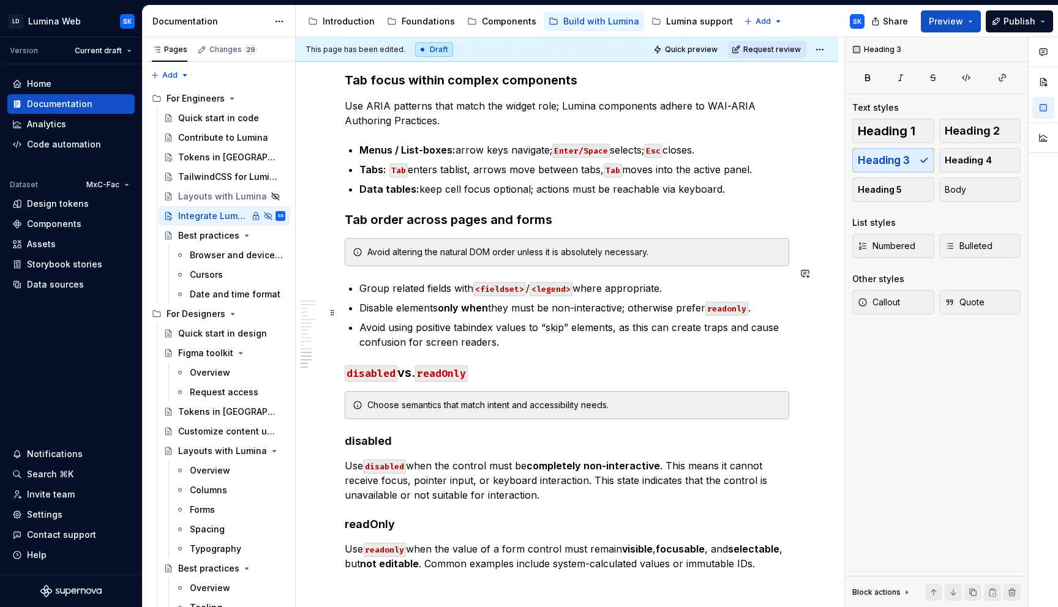
click at [522, 329] on p "Avoid using positive tabindex values to “skip” elements, as this can create tra…" at bounding box center [574, 334] width 430 height 29
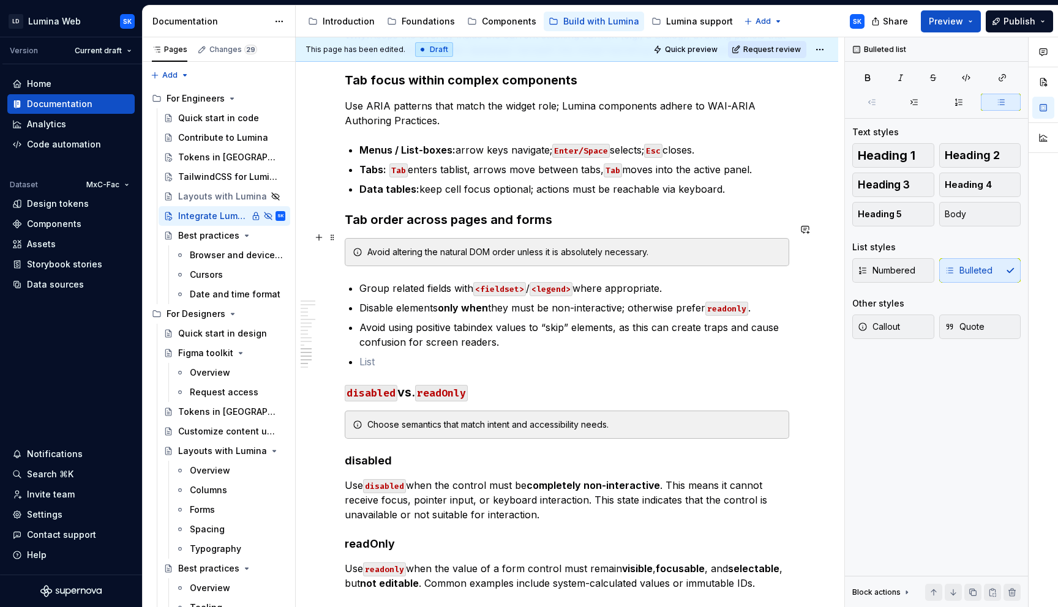
scroll to position [1475, 0]
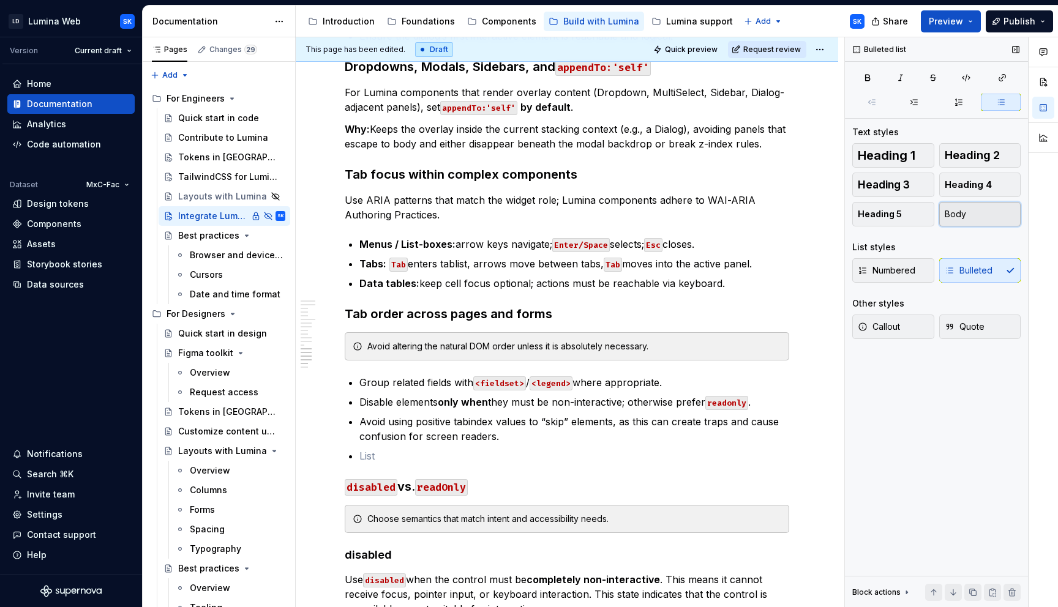
click at [966, 224] on button "Body" at bounding box center [980, 214] width 82 height 24
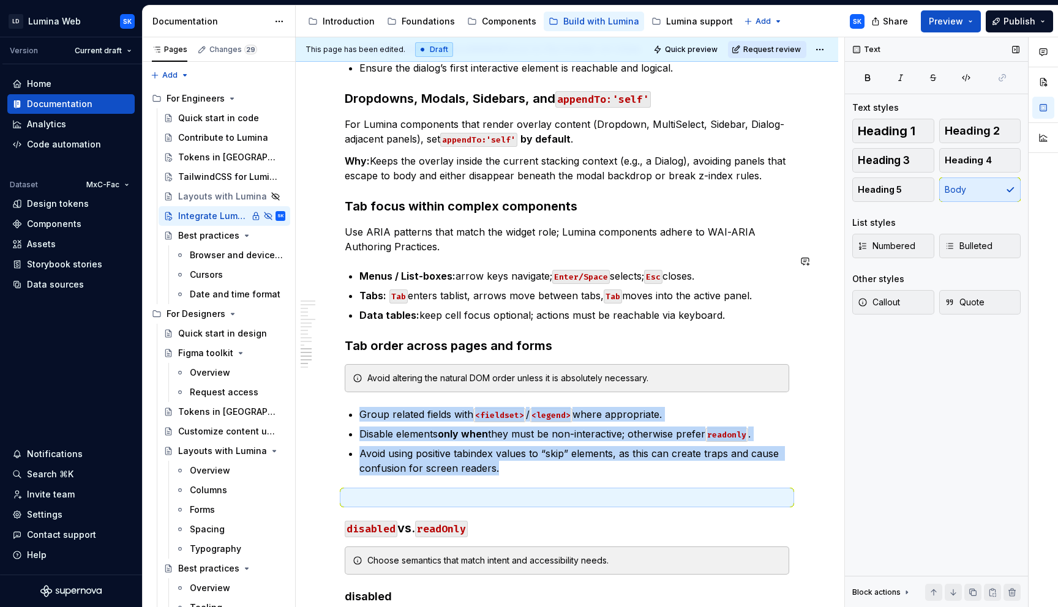
scroll to position [1446, 0]
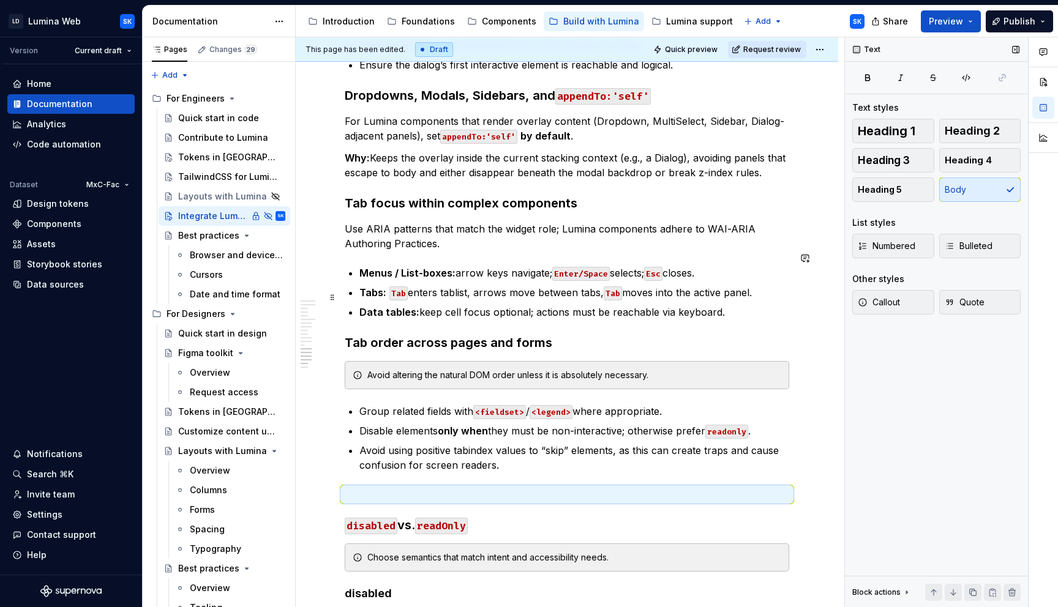
click at [730, 305] on p "Data tables: keep cell focus optional; actions must be reachable via keyboard." at bounding box center [574, 312] width 430 height 15
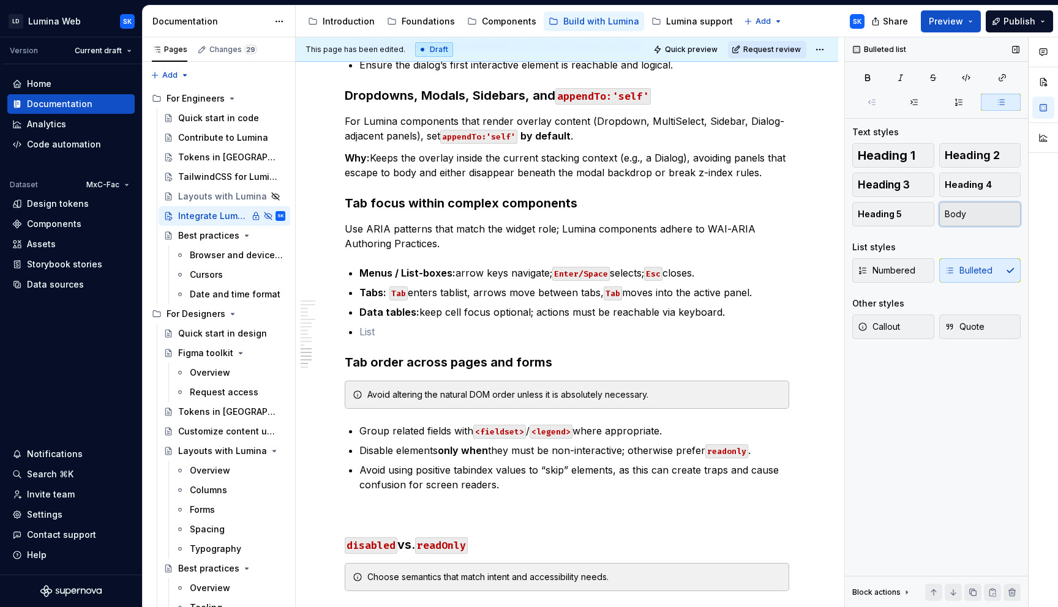
click at [984, 211] on button "Body" at bounding box center [980, 214] width 82 height 24
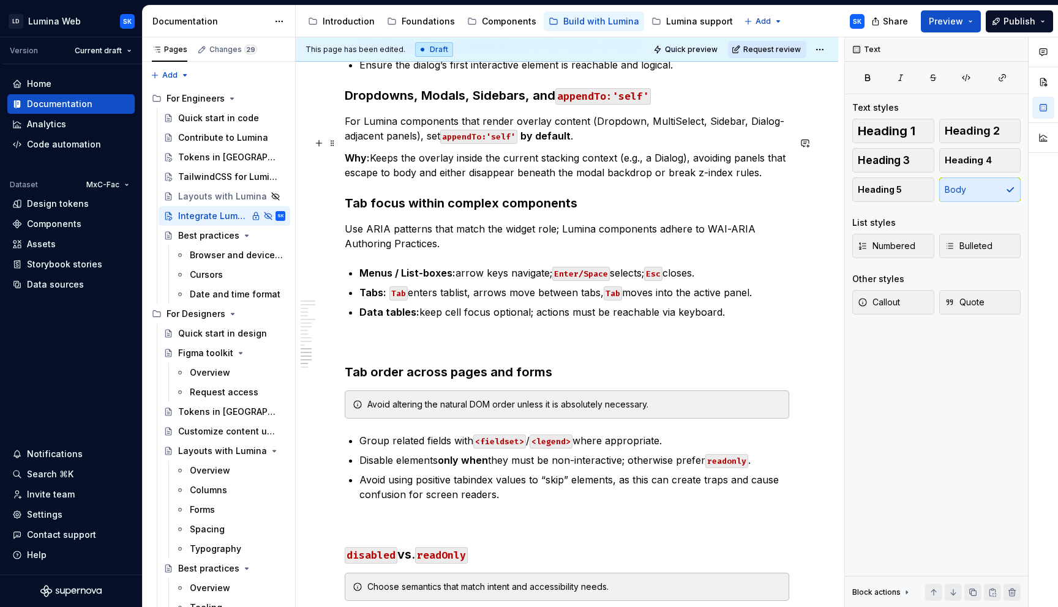
click at [759, 159] on p "Why: Keeps the overlay inside the current stacking context (e.g., a Dialog), av…" at bounding box center [567, 165] width 445 height 29
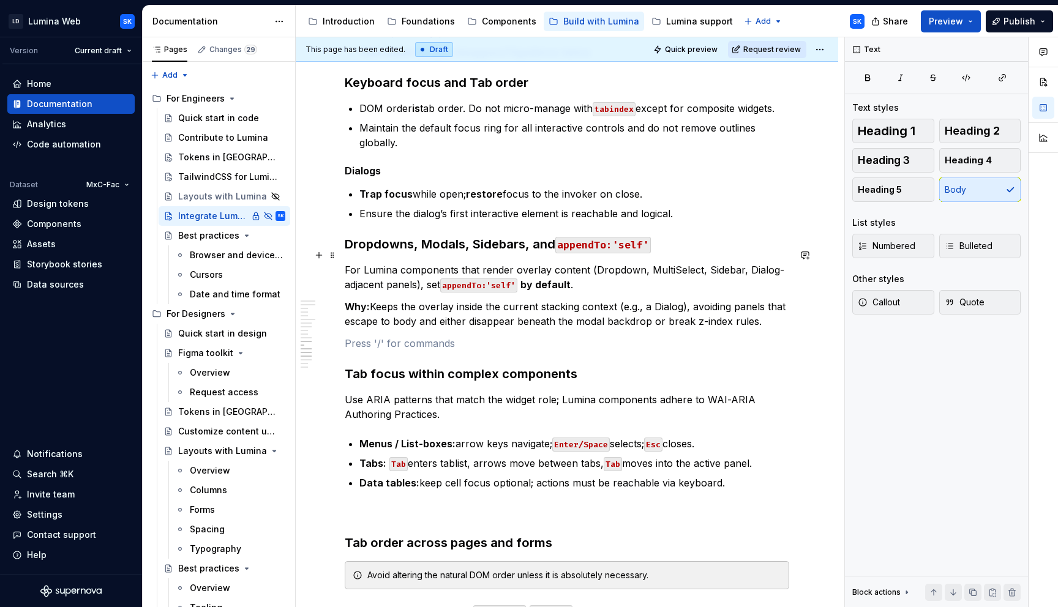
scroll to position [1280, 0]
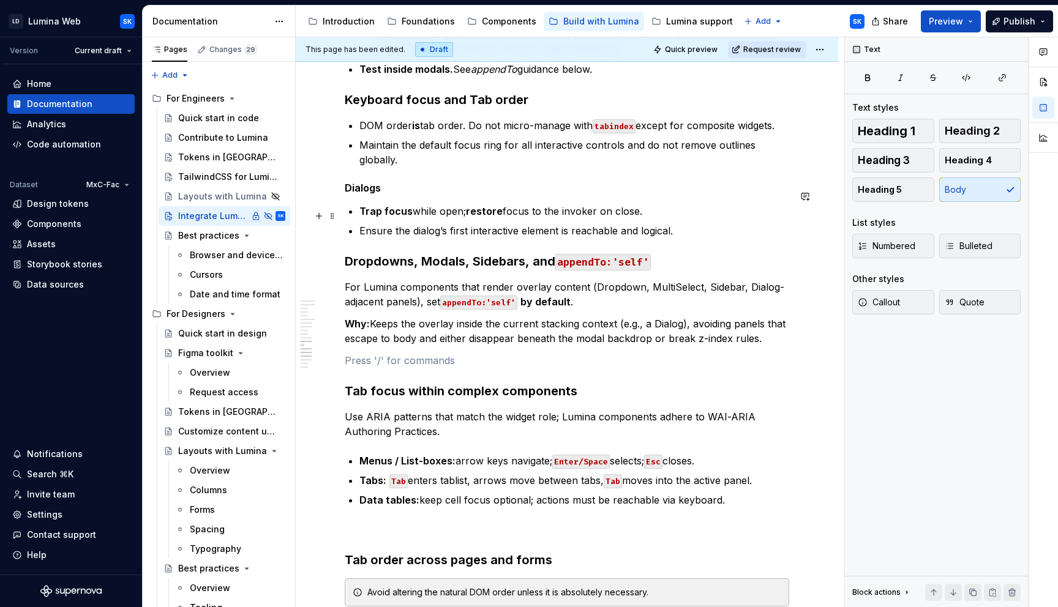
click at [701, 223] on p "Ensure the dialog’s first interactive element is reachable and logical." at bounding box center [574, 230] width 430 height 15
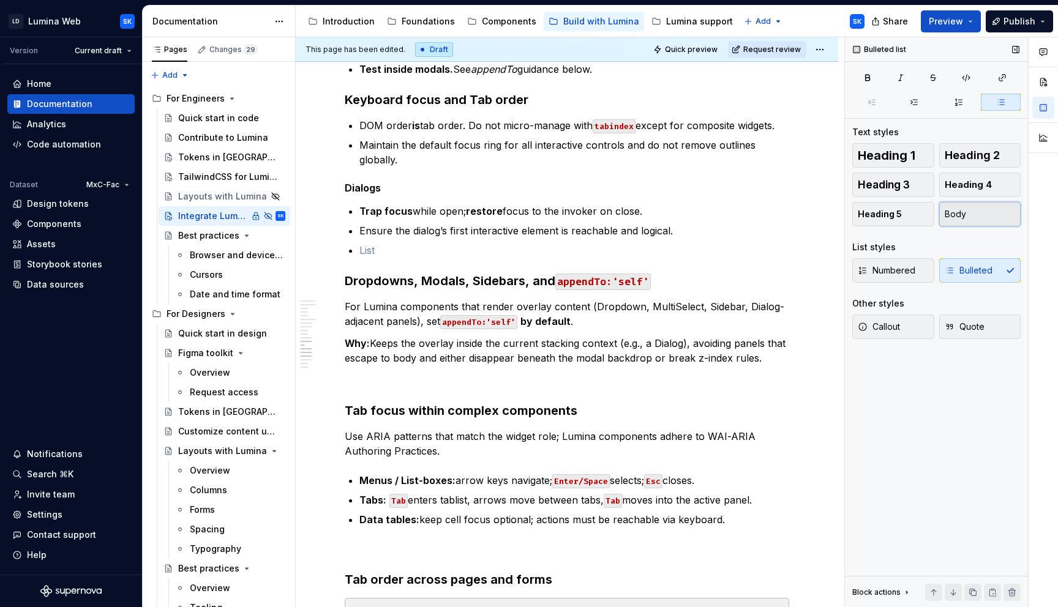
click at [965, 225] on button "Body" at bounding box center [980, 214] width 82 height 24
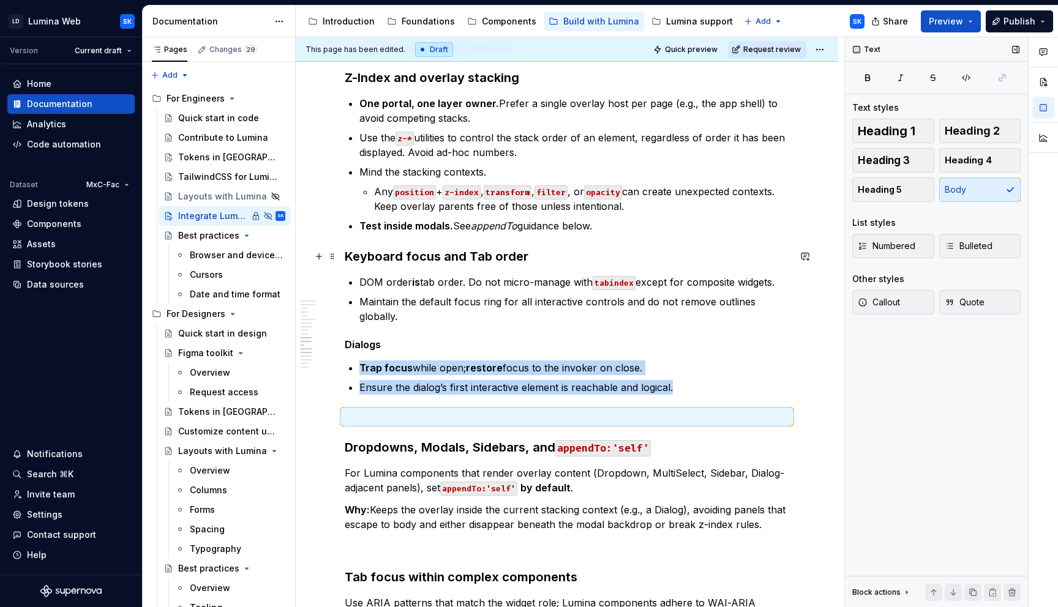
scroll to position [1115, 0]
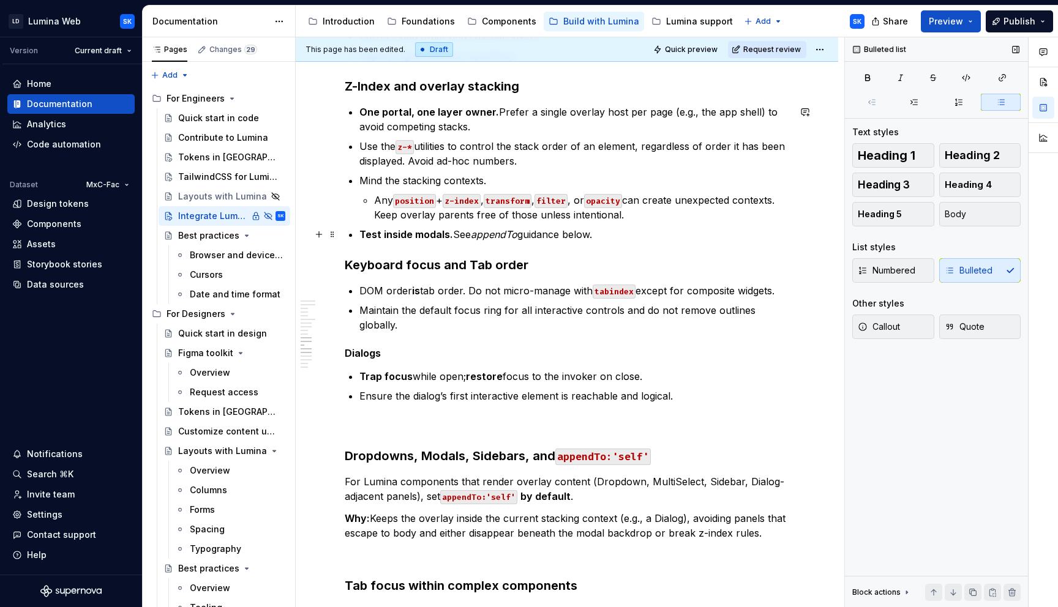
click at [644, 227] on p "Test inside modals. See appendTo guidance below." at bounding box center [574, 234] width 430 height 15
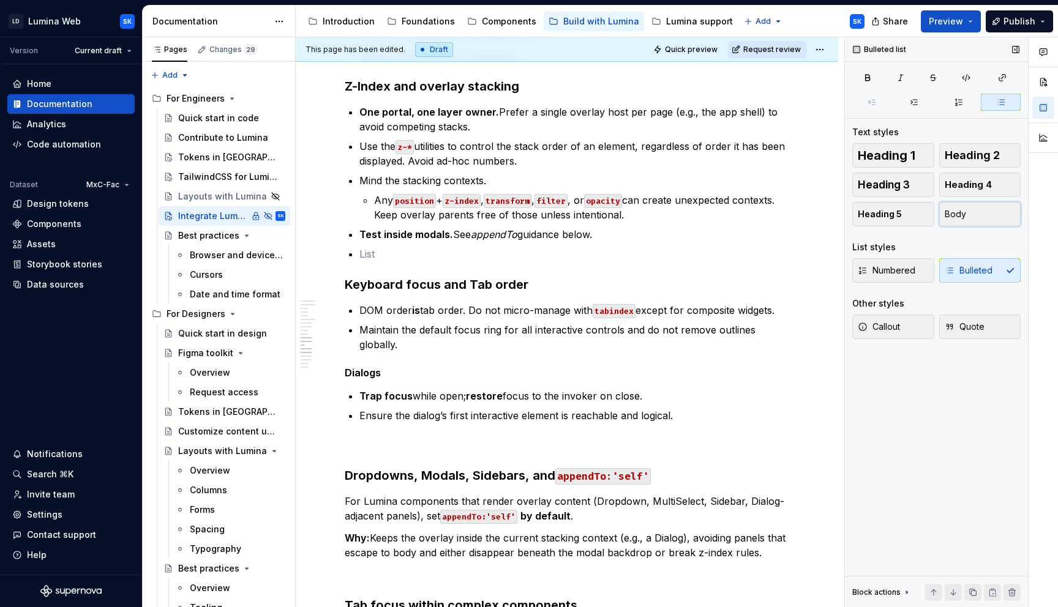
click at [985, 225] on button "Body" at bounding box center [980, 214] width 82 height 24
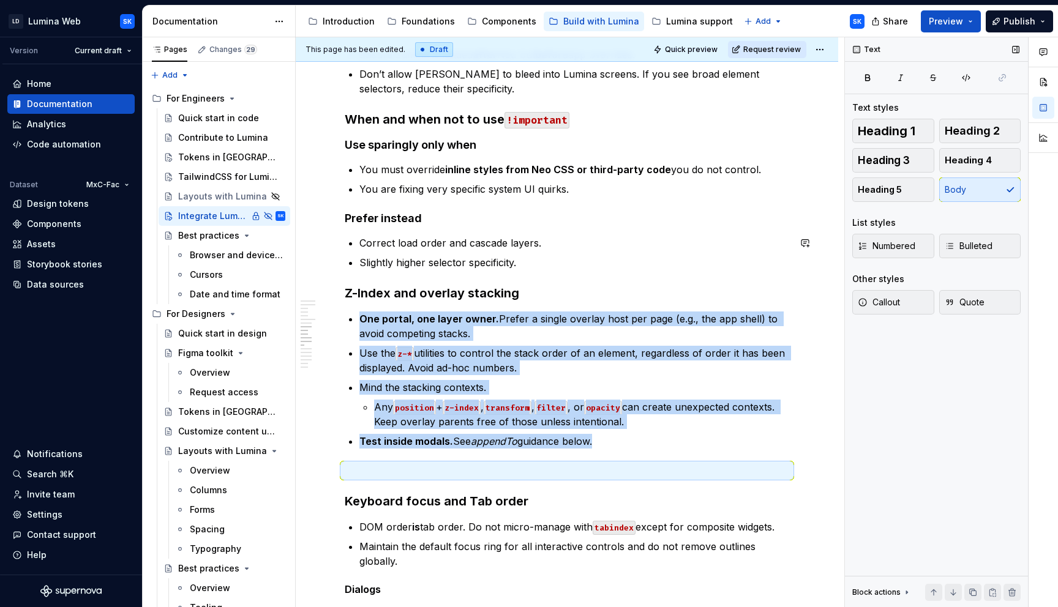
scroll to position [899, 0]
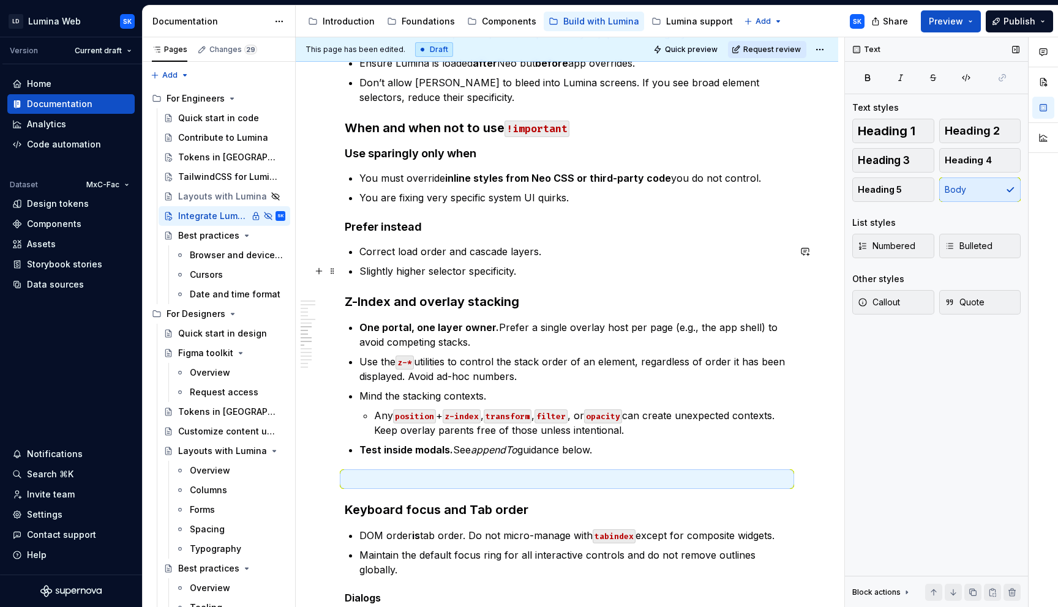
click at [549, 273] on p "Slightly higher selector specificity." at bounding box center [574, 271] width 430 height 15
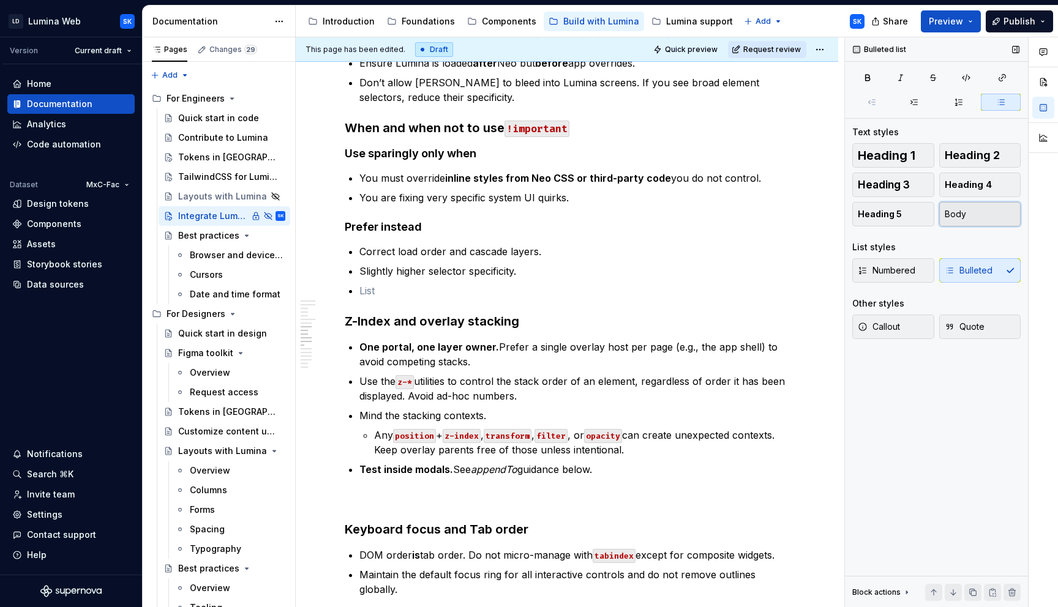
click at [975, 213] on button "Body" at bounding box center [980, 214] width 82 height 24
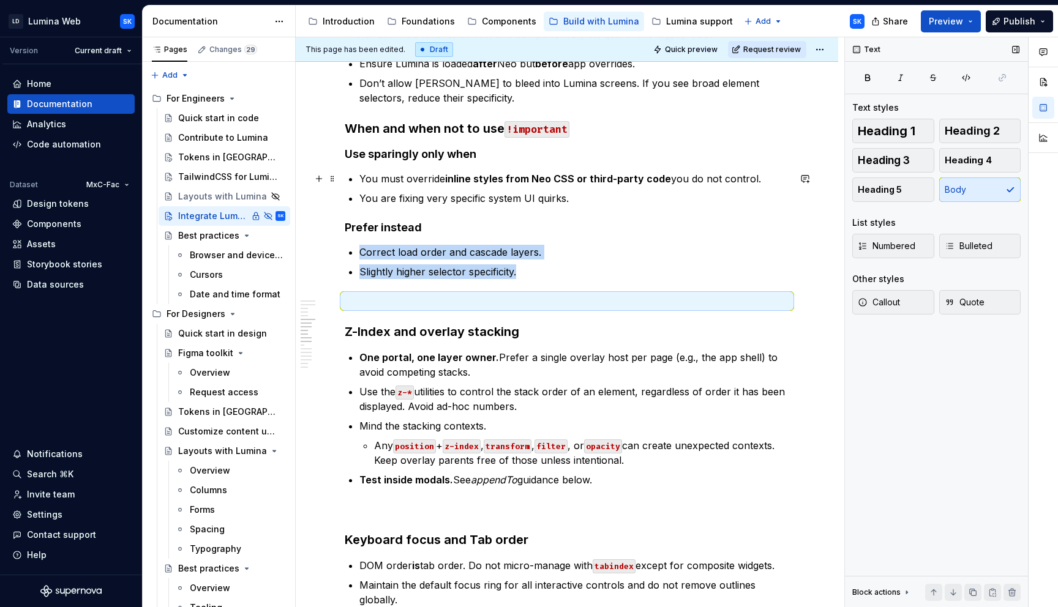
scroll to position [752, 0]
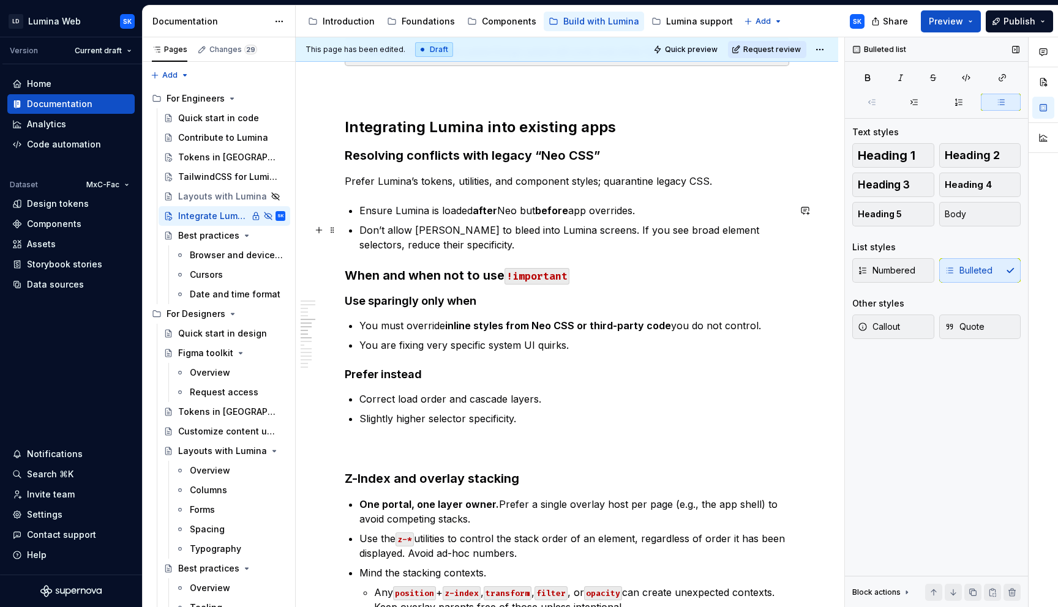
drag, startPoint x: 536, startPoint y: 241, endPoint x: 568, endPoint y: 241, distance: 31.8
click at [536, 241] on p "Don’t allow [PERSON_NAME] to bleed into Lumina screens. If you see broad elemen…" at bounding box center [574, 237] width 430 height 29
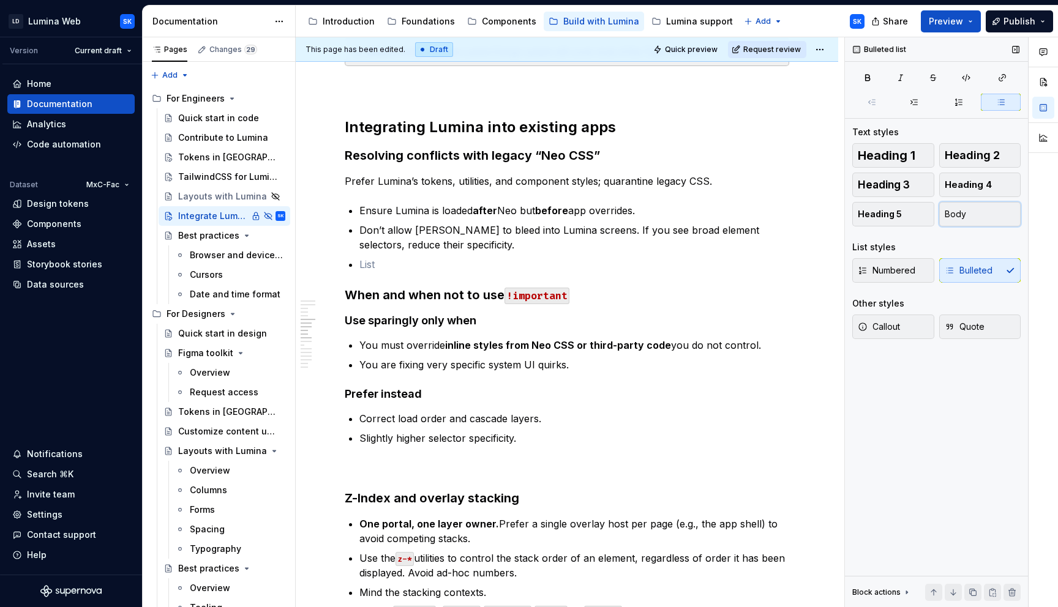
click at [981, 208] on button "Body" at bounding box center [980, 214] width 82 height 24
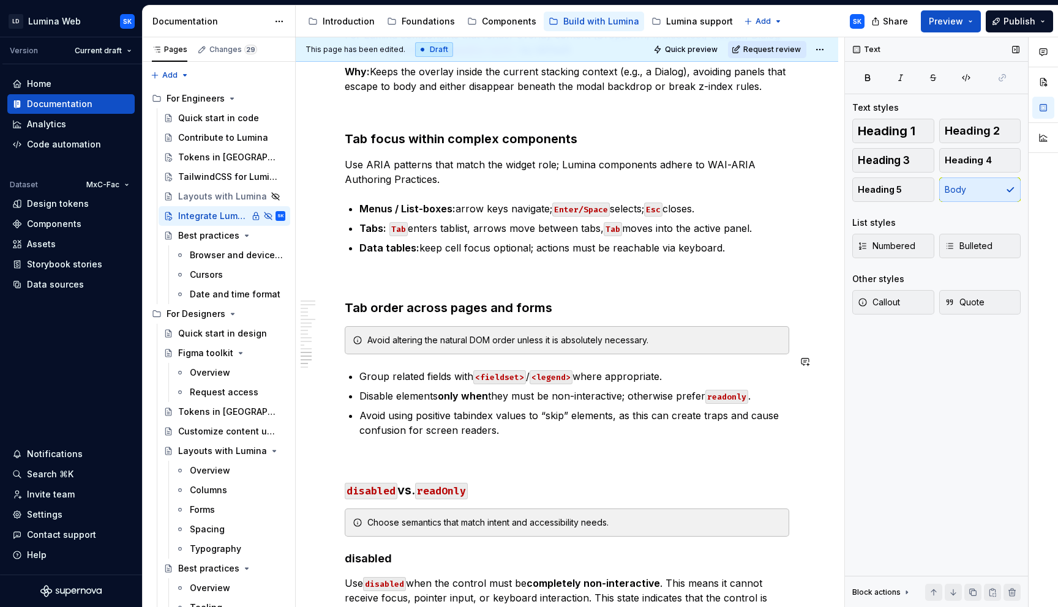
scroll to position [1913, 0]
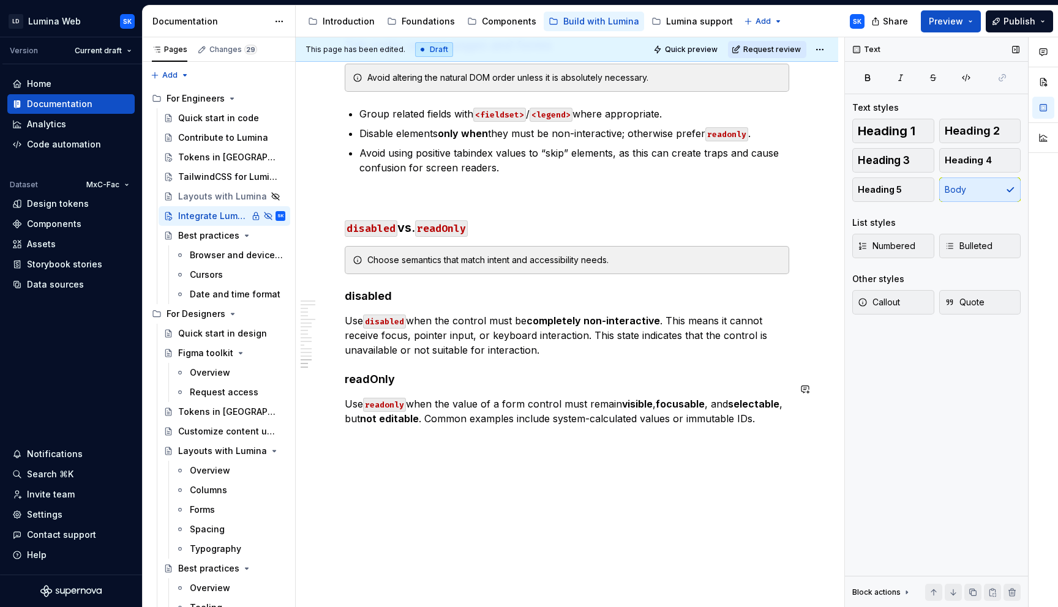
drag, startPoint x: 486, startPoint y: 440, endPoint x: 763, endPoint y: 409, distance: 278.4
click at [763, 409] on p "Use readonly when the value of a form control must remain visible , focusable ,…" at bounding box center [567, 411] width 445 height 29
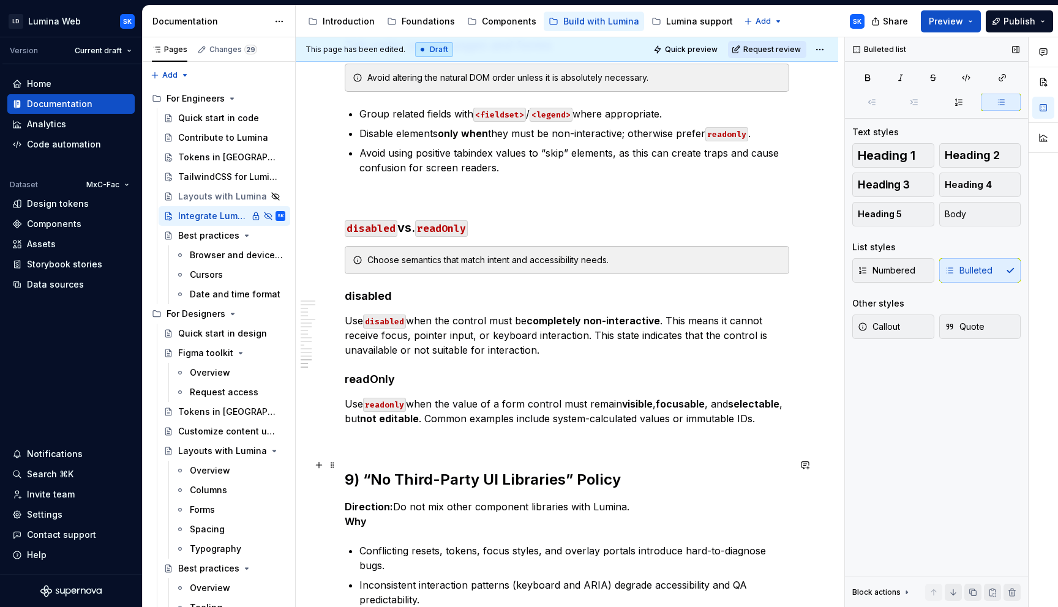
click at [630, 470] on h2 "9) “No Third-Party UI Libraries” Policy" at bounding box center [567, 480] width 445 height 20
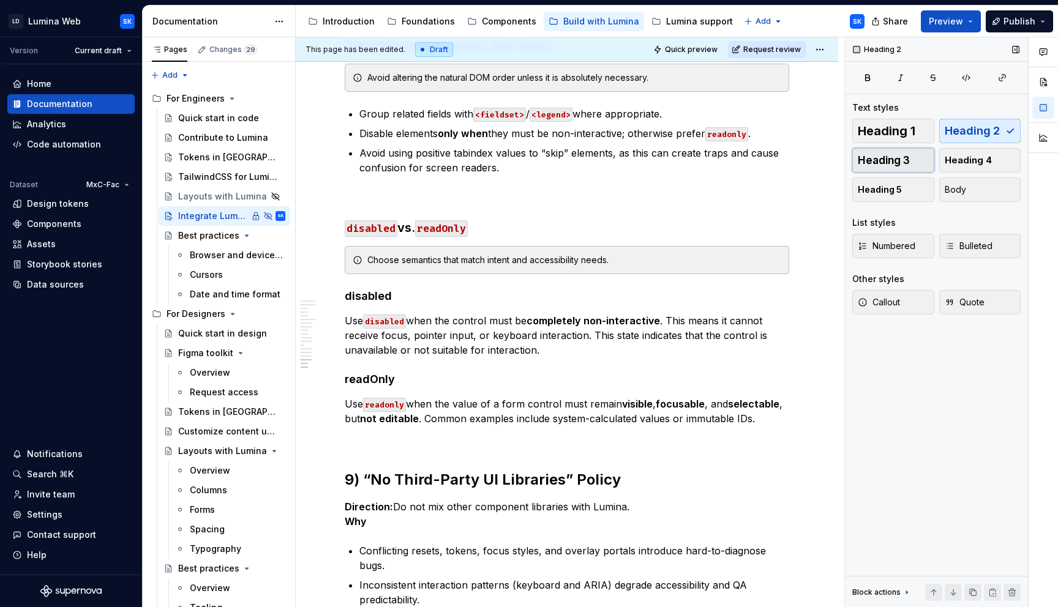
click at [902, 165] on span "Heading 3" at bounding box center [884, 160] width 52 height 12
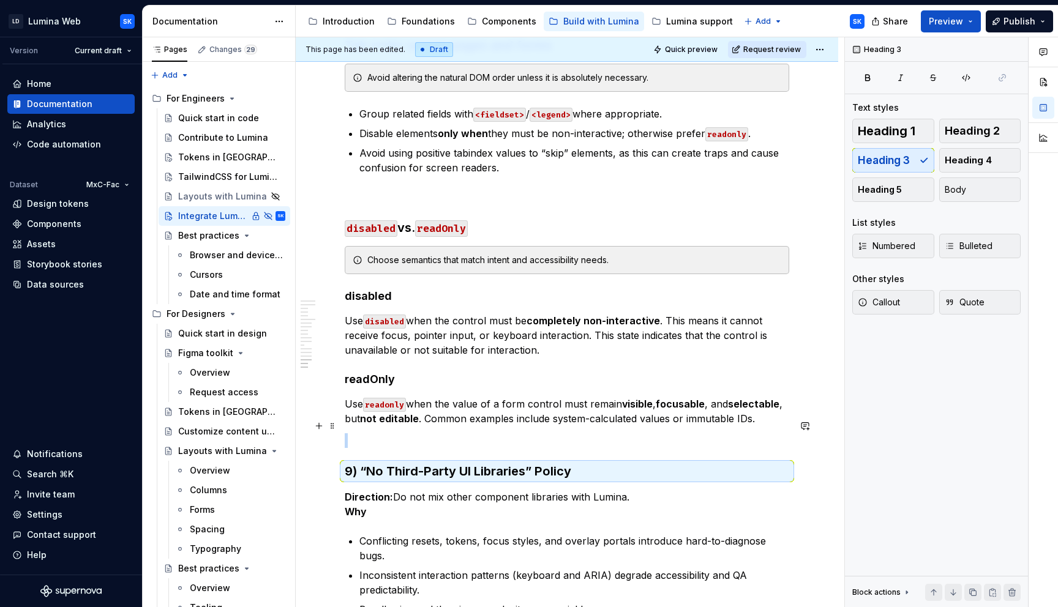
scroll to position [2115, 0]
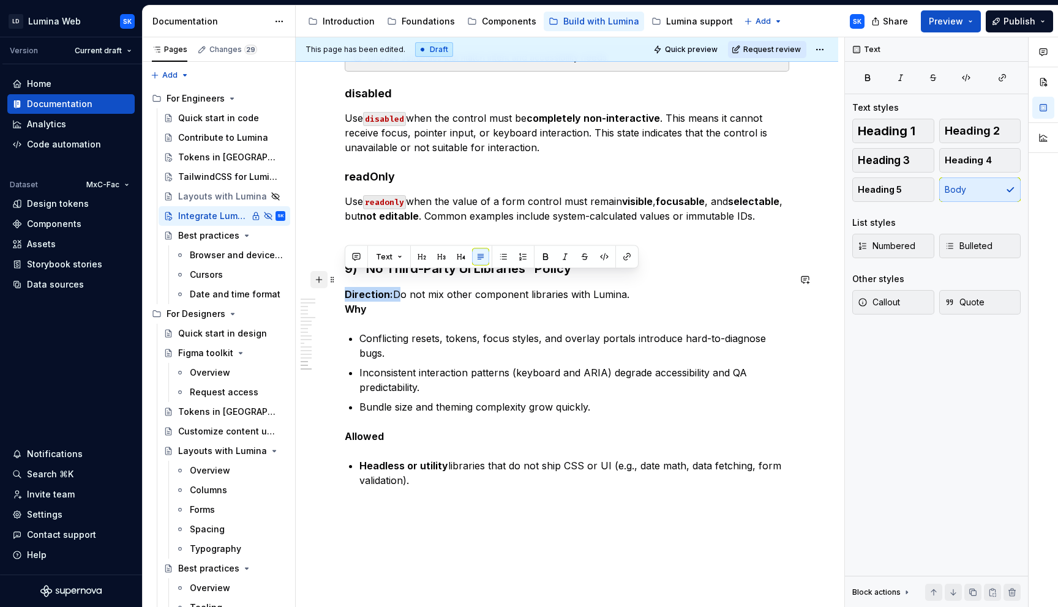
drag, startPoint x: 392, startPoint y: 278, endPoint x: 317, endPoint y: 280, distance: 75.9
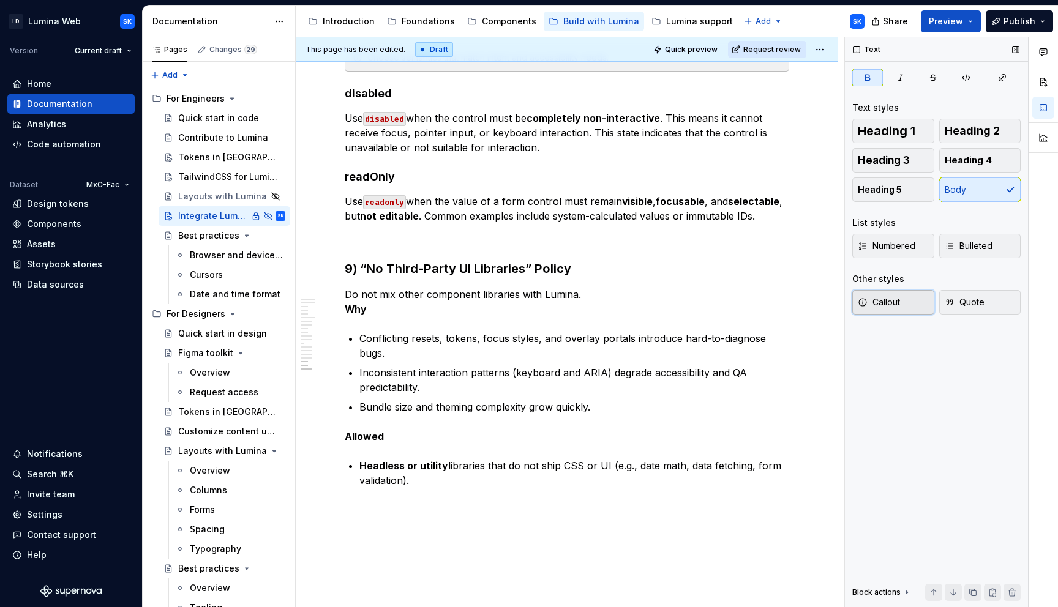
click at [898, 304] on span "Callout" at bounding box center [879, 302] width 42 height 12
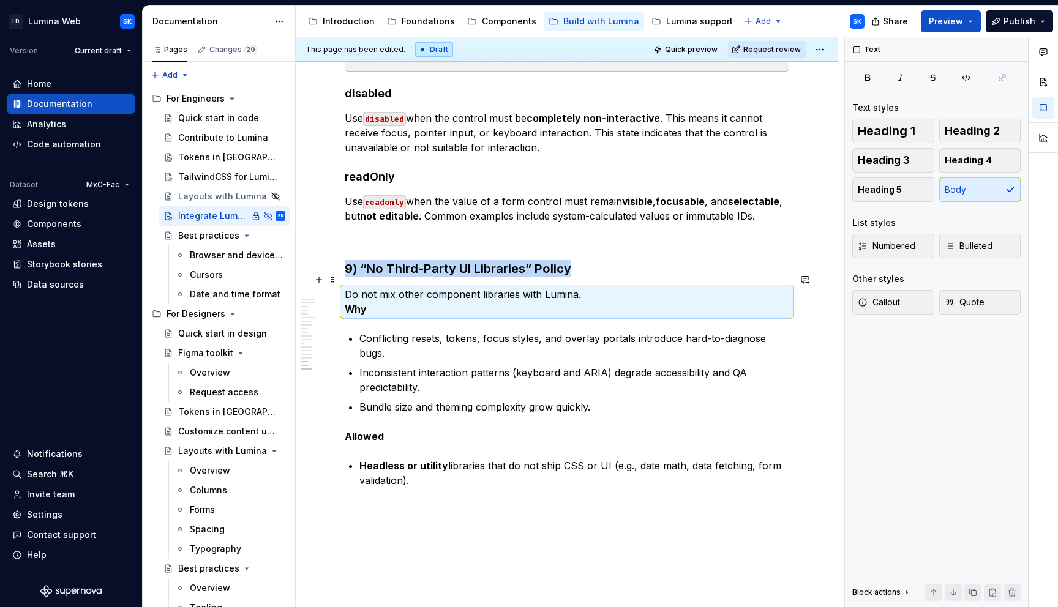
click at [354, 303] on strong "Why" at bounding box center [356, 309] width 22 height 12
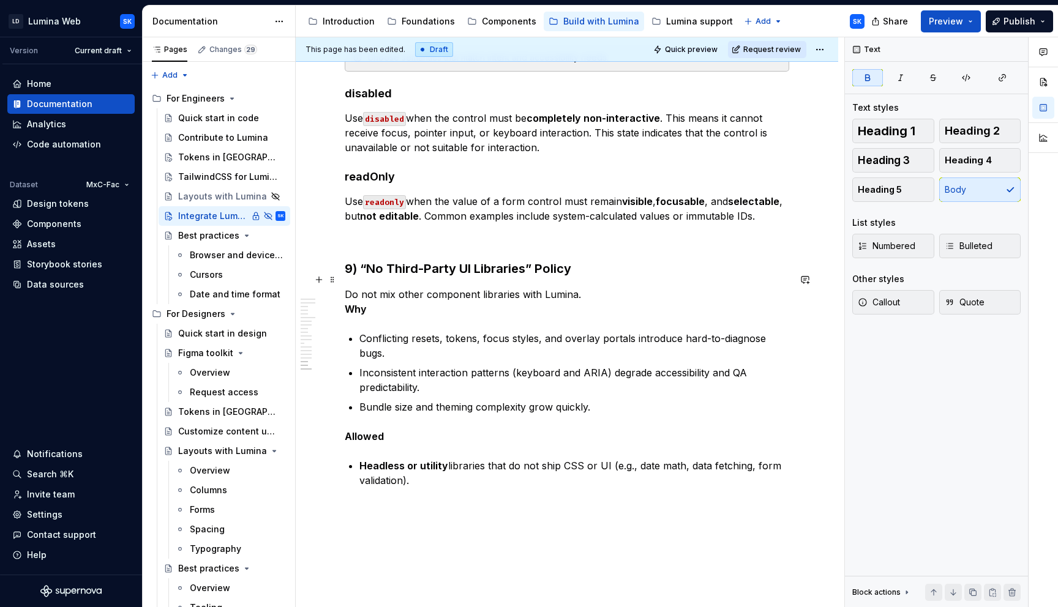
click at [347, 303] on strong "Why" at bounding box center [356, 309] width 22 height 12
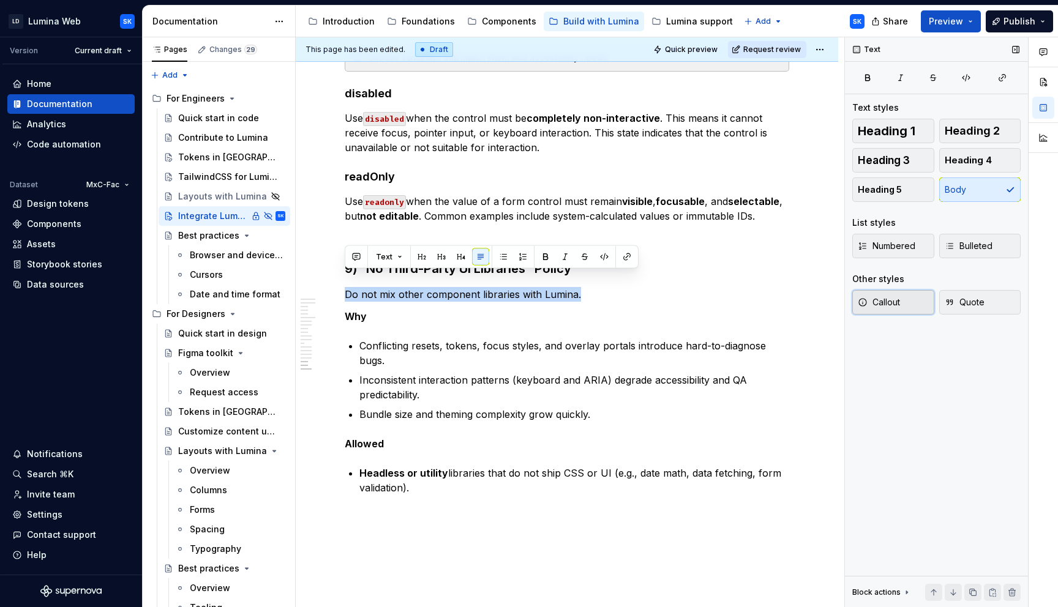
click at [878, 304] on span "Callout" at bounding box center [879, 302] width 42 height 12
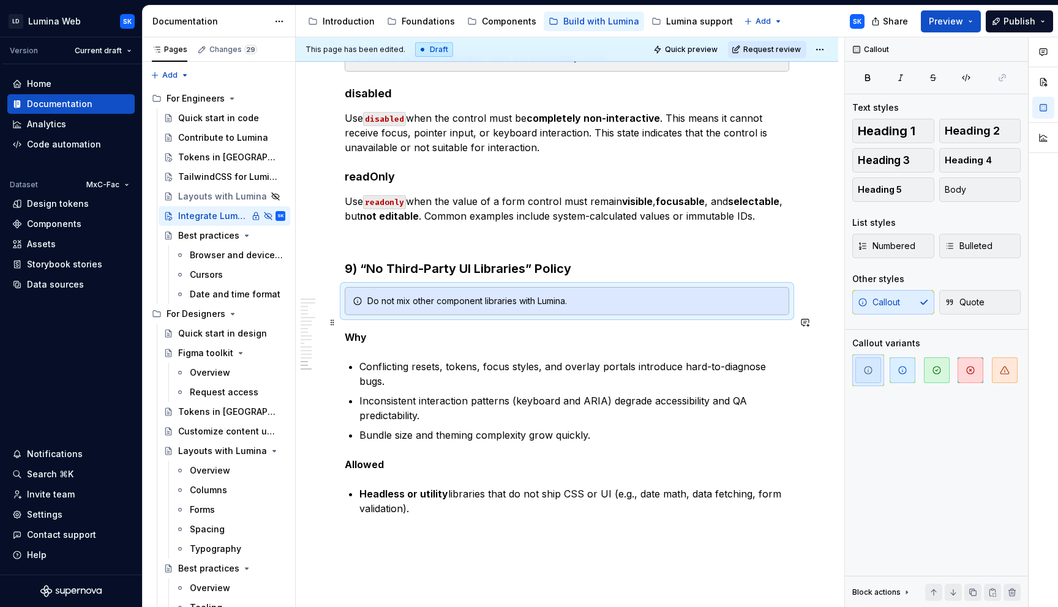
click at [433, 330] on p "Why" at bounding box center [567, 337] width 445 height 15
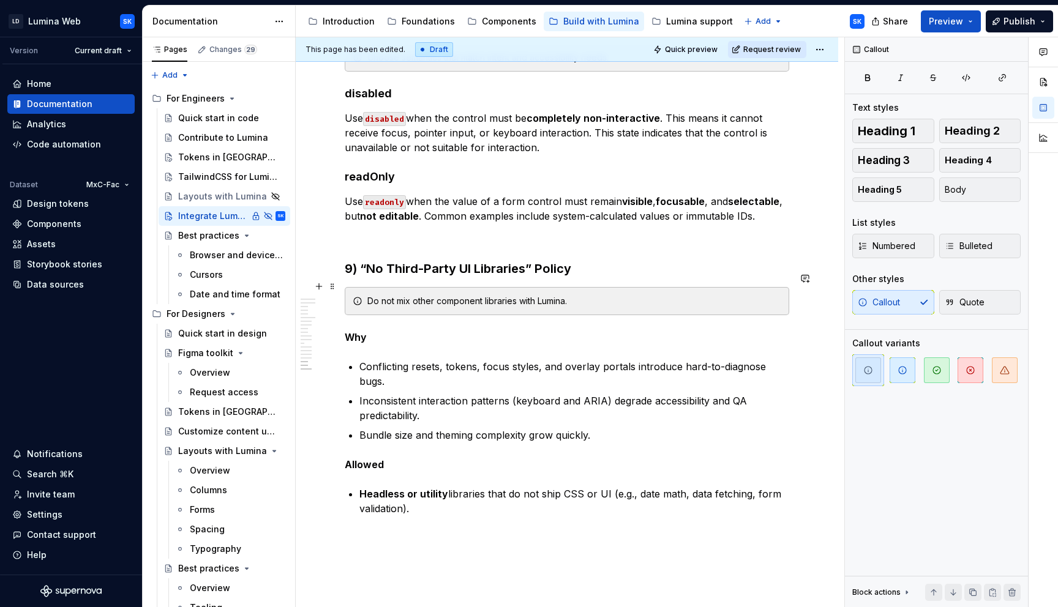
click at [580, 295] on div "Do not mix other component libraries with Lumina." at bounding box center [574, 301] width 414 height 12
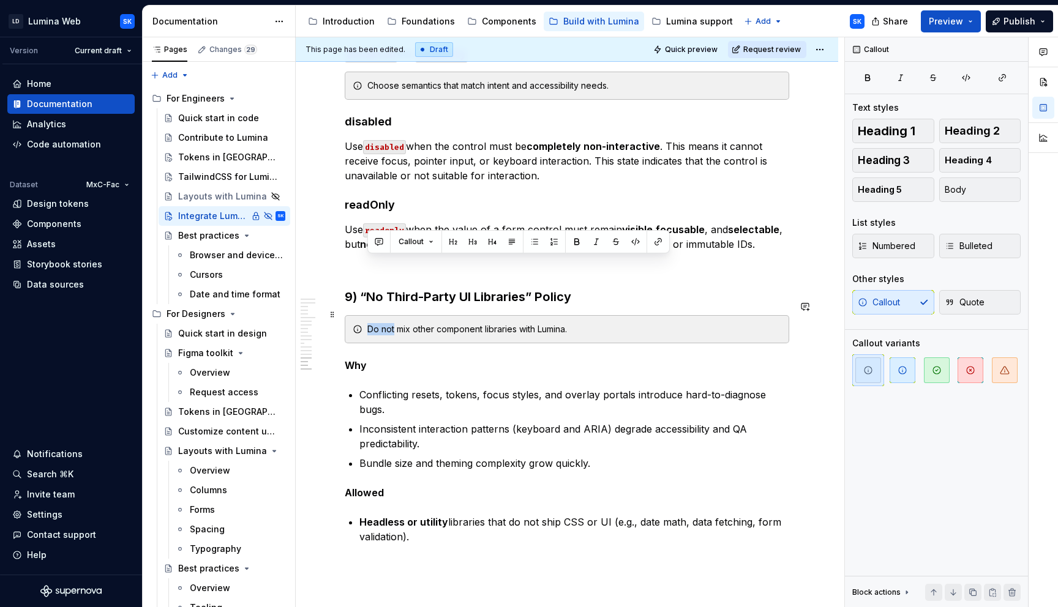
scroll to position [2191, 0]
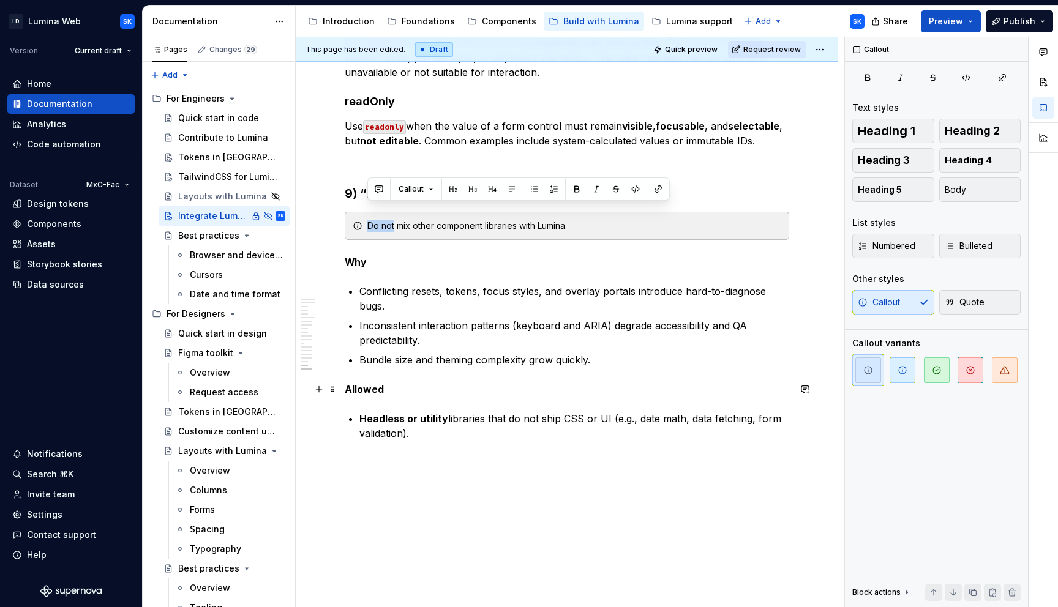
click at [502, 411] on p "Headless or utility libraries that do not ship CSS or UI (e.g., date math, data…" at bounding box center [574, 425] width 430 height 29
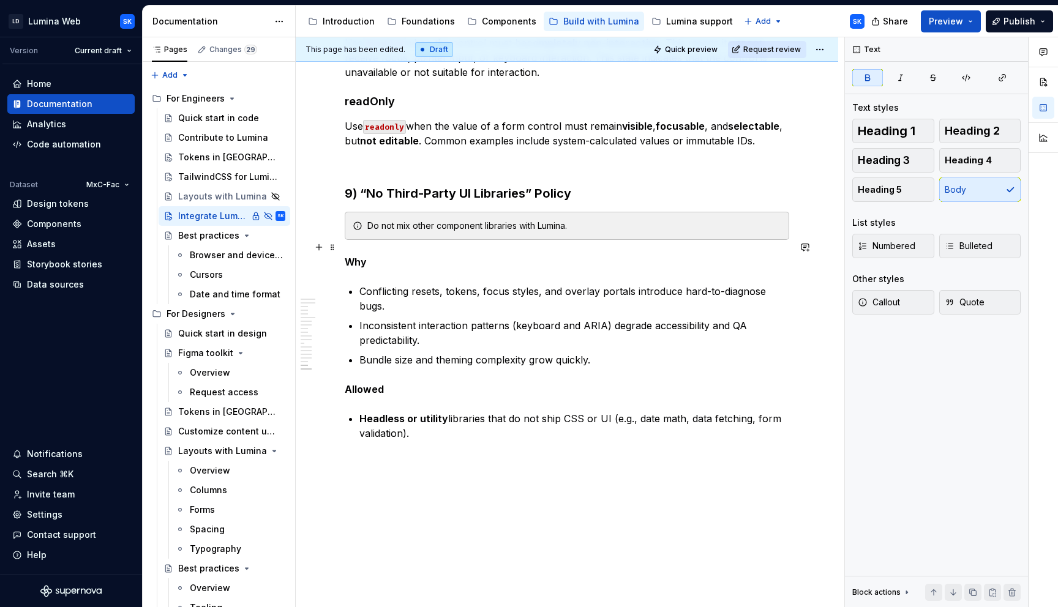
click at [390, 255] on p "Why" at bounding box center [567, 262] width 445 height 15
drag, startPoint x: 407, startPoint y: 247, endPoint x: 315, endPoint y: 246, distance: 92.5
click at [471, 255] on p "Why" at bounding box center [567, 262] width 445 height 15
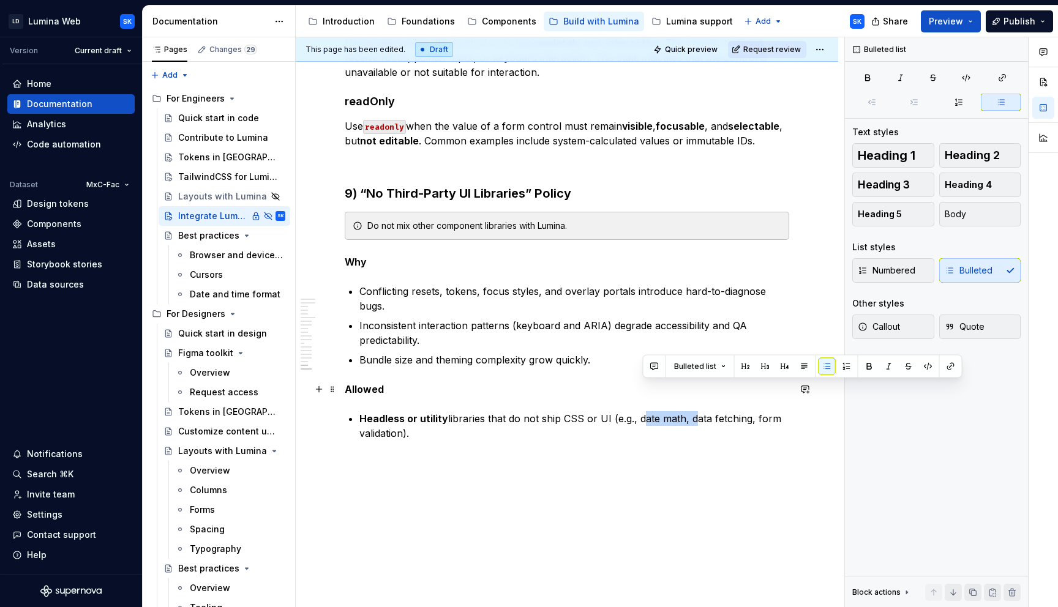
drag, startPoint x: 689, startPoint y: 391, endPoint x: 638, endPoint y: 390, distance: 50.8
click at [638, 411] on p "Headless or utility libraries that do not ship CSS or UI (e.g., date math, data…" at bounding box center [574, 425] width 430 height 29
click at [547, 411] on p "Headless or utility libraries that do not ship CSS or UI (e.g., date math, data…" at bounding box center [574, 425] width 430 height 29
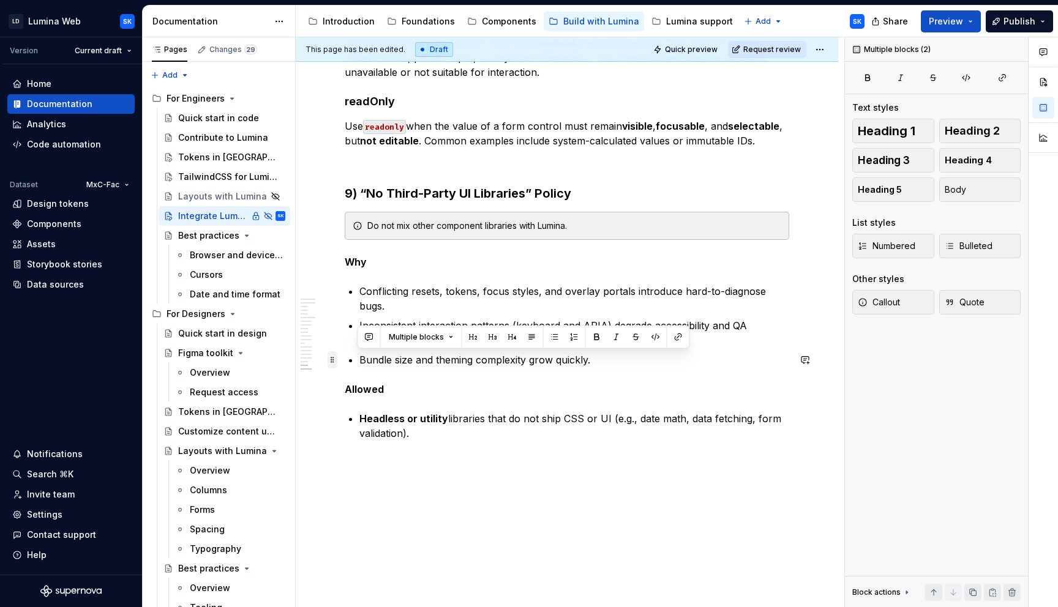
drag, startPoint x: 450, startPoint y: 402, endPoint x: 331, endPoint y: 356, distance: 127.1
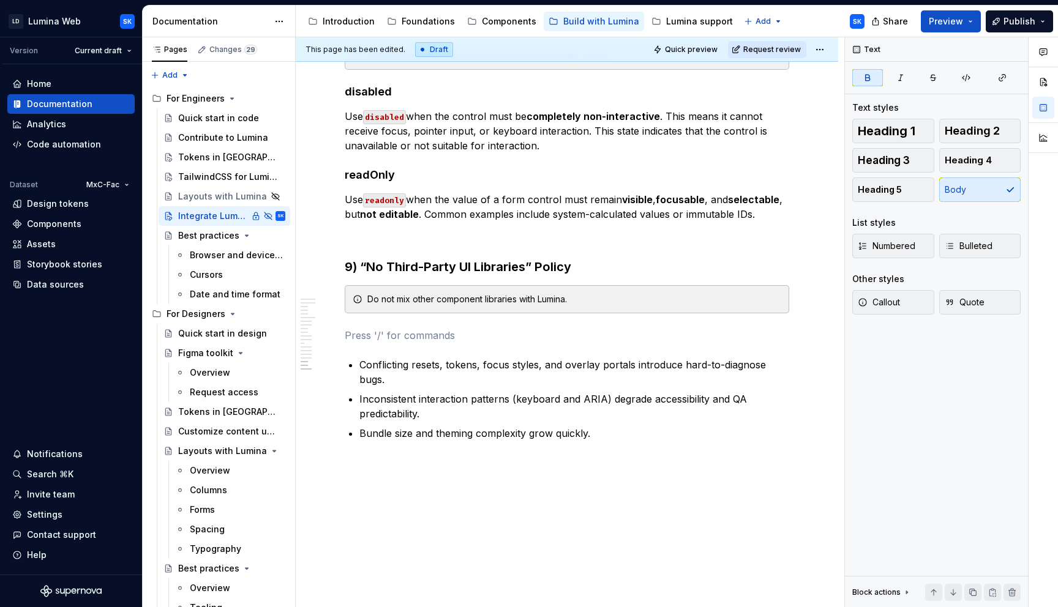
scroll to position [2088, 0]
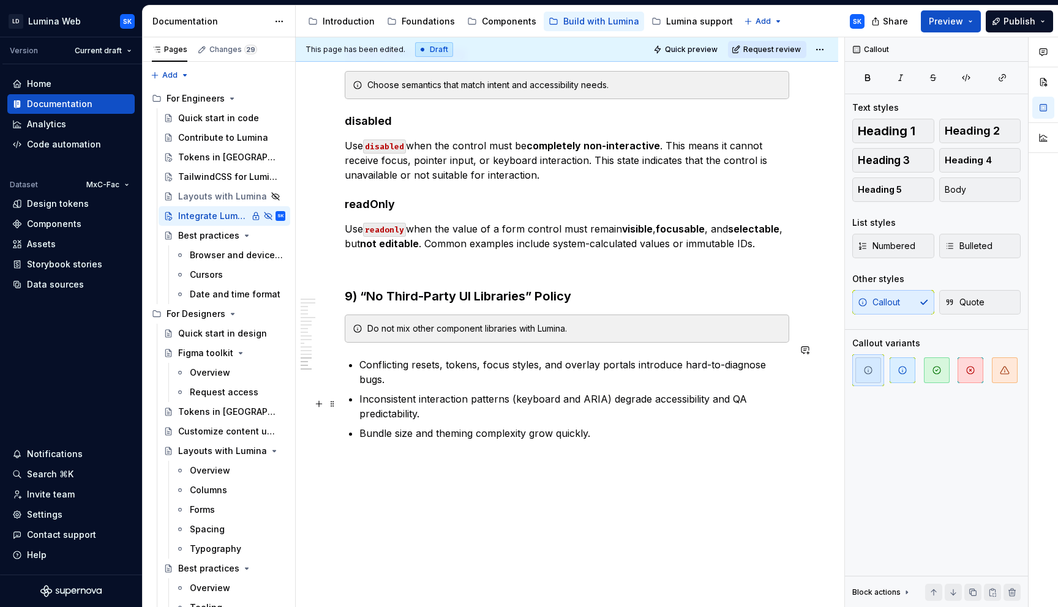
click at [653, 426] on p "Bundle size and theming complexity grow quickly." at bounding box center [574, 433] width 430 height 15
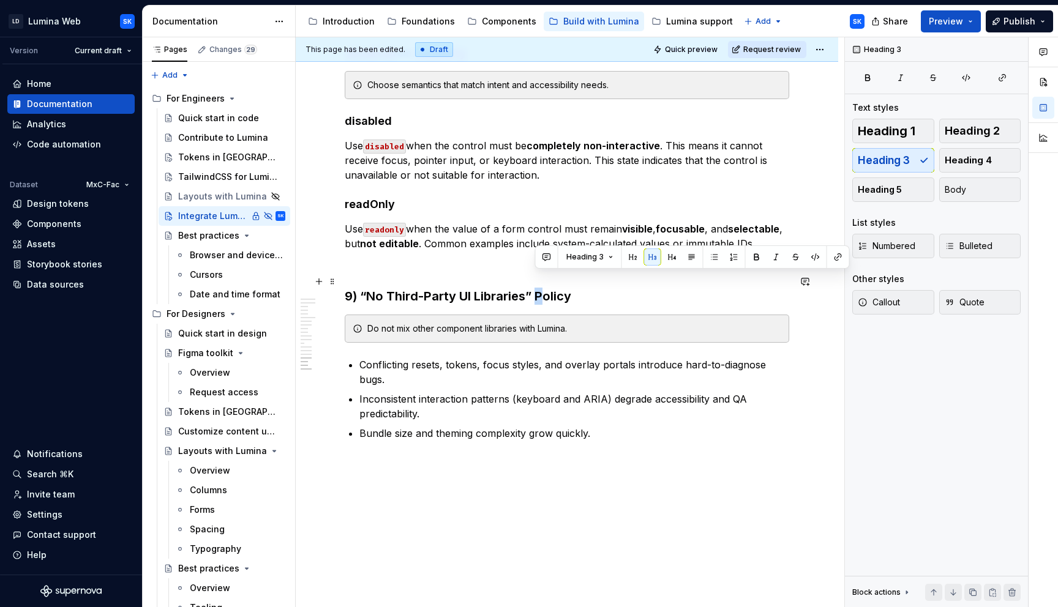
drag, startPoint x: 541, startPoint y: 280, endPoint x: 534, endPoint y: 280, distance: 6.7
click at [534, 288] on h3 "9) “No Third-Party UI Libraries” Policy" at bounding box center [567, 296] width 445 height 17
drag, startPoint x: 367, startPoint y: 282, endPoint x: 388, endPoint y: 282, distance: 20.2
click at [388, 288] on h3 "9) “No Third-Party UI Libraries” policy" at bounding box center [567, 296] width 445 height 17
drag, startPoint x: 609, startPoint y: 315, endPoint x: 657, endPoint y: 310, distance: 48.0
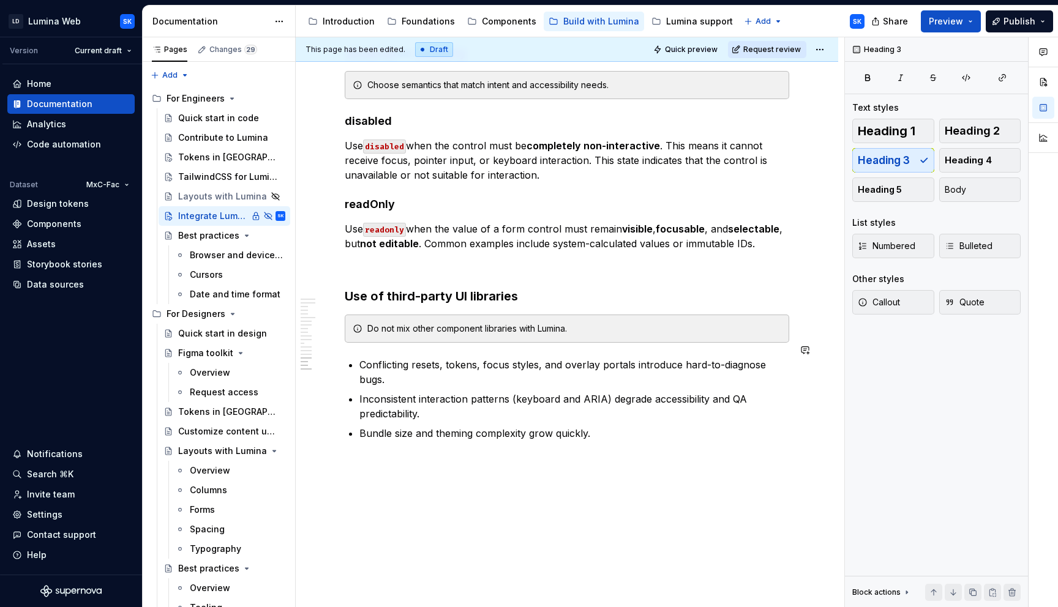
click at [609, 323] on div "Do not mix other component libraries with Lumina." at bounding box center [574, 329] width 414 height 12
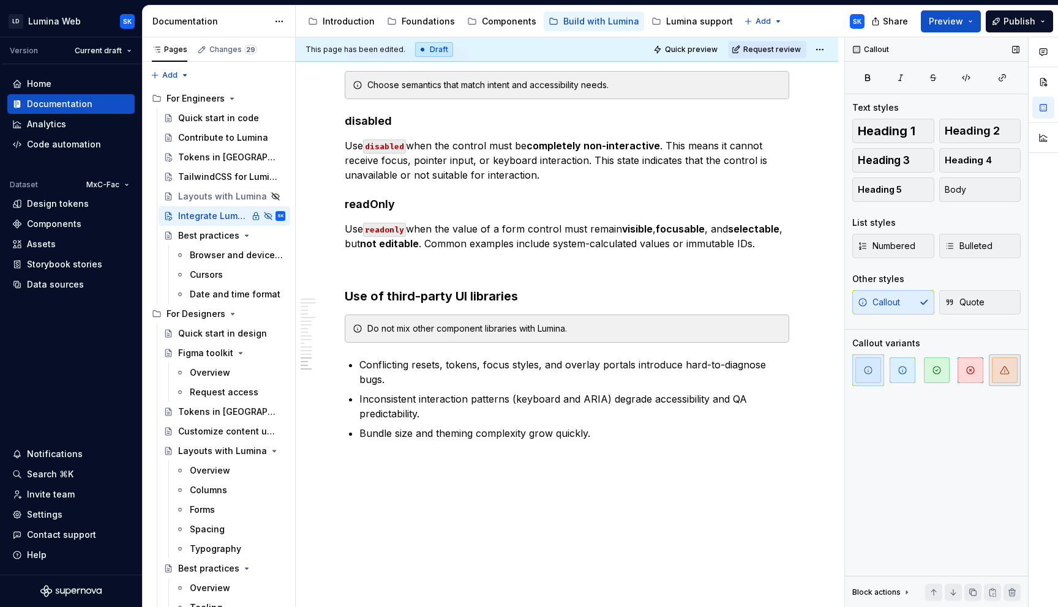
click at [1018, 366] on button "button" at bounding box center [1005, 371] width 32 height 32
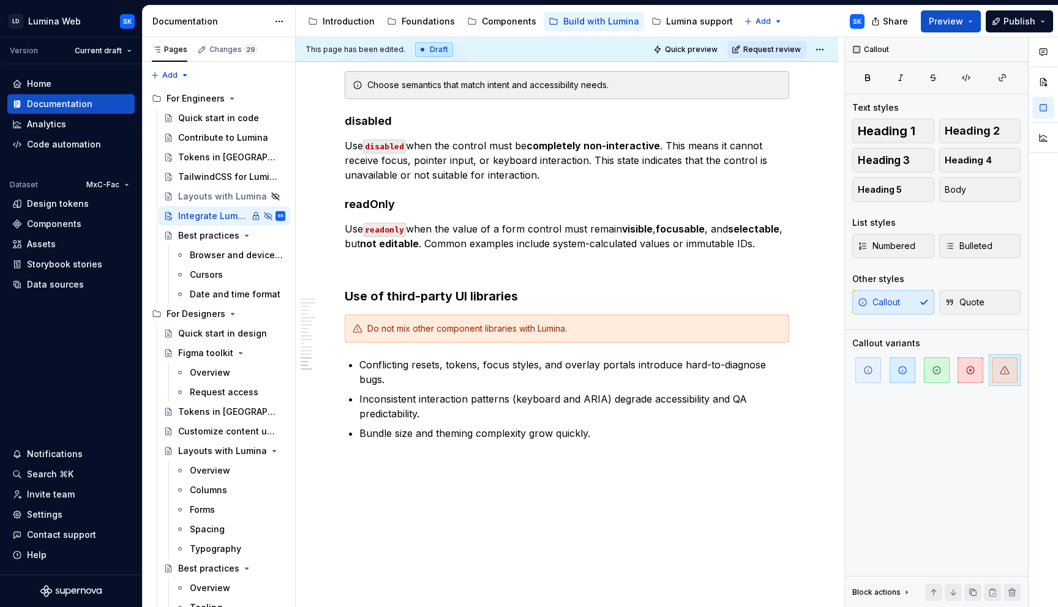
click at [628, 392] on ul "Conflicting resets, tokens, focus styles, and overlay portals introduce hard-to…" at bounding box center [574, 399] width 430 height 83
drag, startPoint x: 369, startPoint y: 314, endPoint x: 377, endPoint y: 315, distance: 8.6
click at [377, 323] on div "Do not mix other component libraries with Lumina." at bounding box center [574, 329] width 414 height 12
click at [631, 426] on p "Bundle size and theming complexity grow quickly." at bounding box center [574, 433] width 430 height 15
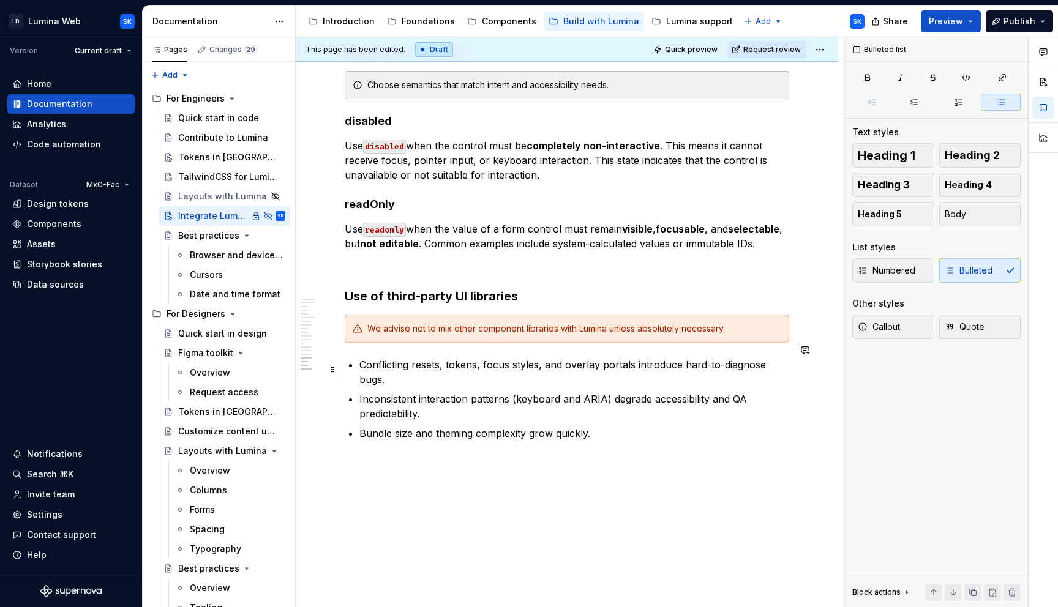
scroll to position [2063, 0]
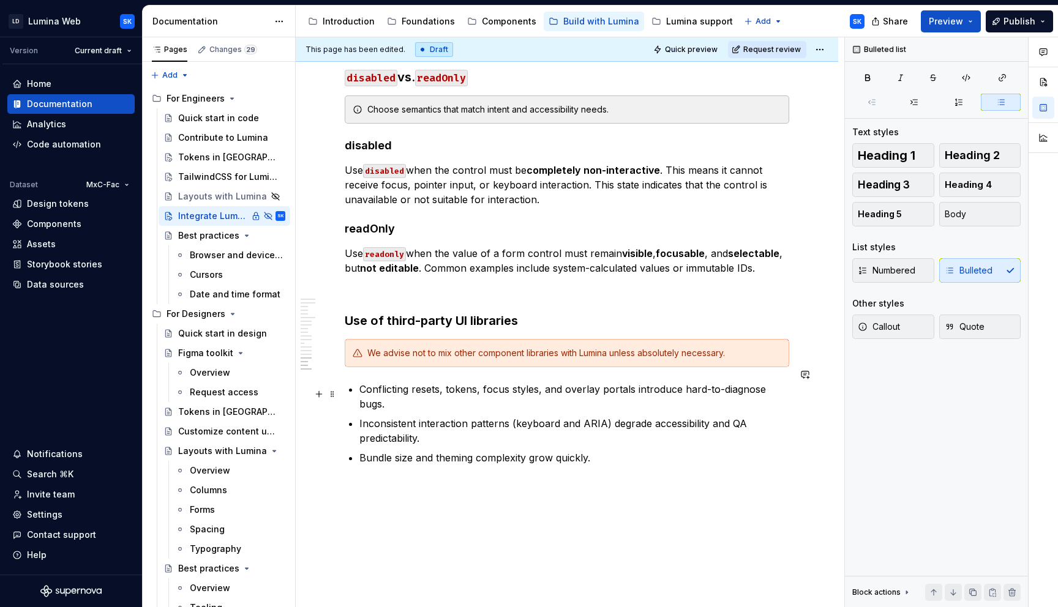
click at [669, 451] on p "Bundle size and theming complexity grow quickly." at bounding box center [574, 458] width 430 height 15
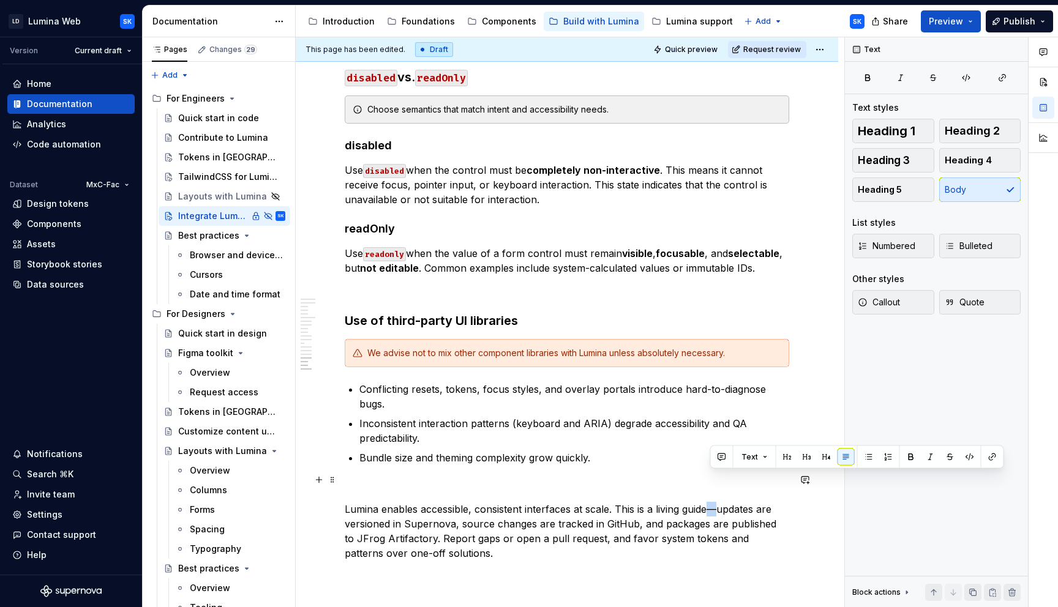
drag, startPoint x: 717, startPoint y: 478, endPoint x: 710, endPoint y: 478, distance: 7.3
click at [710, 502] on p "Lumina enables accessible, consistent interfaces at scale. This is a living gui…" at bounding box center [567, 531] width 445 height 59
click at [615, 502] on p "Lumina enables accessible, consistent interfaces at scale. This is a living gui…" at bounding box center [567, 531] width 445 height 59
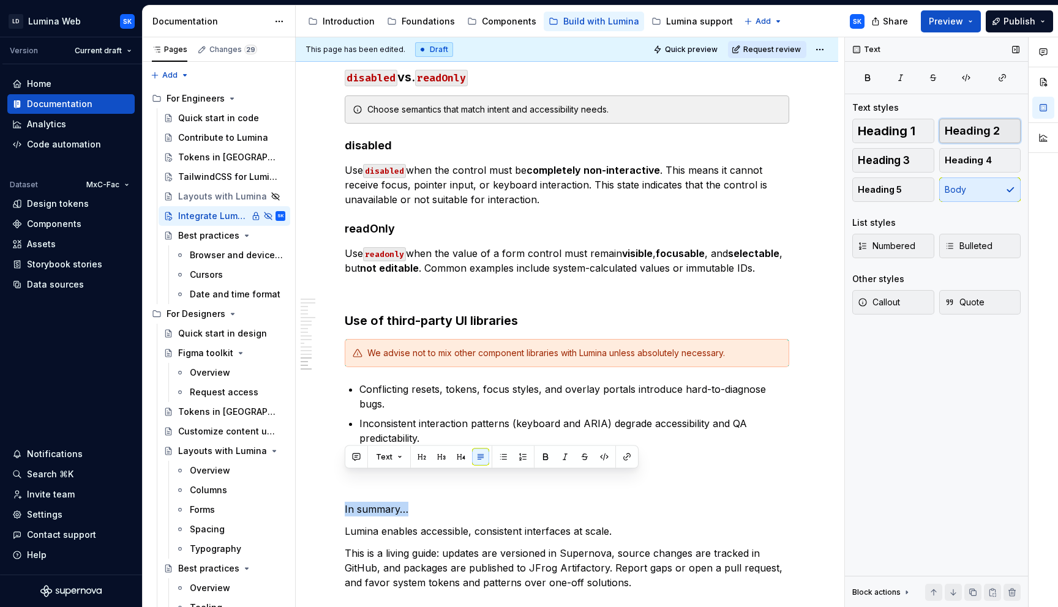
click at [958, 137] on span "Heading 2" at bounding box center [972, 131] width 55 height 12
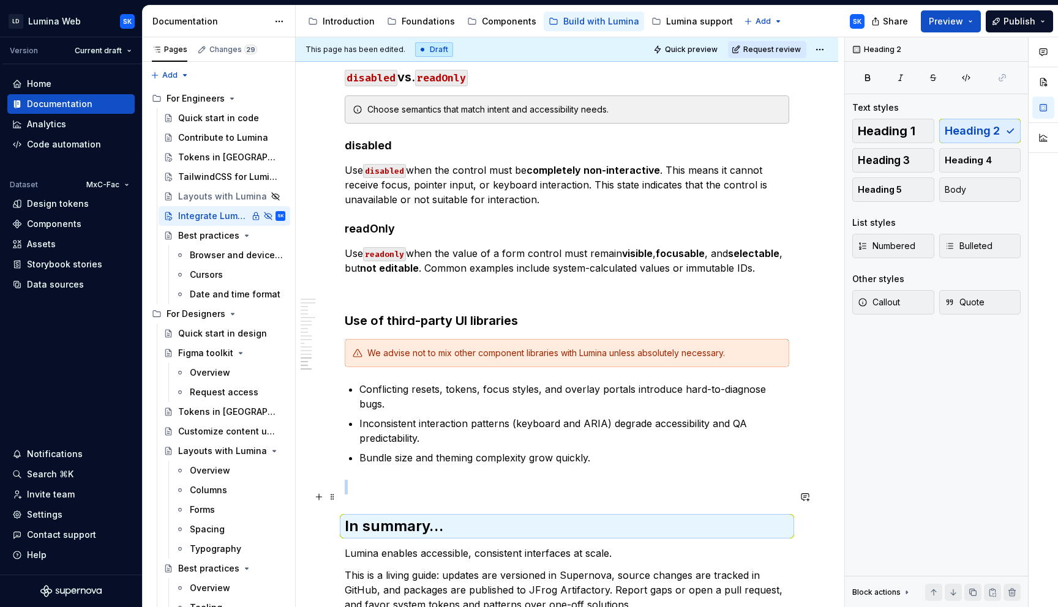
click at [453, 517] on h2 "In summary…" at bounding box center [567, 527] width 445 height 20
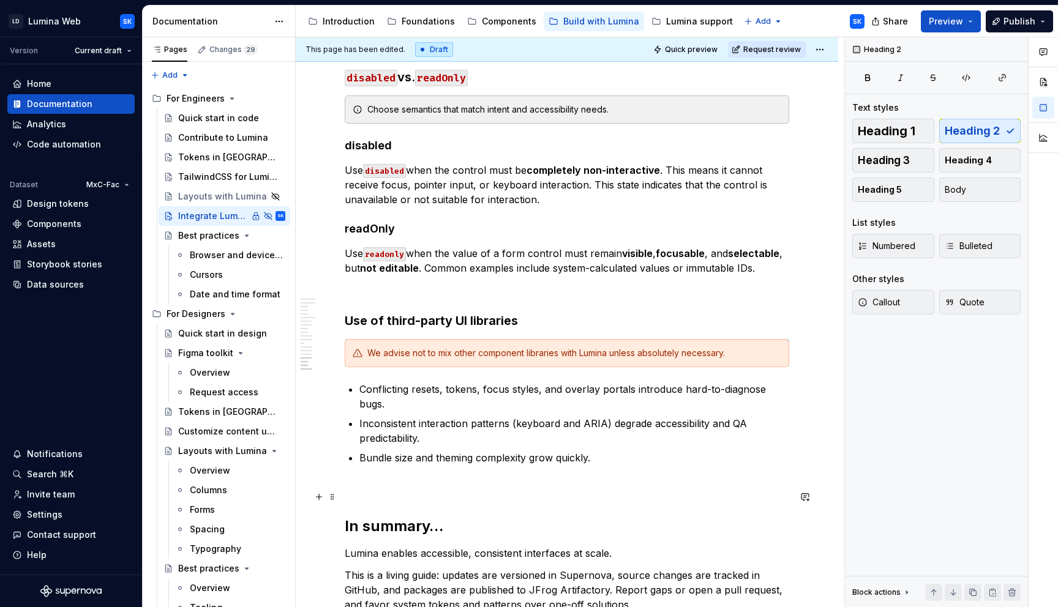
click at [462, 517] on h2 "In summary…" at bounding box center [567, 527] width 445 height 20
click at [451, 546] on p "Lumina enables accessible, consistent interfaces at scale." at bounding box center [567, 553] width 445 height 15
click at [541, 546] on p "Lumina enables accessible, consistent interfaces at scale." at bounding box center [567, 553] width 445 height 15
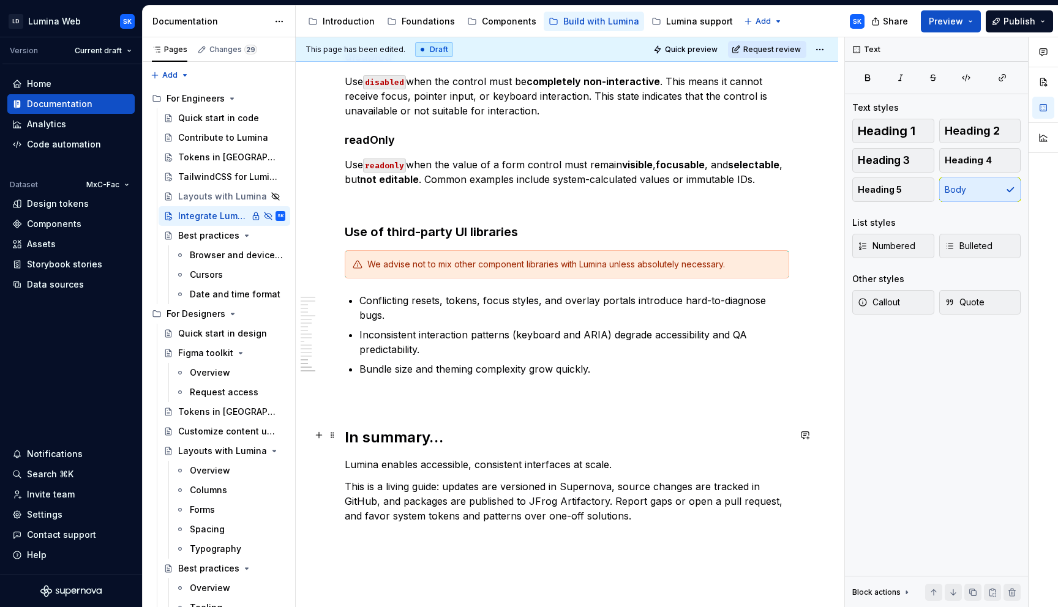
click at [615, 457] on p "Lumina enables accessible, consistent interfaces at scale." at bounding box center [567, 464] width 445 height 15
click at [904, 303] on button "Callout" at bounding box center [893, 302] width 82 height 24
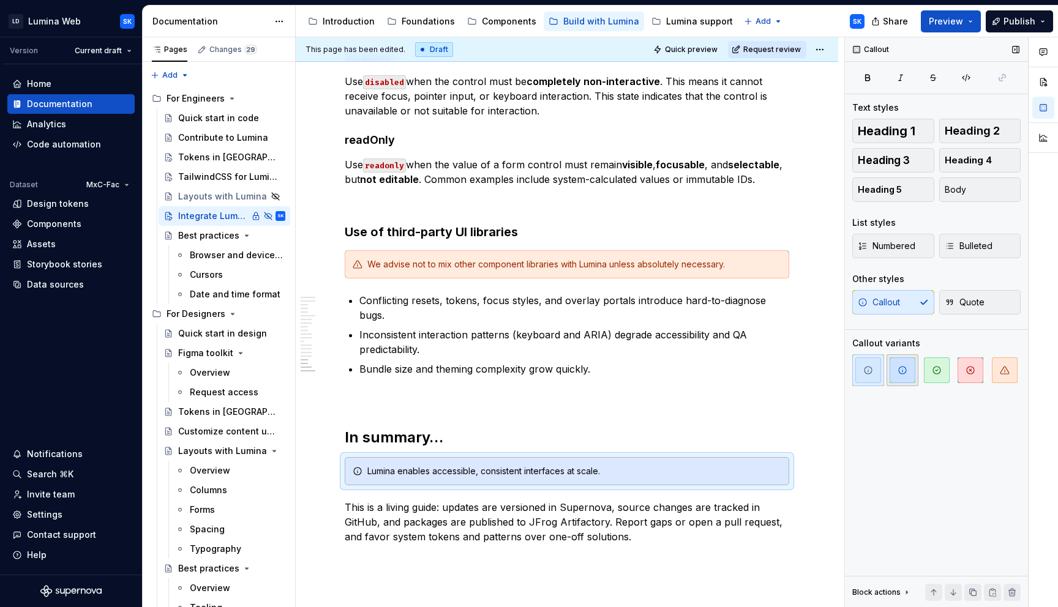
click at [915, 381] on span "button" at bounding box center [903, 371] width 26 height 26
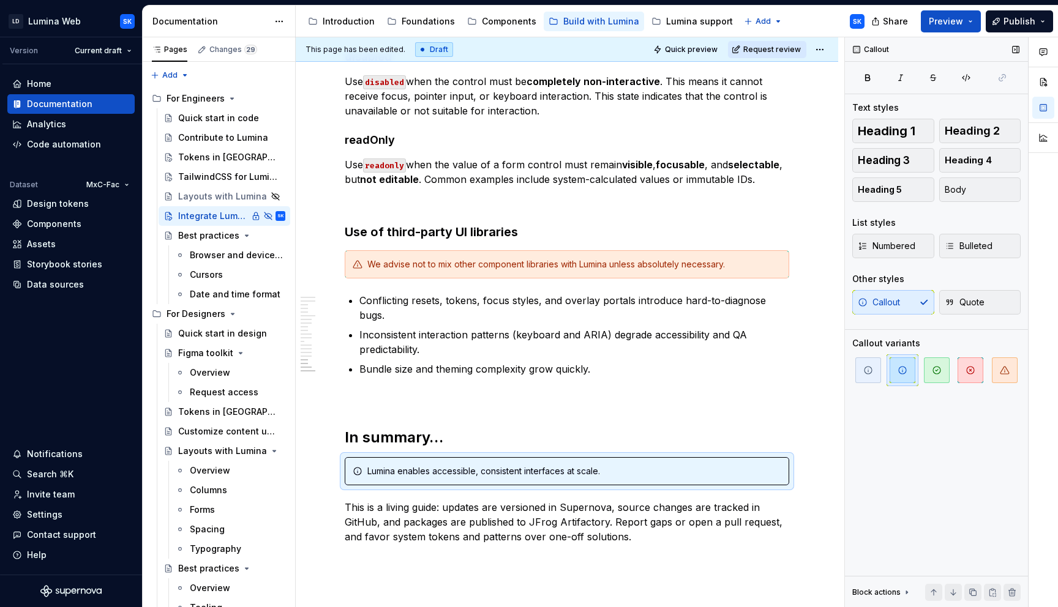
click at [912, 305] on div "Callout Quote" at bounding box center [936, 302] width 168 height 24
click at [978, 193] on button "Body" at bounding box center [980, 190] width 82 height 24
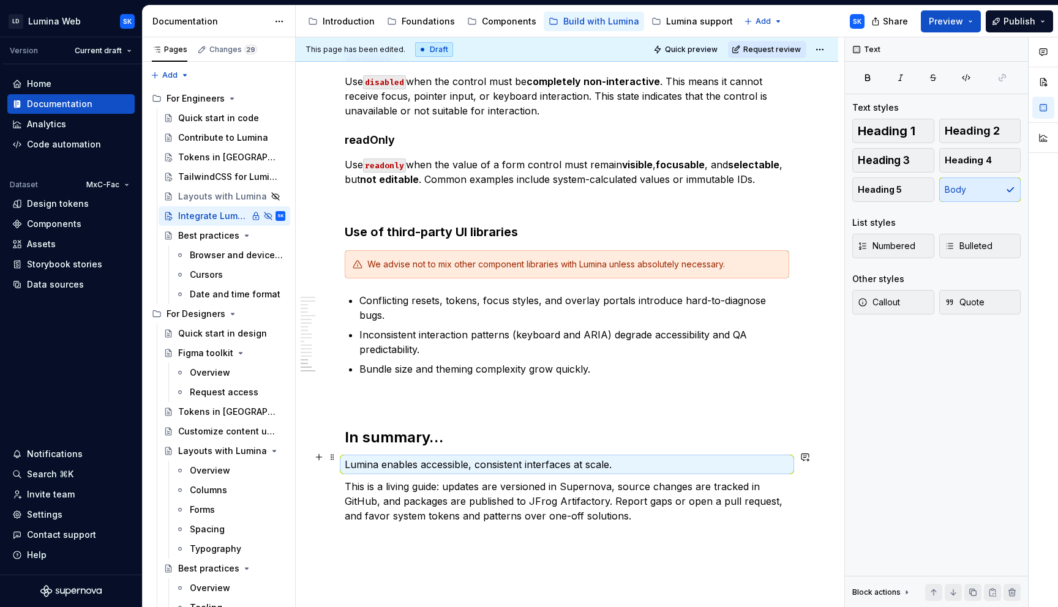
click at [662, 484] on p "This is a living guide: updates are versioned in Supernova, source changes are …" at bounding box center [567, 501] width 445 height 44
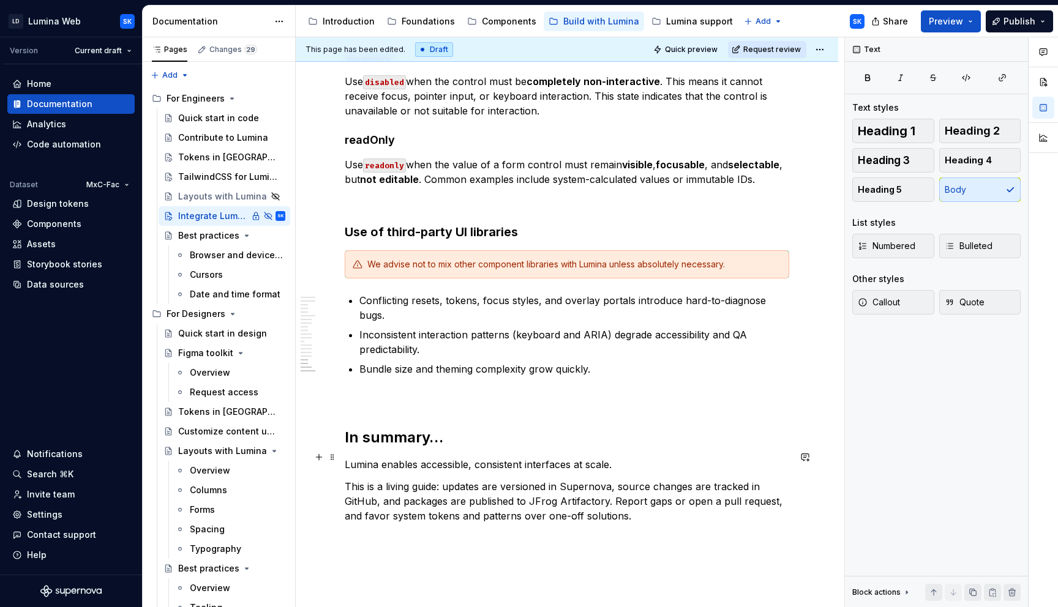
click at [611, 479] on p "This is a living guide: updates are versioned in Supernova, source changes are …" at bounding box center [567, 501] width 445 height 44
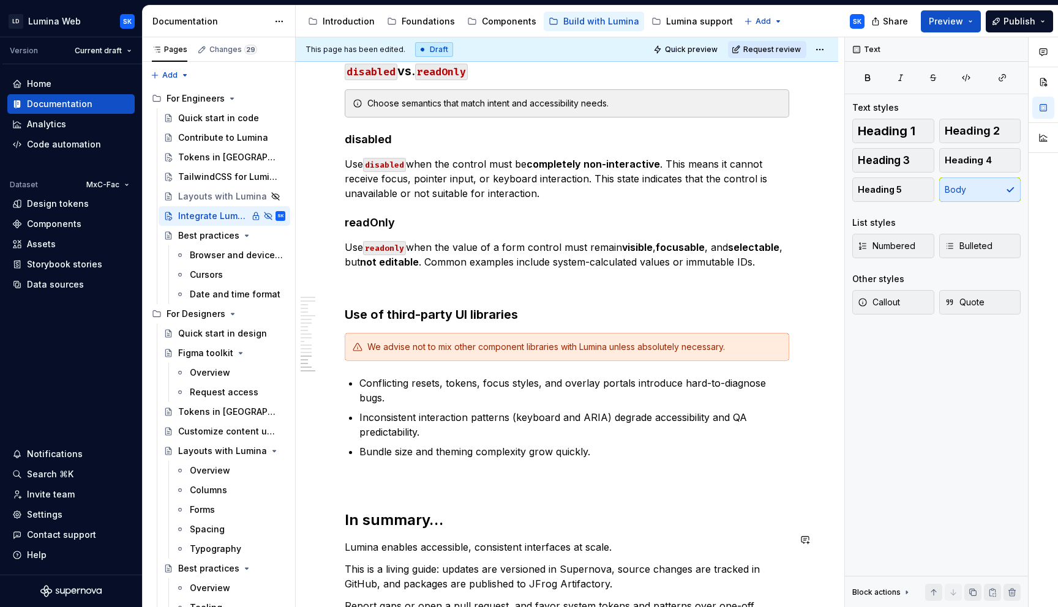
scroll to position [2035, 0]
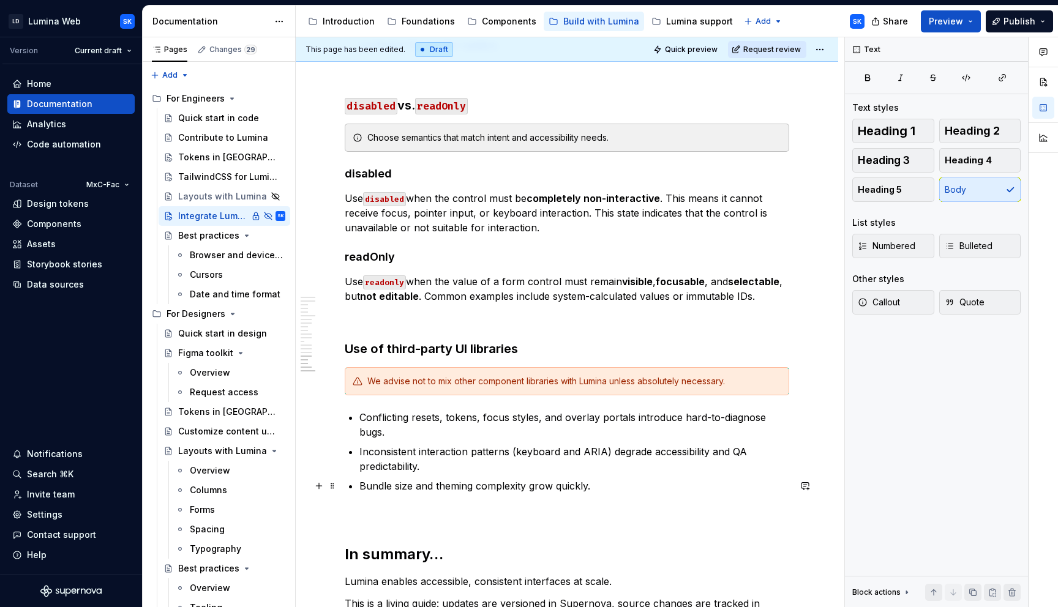
click at [391, 508] on p at bounding box center [567, 515] width 445 height 15
click at [383, 508] on p at bounding box center [567, 515] width 445 height 15
click at [615, 479] on p "Bundle size and theming complexity grow quickly." at bounding box center [574, 486] width 430 height 15
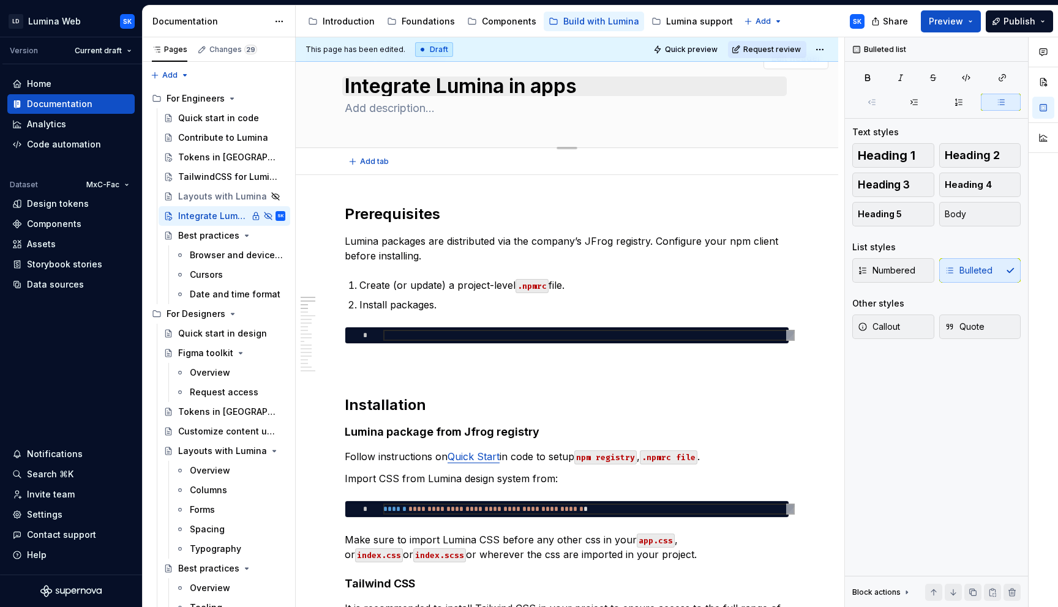
scroll to position [7, 0]
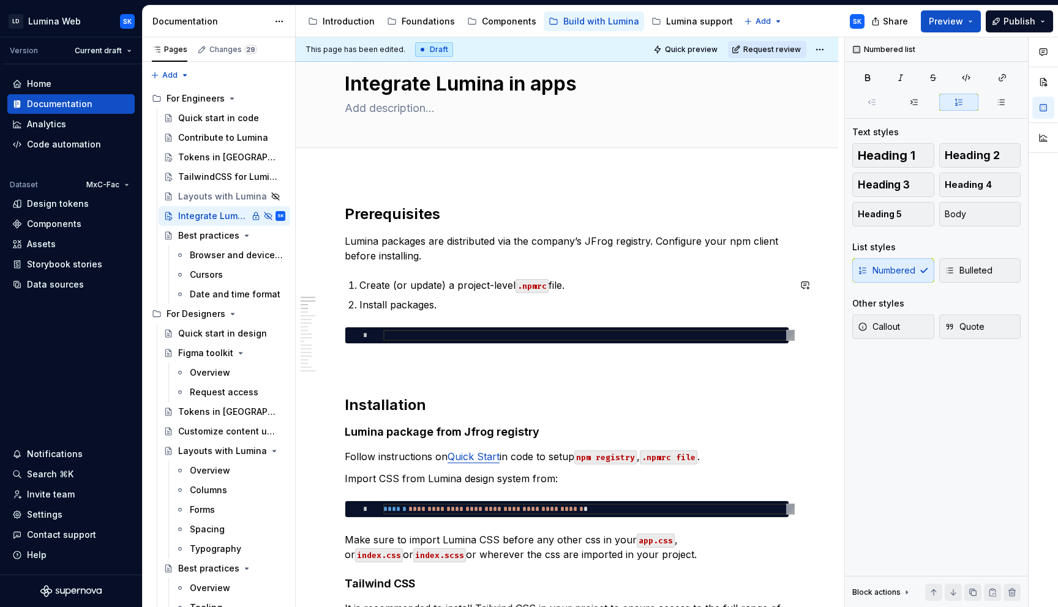
click at [718, 46] on span "Quick preview" at bounding box center [691, 50] width 53 height 10
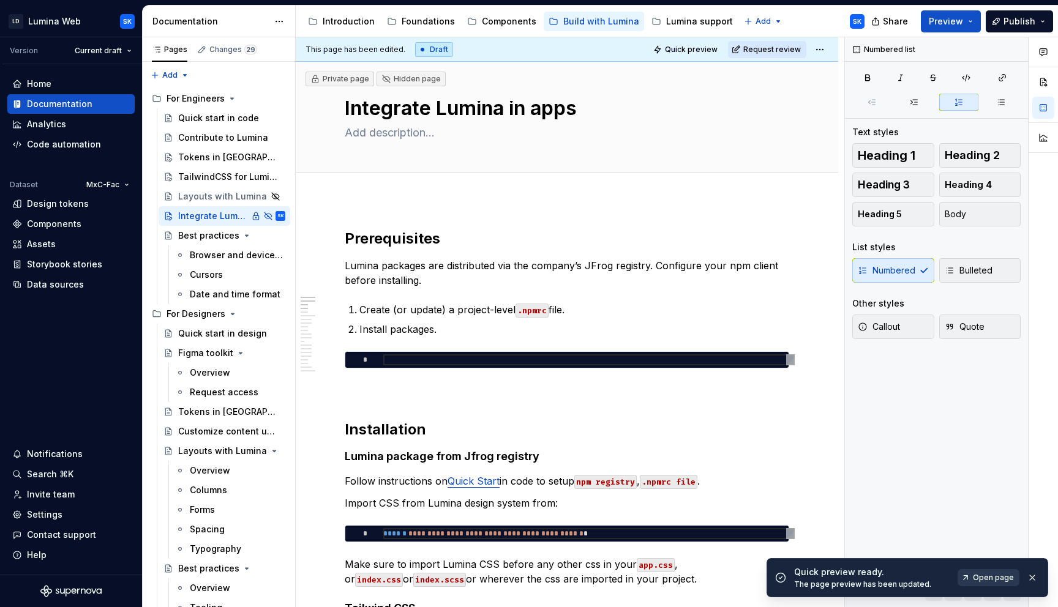
click at [978, 582] on link "Open page" at bounding box center [989, 577] width 62 height 17
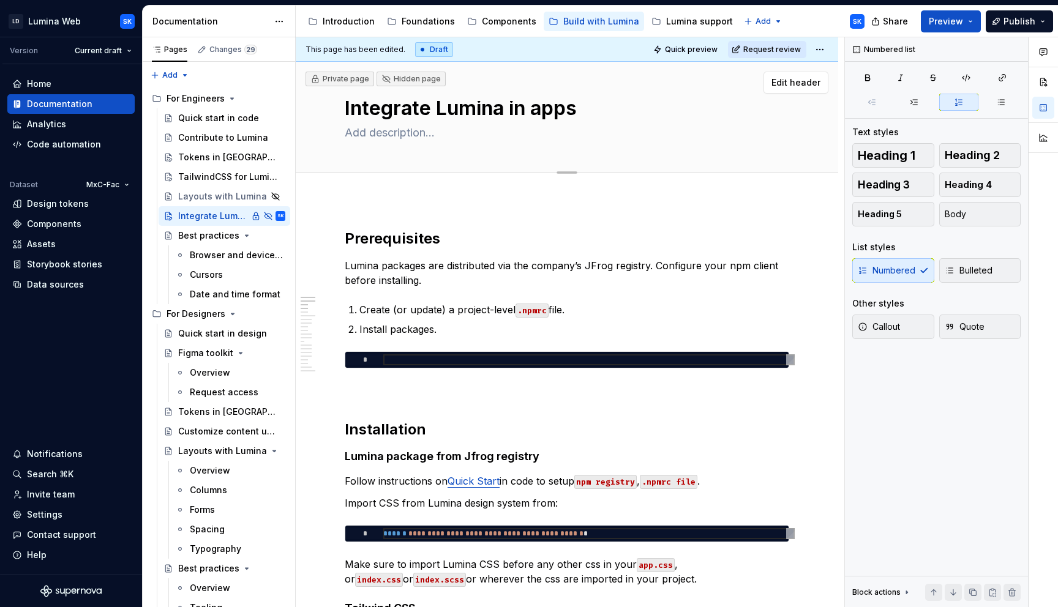
type textarea "*"
click at [409, 130] on textarea at bounding box center [564, 133] width 445 height 20
type textarea "sugge"
type textarea "*"
type textarea "sugges"
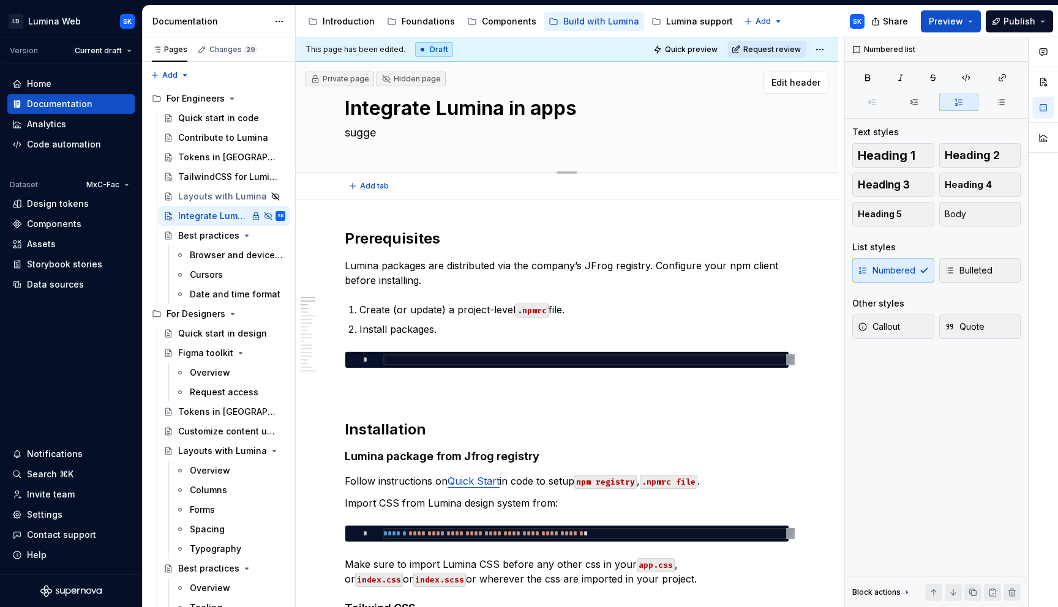
type textarea "*"
type textarea "suggest"
type textarea "*"
type textarea "suggeste"
type textarea "*"
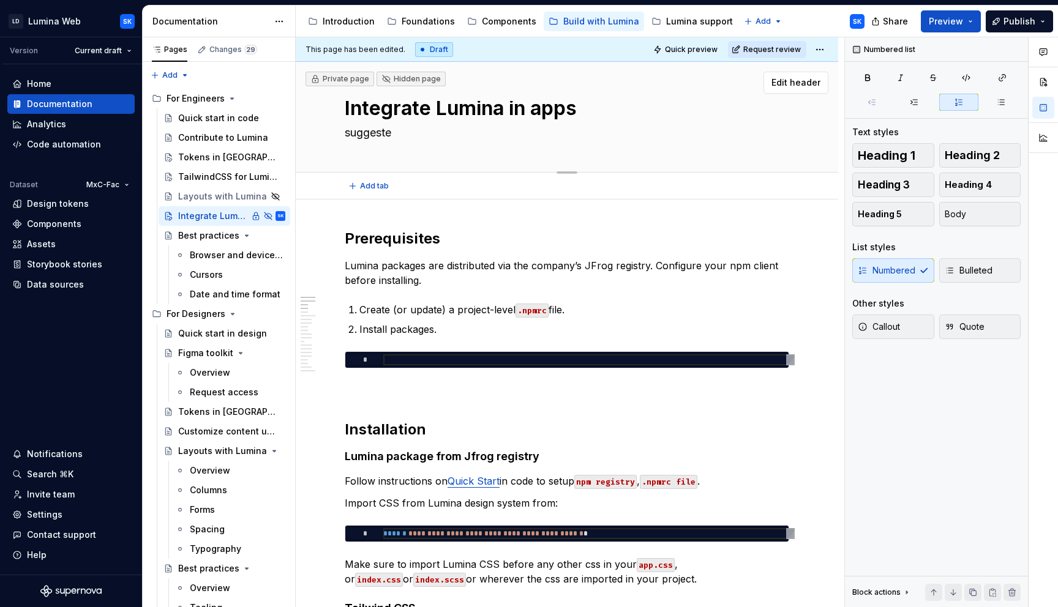
type textarea "suggested"
type textarea "*"
type textarea "suggested"
type textarea "*"
type textarea "suggested a"
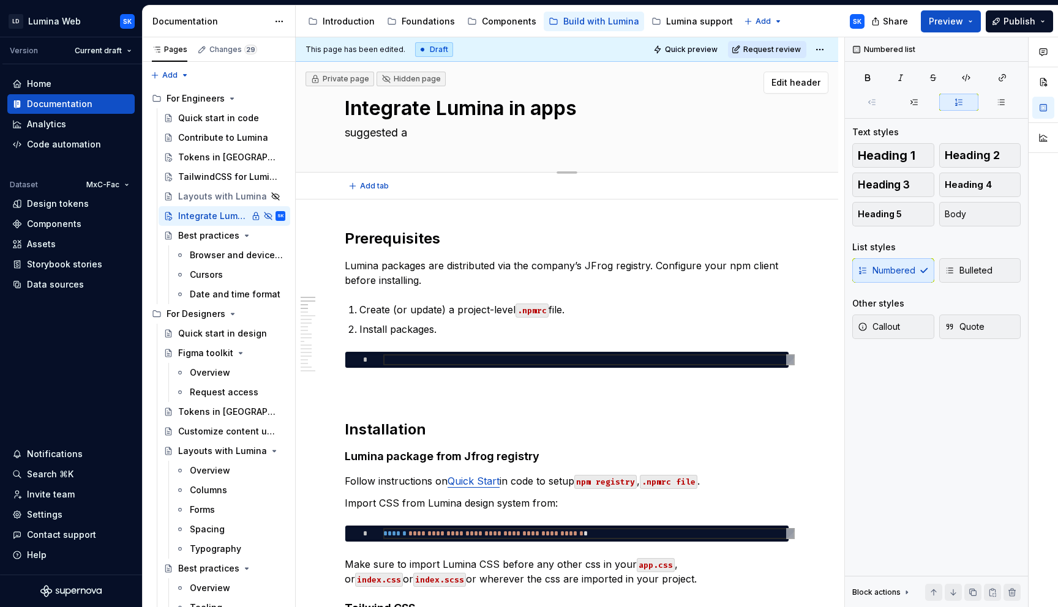
type textarea "*"
type textarea "suggested ap"
type textarea "*"
type textarea "suggested apr"
type textarea "*"
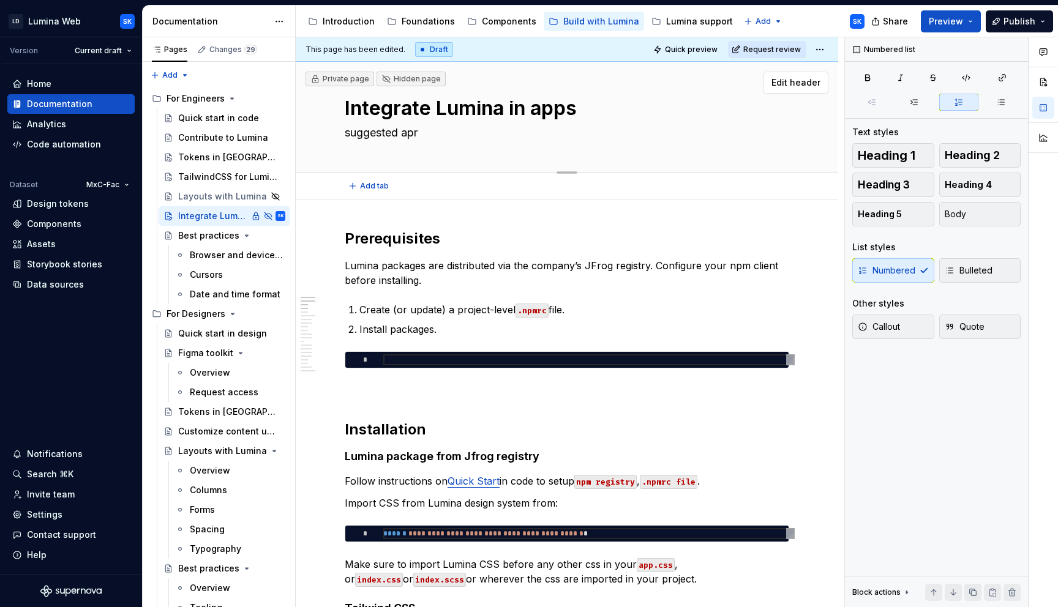
type textarea "suggested apro"
type textarea "*"
type textarea "suggested aproc"
type textarea "*"
type textarea "suggested apro"
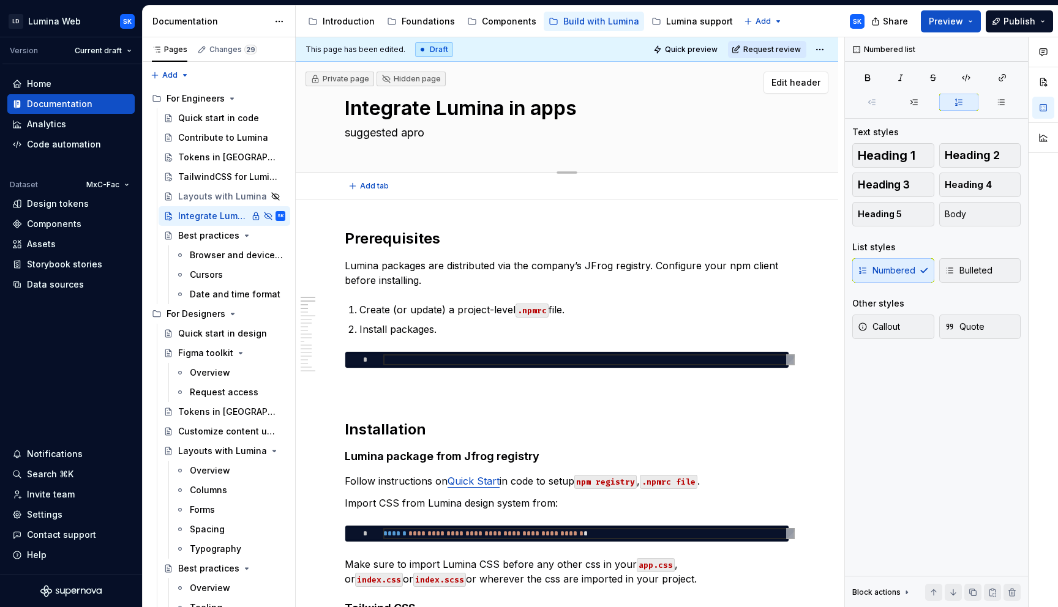
type textarea "*"
type textarea "suggested apr"
type textarea "*"
type textarea "suggested ap"
type textarea "*"
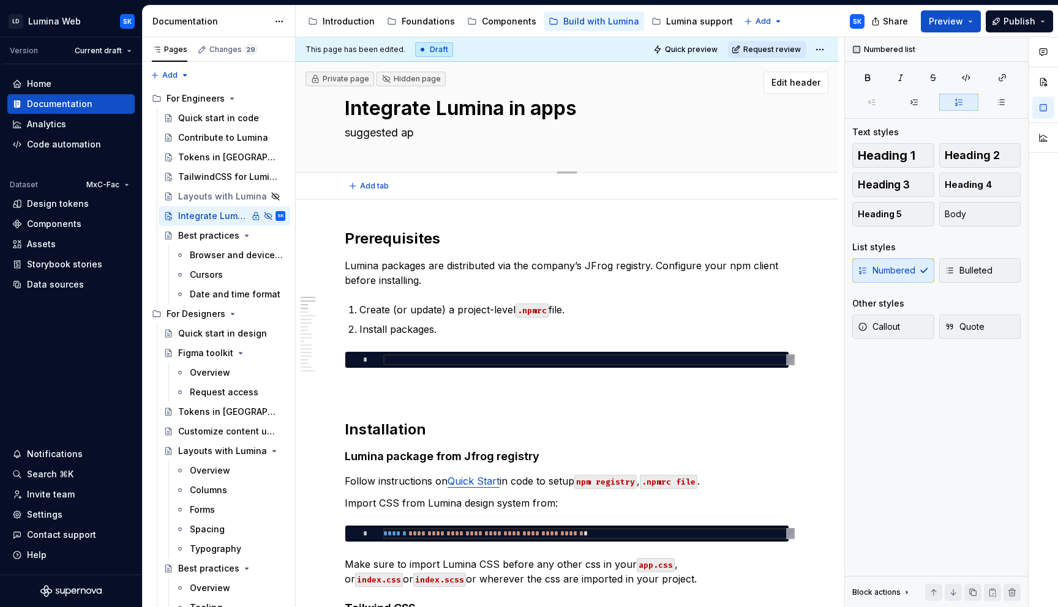
type textarea "suggested app"
type textarea "*"
type textarea "suggested appr"
type textarea "*"
type textarea "suggested appro"
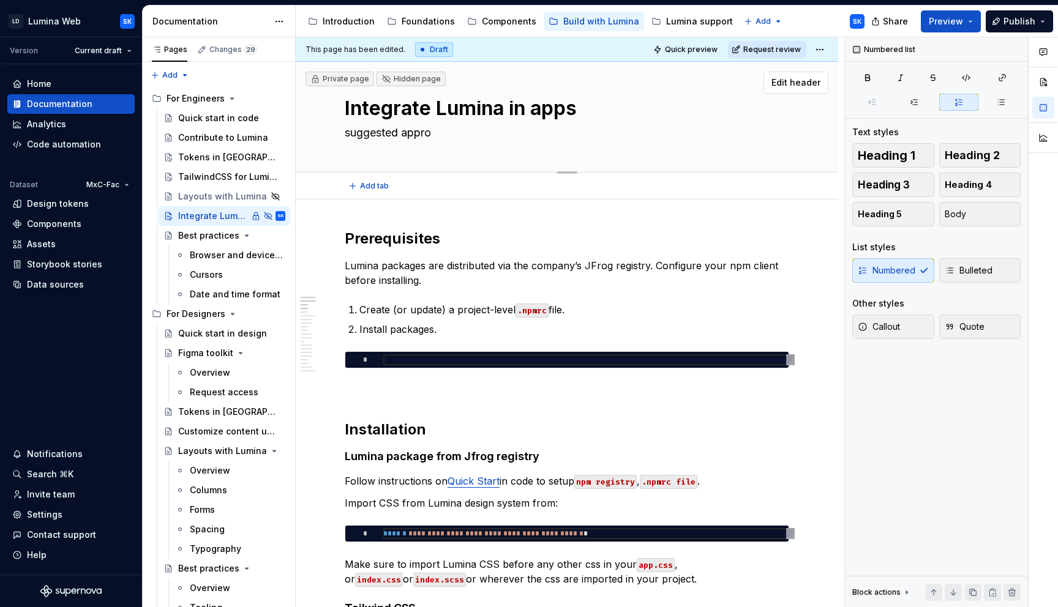
type textarea "*"
type textarea "suggested approa"
type textarea "*"
type textarea "suggested approac"
type textarea "*"
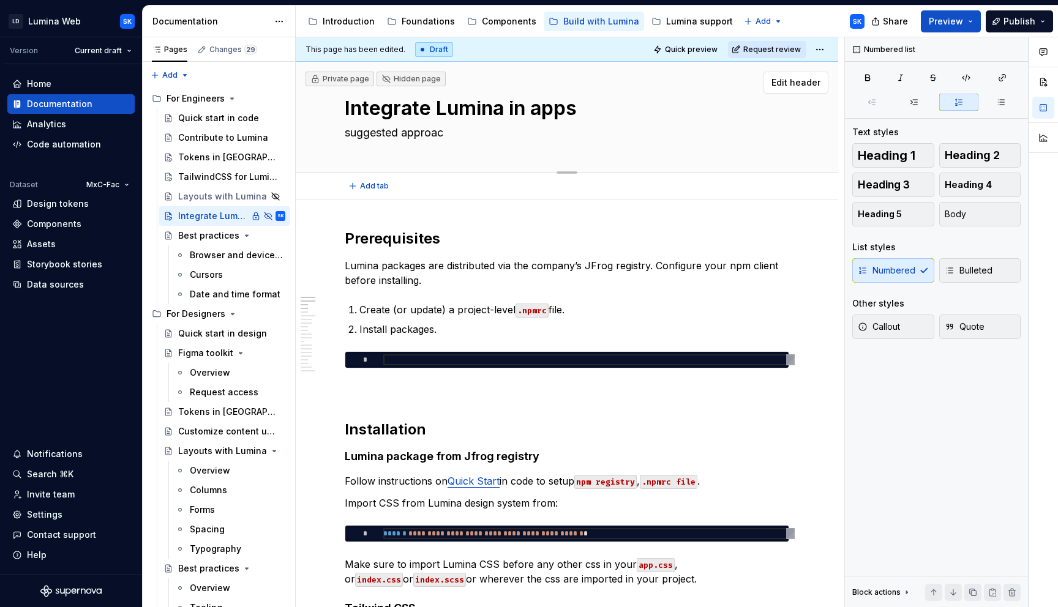
type textarea "suggested approach"
type textarea "*"
type textarea "suggested approach"
type textarea "*"
type textarea "suggested approach t"
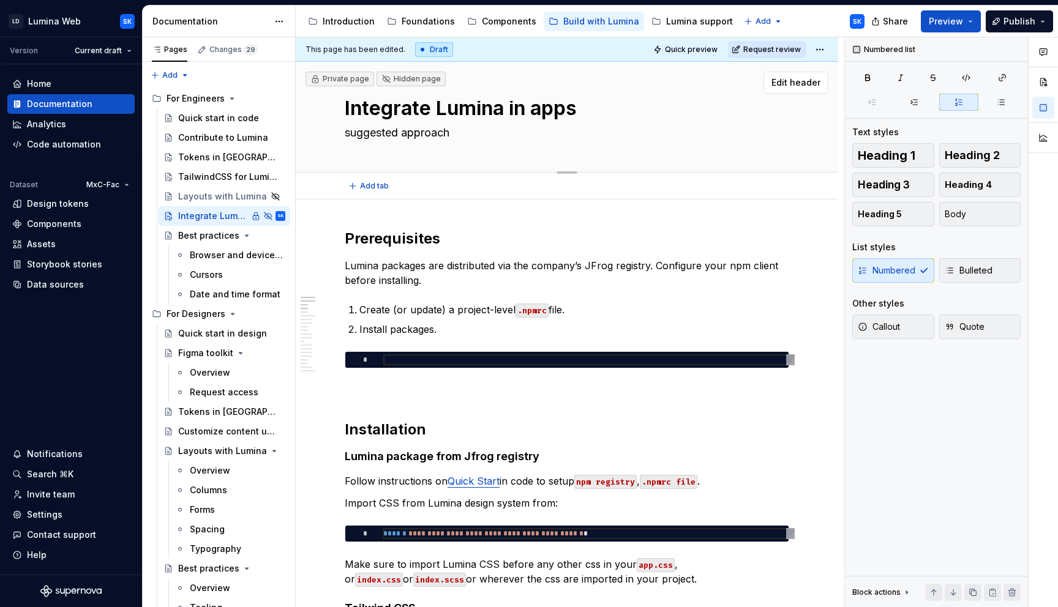
type textarea "*"
type textarea "suggested approach to"
type textarea "*"
type textarea "suggested approach to"
type textarea "*"
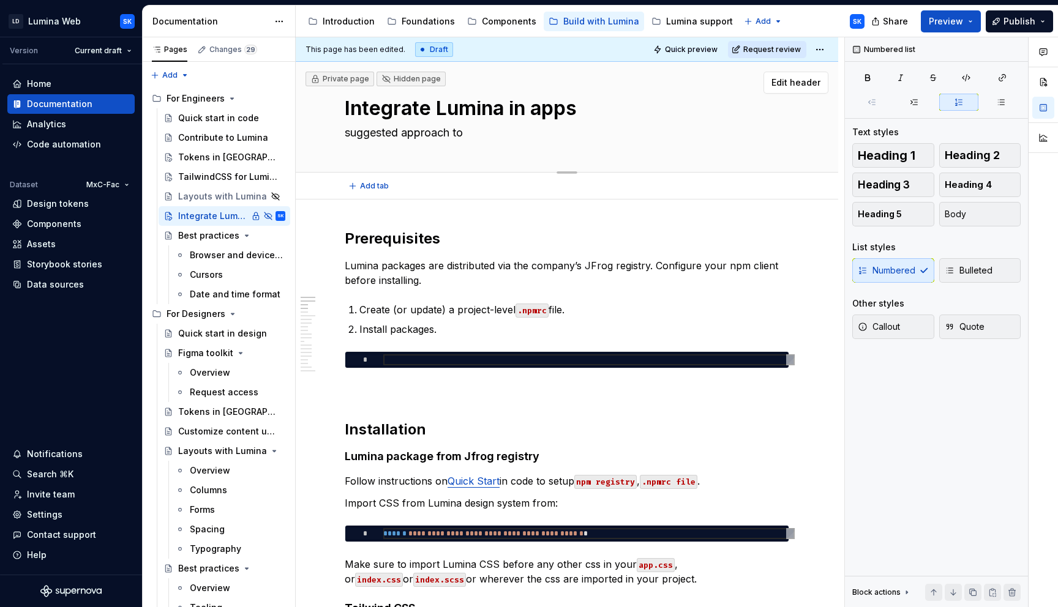
type textarea "suggested approach to i"
type textarea "*"
type textarea "suggested approach to in"
type textarea "*"
type textarea "suggested approach to int"
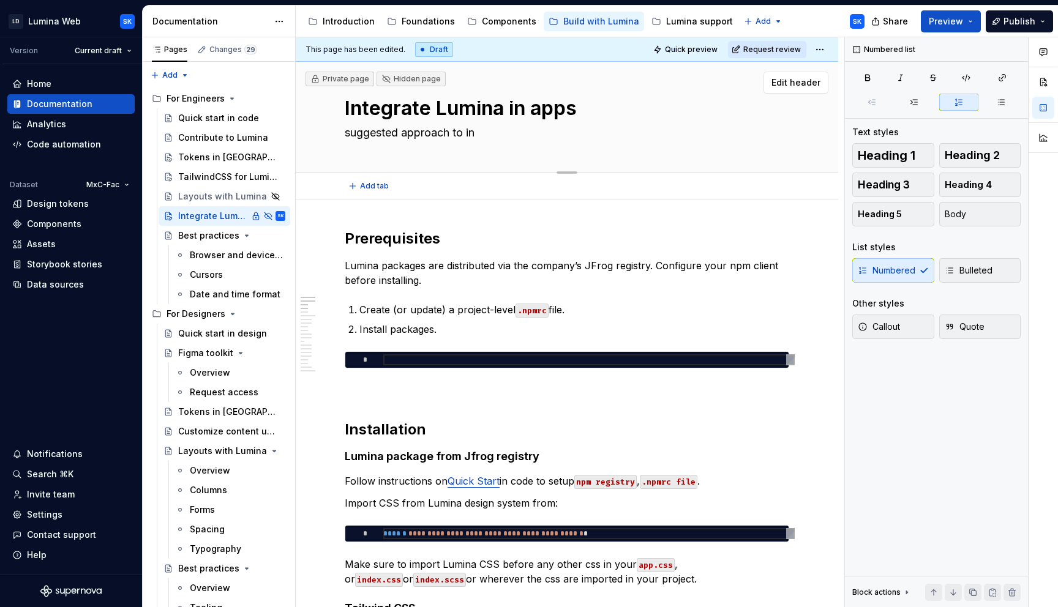
type textarea "*"
type textarea "suggested approach to inte"
type textarea "*"
type textarea "suggested approach to integ"
type textarea "*"
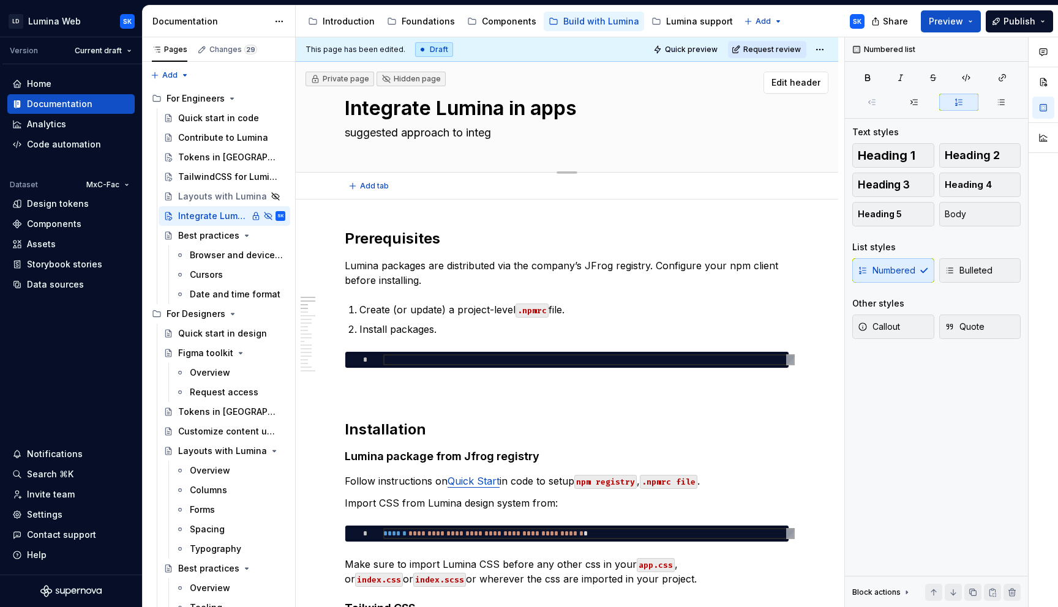
type textarea "suggested approach to integr"
type textarea "*"
type textarea "suggested approach to integra"
type textarea "*"
type textarea "suggested approach to integrat"
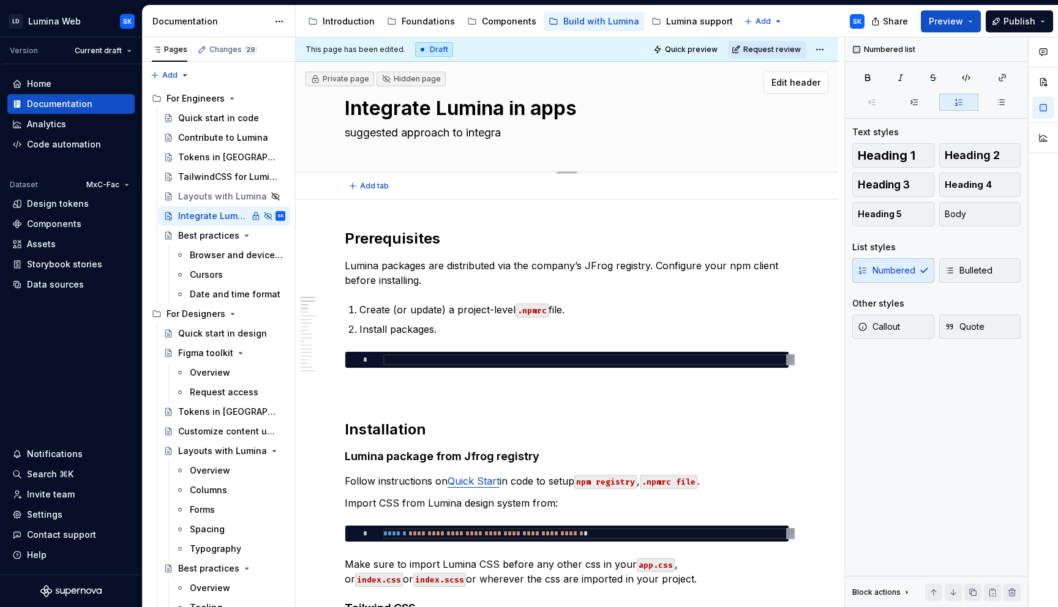
type textarea "*"
type textarea "suggested approach to integrati"
type textarea "*"
type textarea "suggested approach to integratio"
type textarea "*"
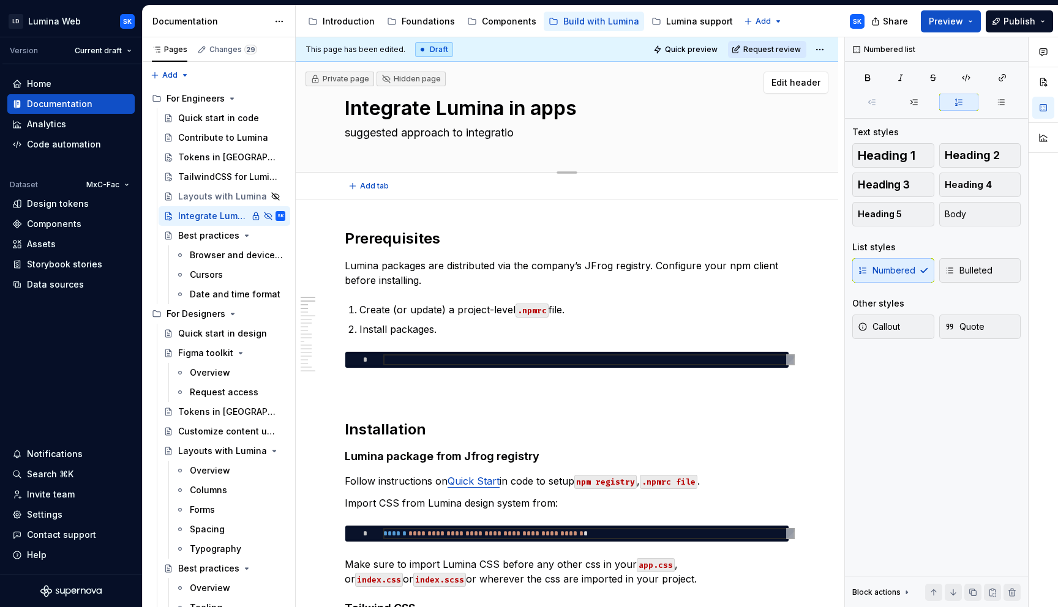
type textarea "suggested approach to integration"
type textarea "*"
type textarea "suggested approach to integration"
click at [379, 135] on textarea "suggested approach to integration" at bounding box center [564, 133] width 445 height 20
click at [404, 135] on textarea "suggested approach to integration" at bounding box center [564, 133] width 445 height 20
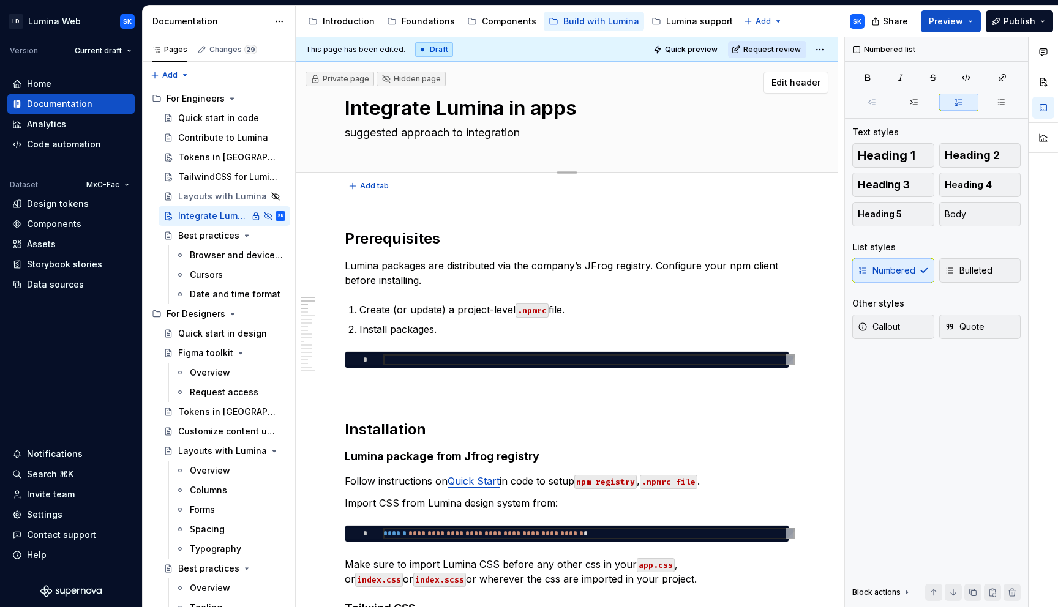
type textarea "*"
type textarea "suggested disciapproach to integration"
type textarea "*"
type textarea "suggested discipapproach to integration"
type textarea "*"
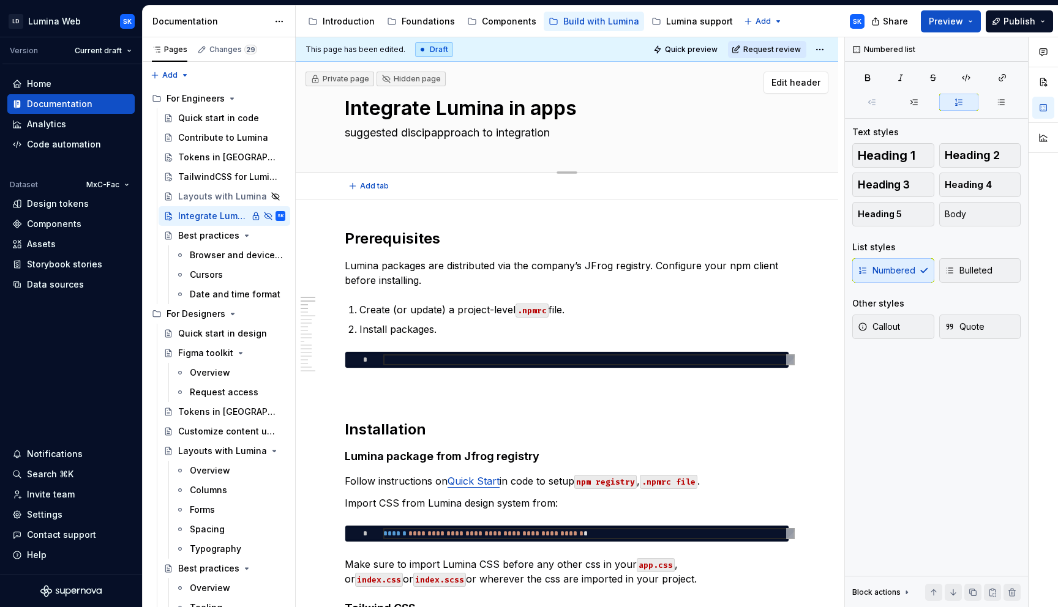
type textarea "suggested disciplapproach to integration"
type textarea "*"
type textarea "suggested discipliapproach to integration"
type textarea "*"
type textarea "suggested disciplinapproach to integration"
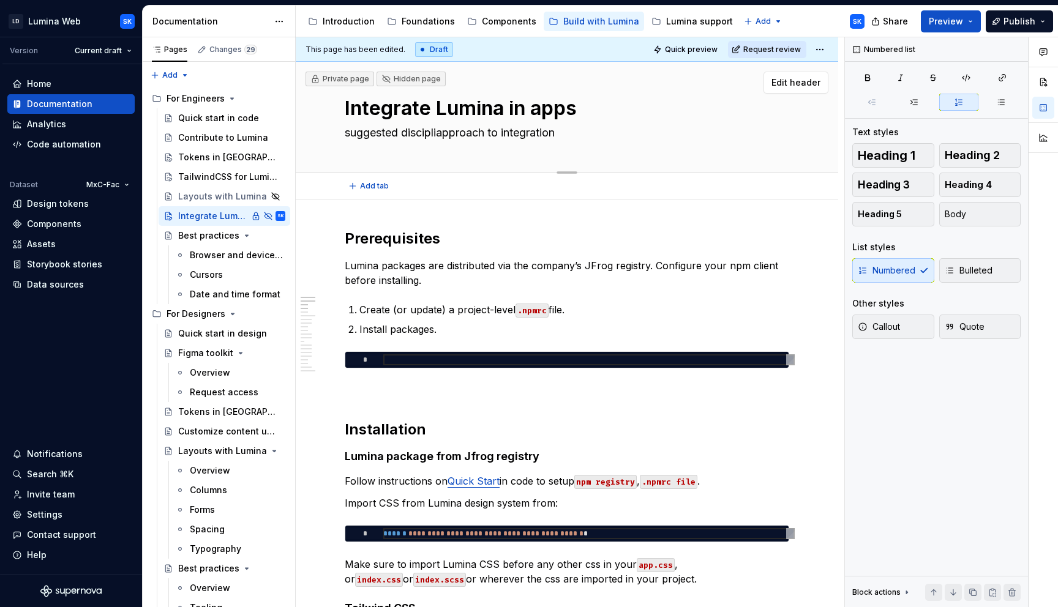
type textarea "*"
type textarea "suggested disciplineapproach to integration"
type textarea "*"
type textarea "suggested disciplinedapproach to integration"
type textarea "*"
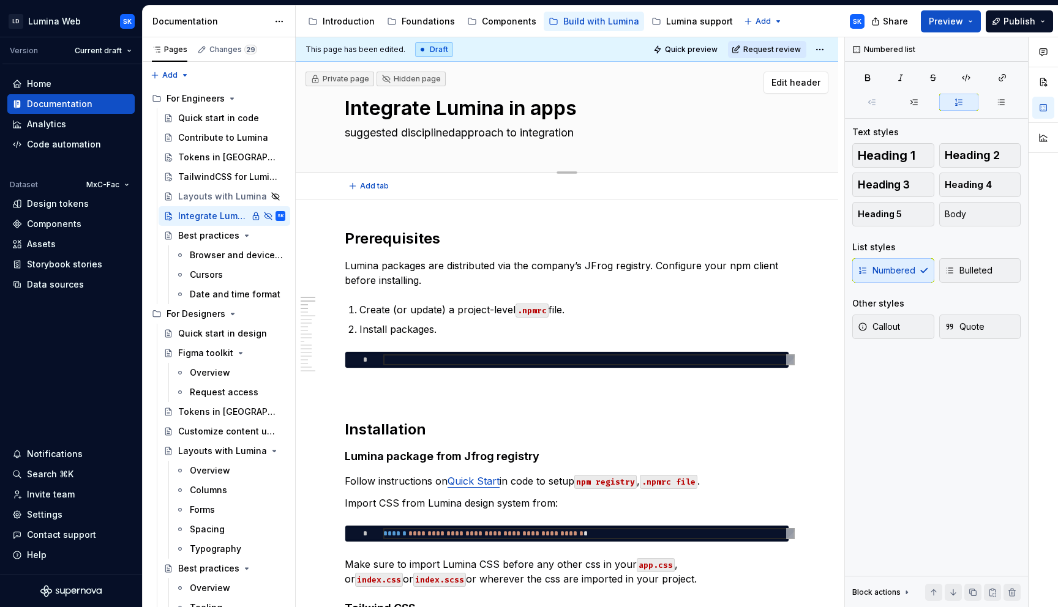
type textarea "suggested disciplined approach to integration"
type textarea "*"
type textarea "suggested disciplined approach to integration"
click at [201, 173] on div "TailwindCSS for Lumina" at bounding box center [213, 177] width 70 height 12
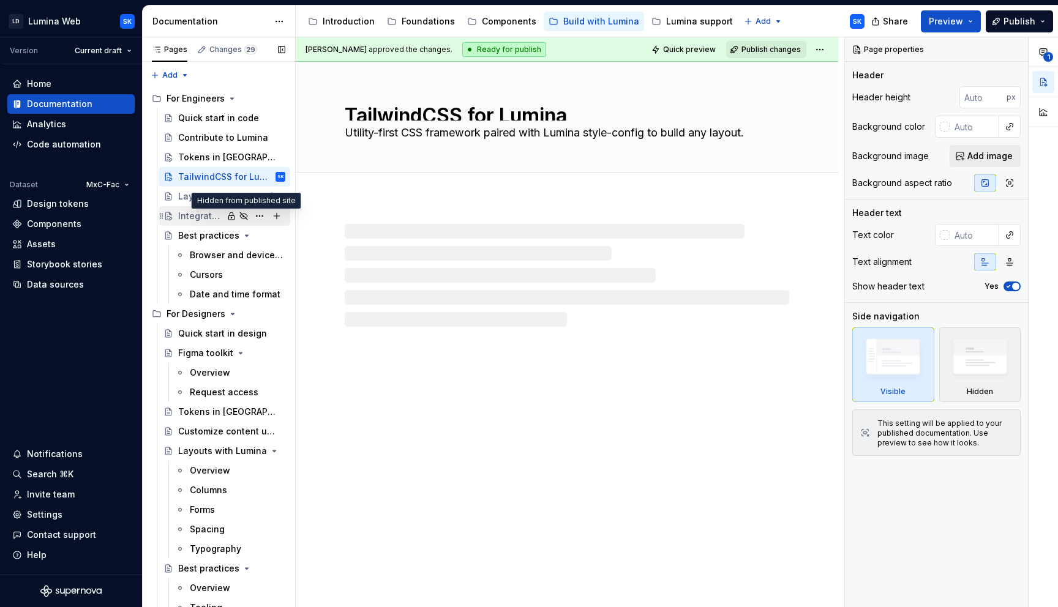
click at [244, 215] on icon "Page tree" at bounding box center [244, 216] width 10 height 10
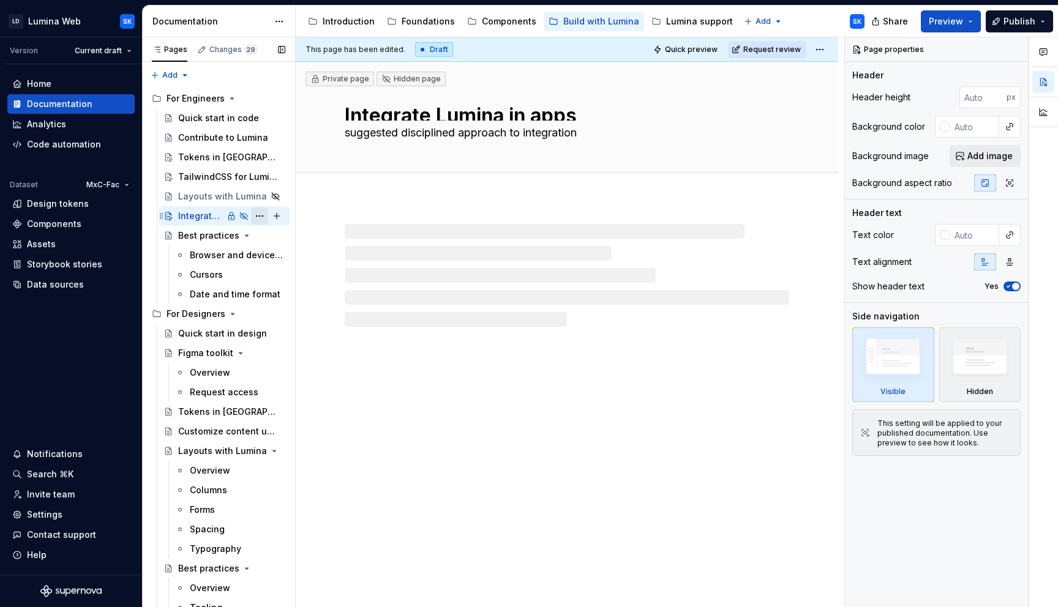
click at [257, 217] on button "Page tree" at bounding box center [259, 216] width 17 height 17
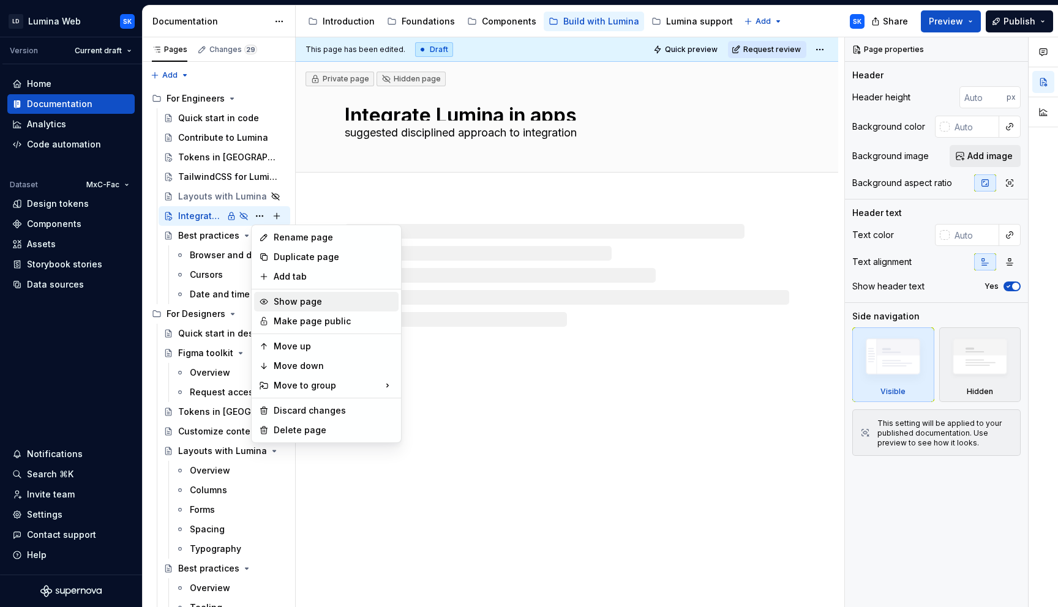
click at [331, 304] on div "Show page" at bounding box center [334, 302] width 120 height 12
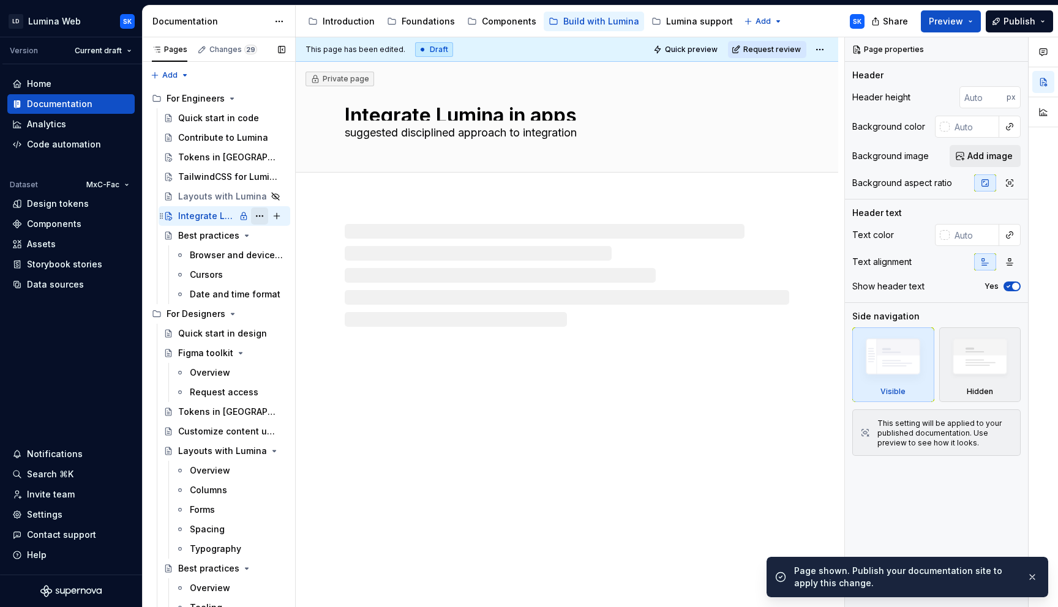
click at [258, 220] on button "Page tree" at bounding box center [259, 216] width 17 height 17
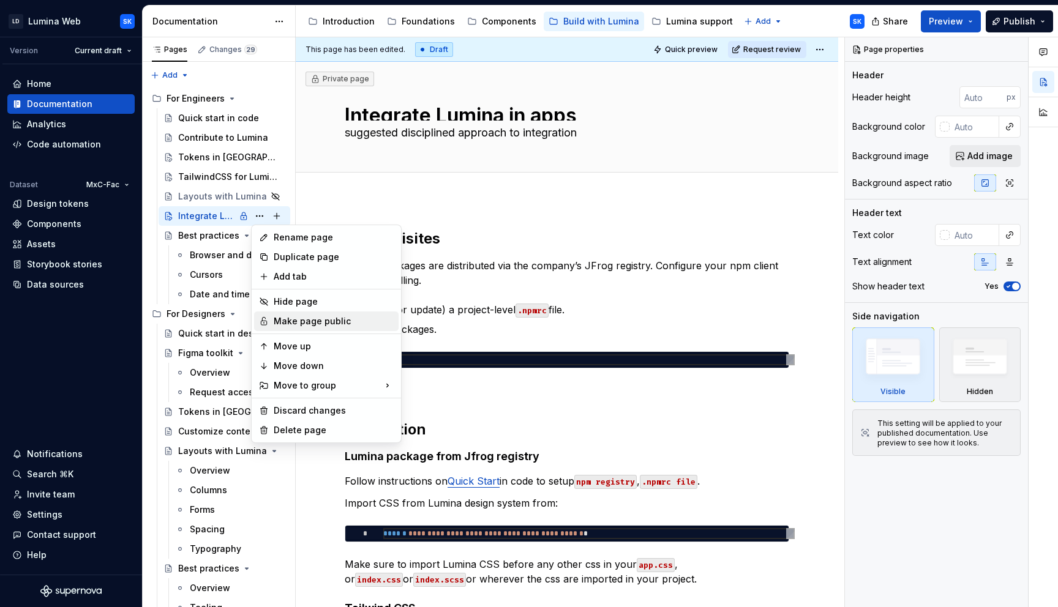
click at [339, 324] on div "Make page public" at bounding box center [334, 321] width 120 height 12
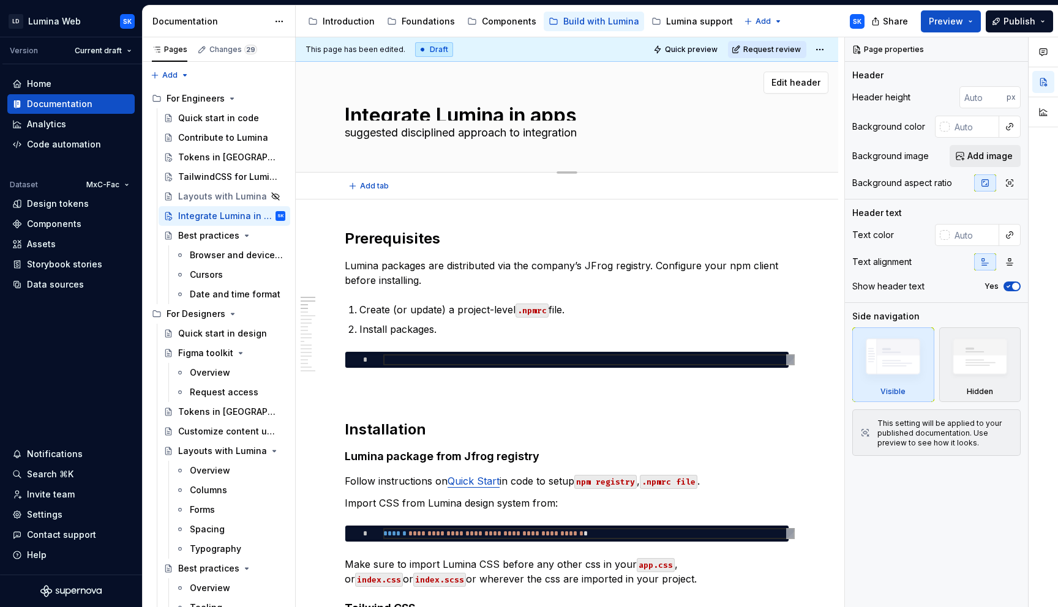
click at [348, 133] on textarea "suggested disciplined approach to integration" at bounding box center [564, 133] width 445 height 20
type textarea "*"
type textarea "Suggested disciplined approach to integration"
type textarea "*"
type textarea "A disciplined approach to integration"
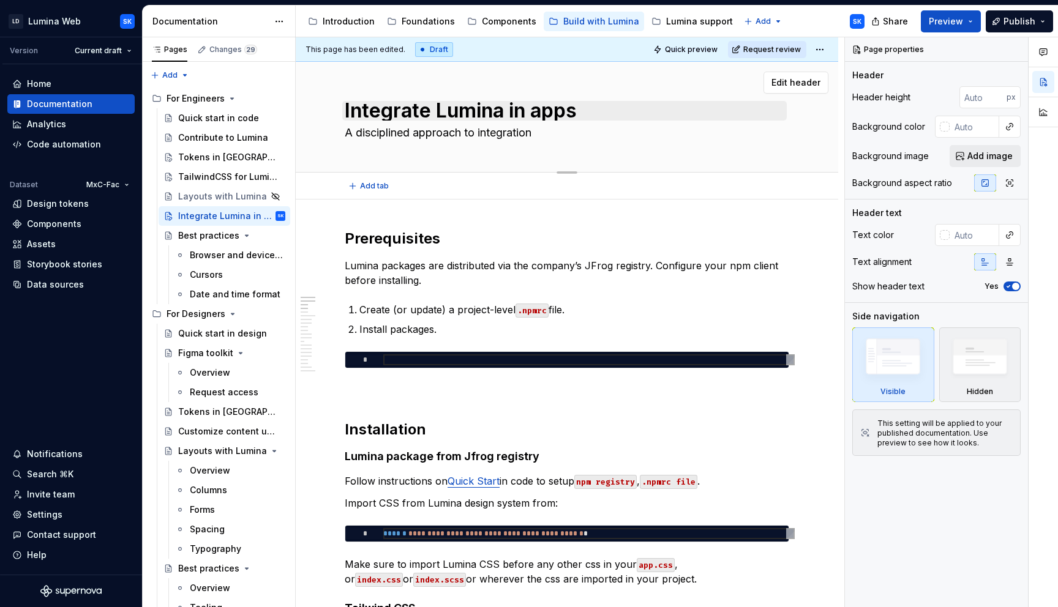
scroll to position [7, 0]
type textarea "*"
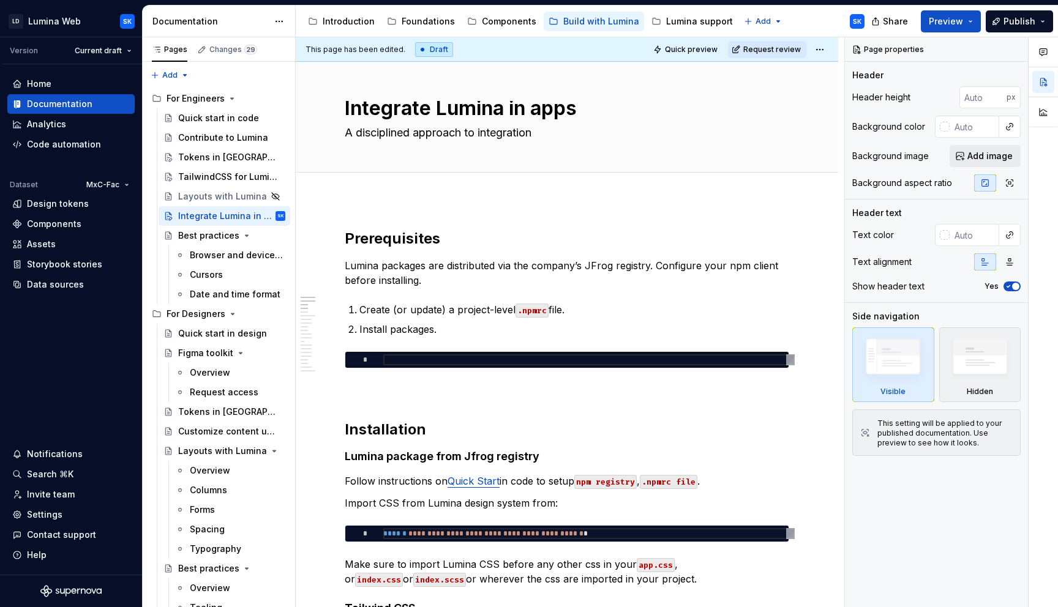
type textarea "A disciplined approach to integration"
click at [554, 126] on textarea "A disciplined approach to integration" at bounding box center [564, 133] width 445 height 20
click at [553, 132] on textarea "A disciplined approach to integration" at bounding box center [564, 133] width 445 height 20
paste textarea "Practical guidance for enterprise adop"
type textarea "*"
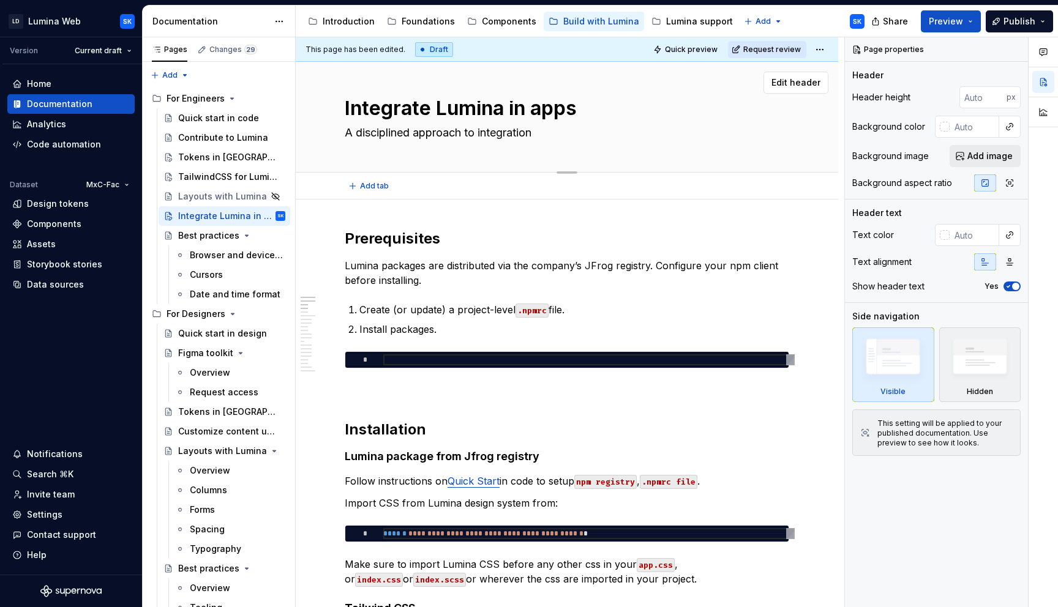
type textarea "Practical guidance for enterprise adoption"
type textarea "*"
click at [493, 133] on textarea "Practical guidance for enterprise adoption" at bounding box center [564, 133] width 445 height 20
type textarea "Practical guidance for inte adoption"
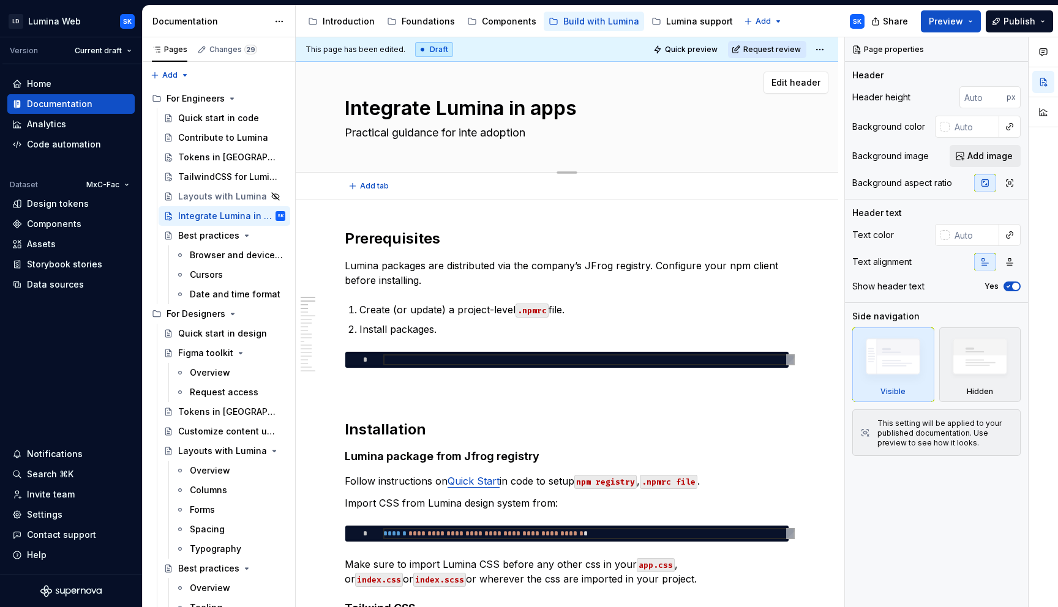
type textarea "*"
type textarea "Practical guidance for inter adoption"
type textarea "*"
type textarea "Practical guidance for intern adoption"
type textarea "*"
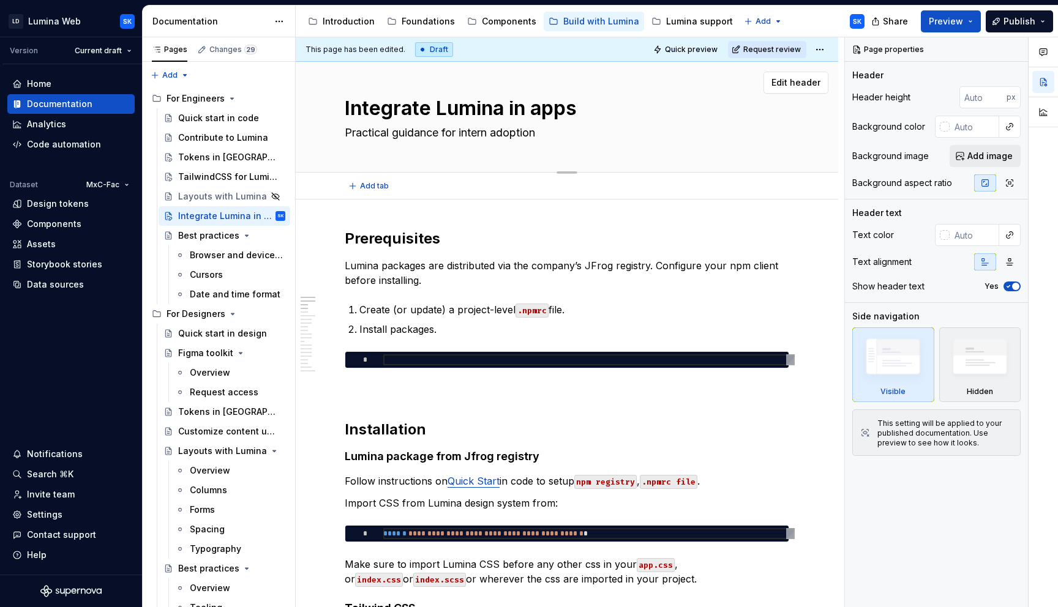
type textarea "Practical guidance for interna adoption"
type textarea "*"
type textarea "Practical guidance for internal adoption"
type textarea "*"
type textarea "Practical guidance for internal adoption"
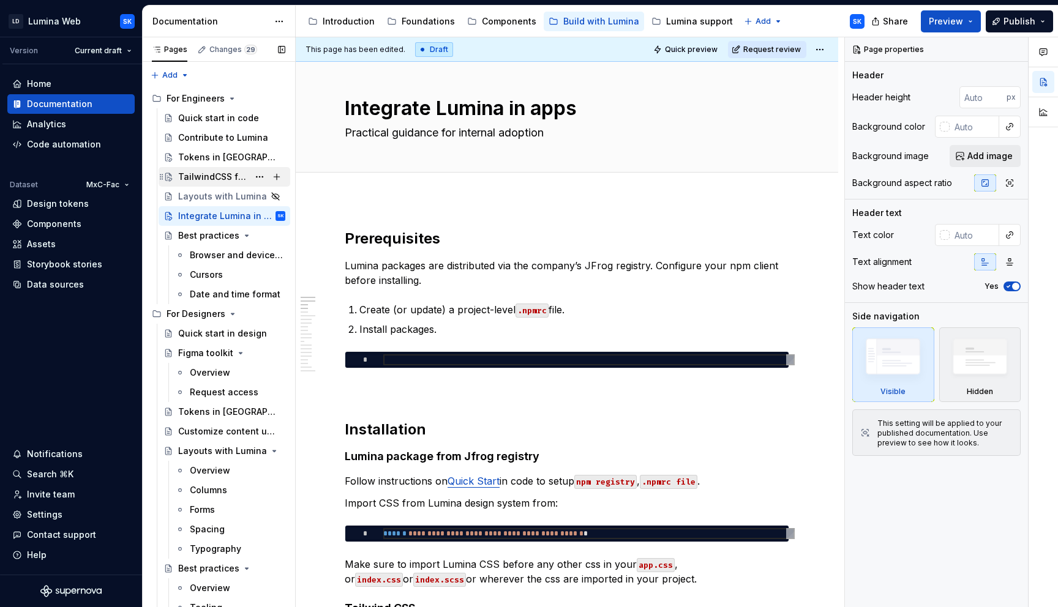
click at [209, 175] on div "TailwindCSS for Lumina" at bounding box center [213, 177] width 70 height 12
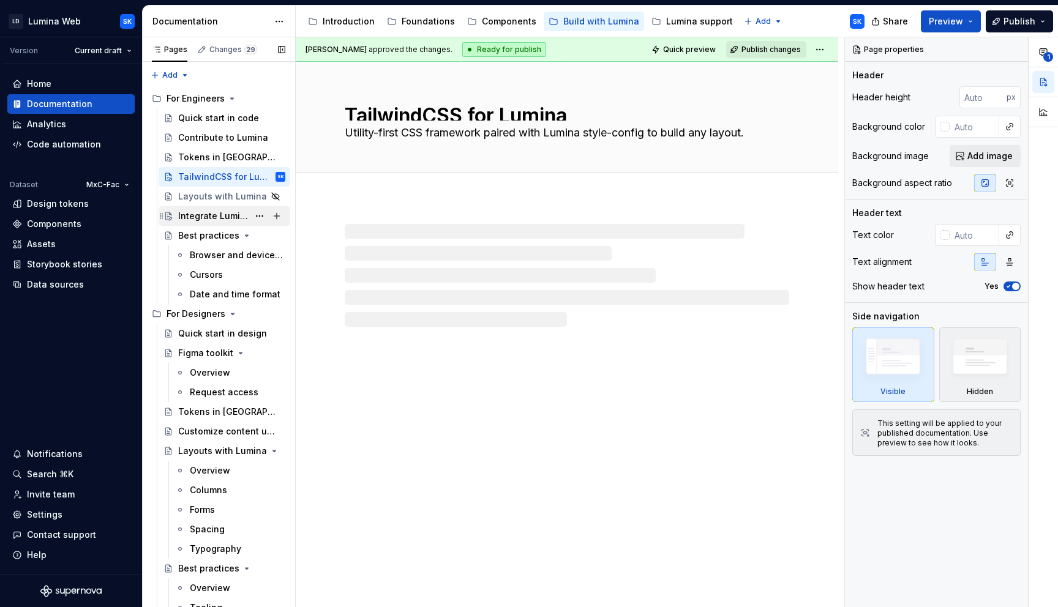
click at [215, 214] on div "Integrate Lumina in apps" at bounding box center [213, 216] width 70 height 12
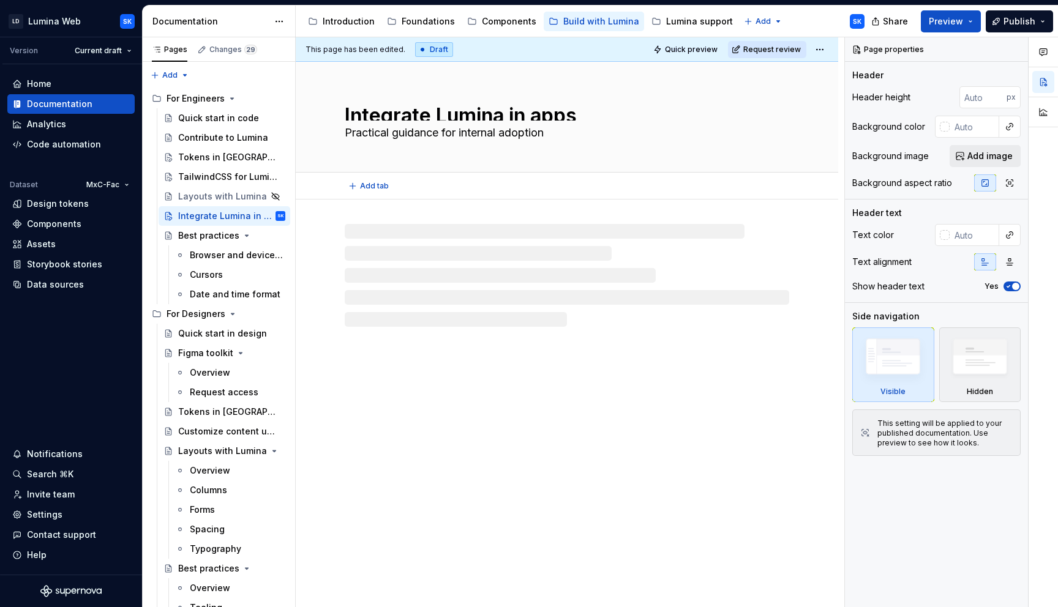
click at [555, 136] on textarea "Practical guidance for internal adoption" at bounding box center [564, 133] width 445 height 20
type textarea "*"
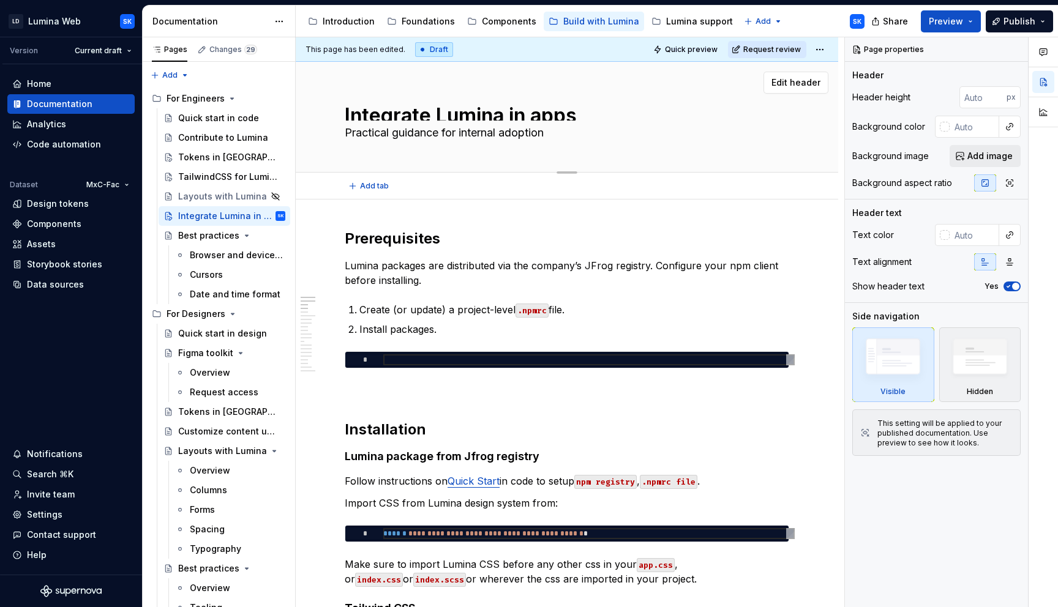
type textarea "Practical guidance for internal adoption."
type textarea "*"
type textarea "Practical guidance for internal adoption."
click at [694, 52] on span "Quick preview" at bounding box center [691, 50] width 53 height 10
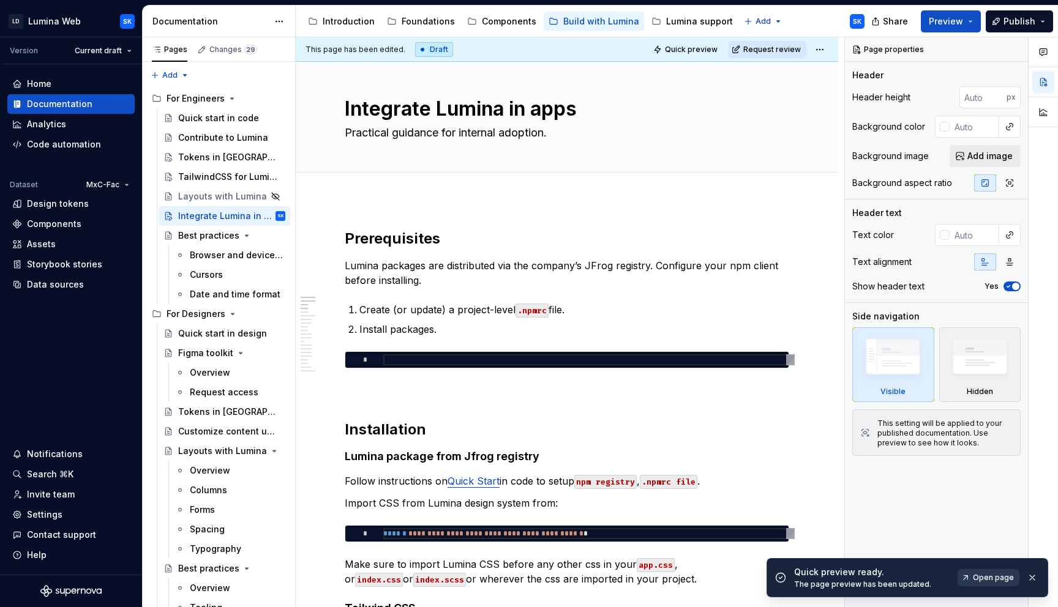
click at [1000, 576] on span "Open page" at bounding box center [993, 578] width 41 height 10
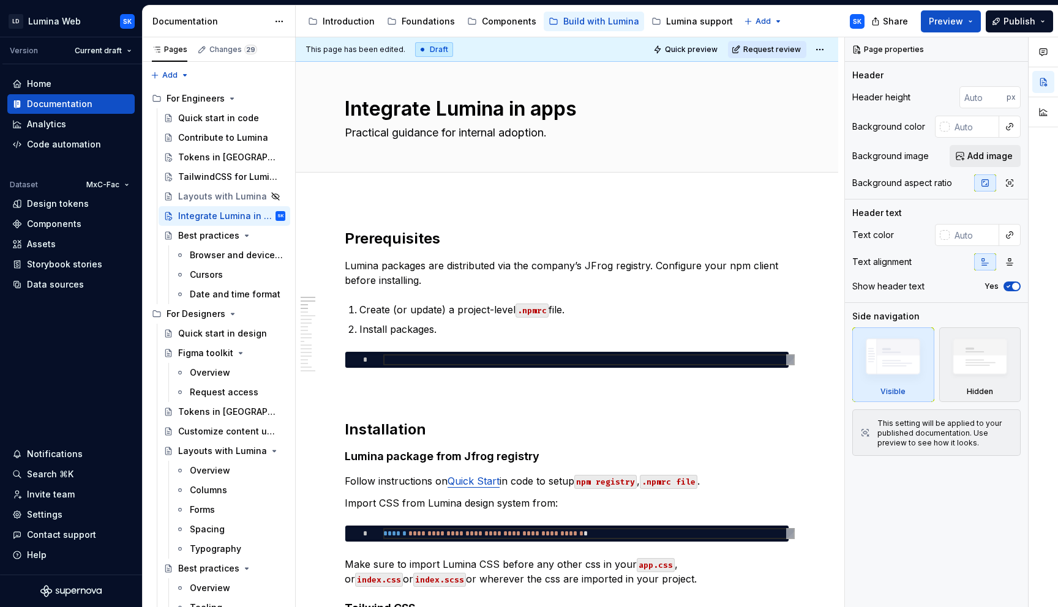
type textarea "*"
